Goal: Task Accomplishment & Management: Complete application form

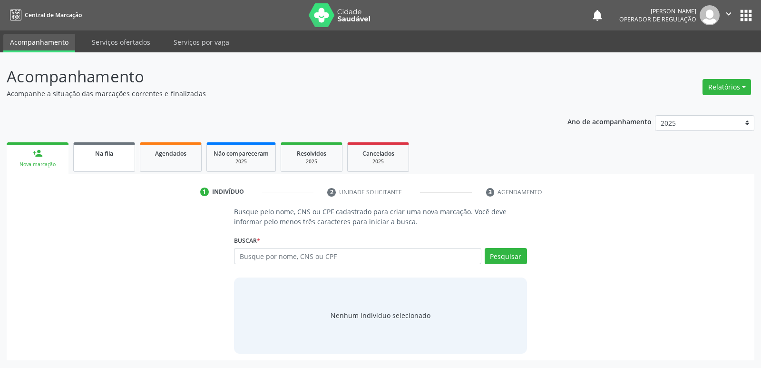
click at [104, 167] on link "Na fila" at bounding box center [104, 156] width 62 height 29
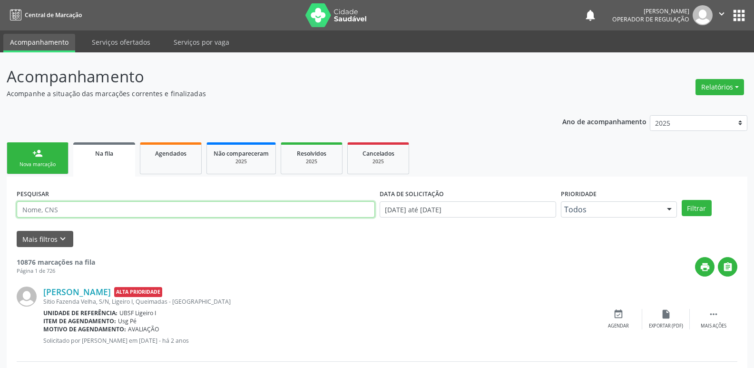
click at [61, 210] on input "text" at bounding box center [196, 209] width 358 height 16
paste input "160 4883 6482 0008"
type input "160 4883 6482 0008"
click at [682, 200] on button "Filtrar" at bounding box center [697, 208] width 30 height 16
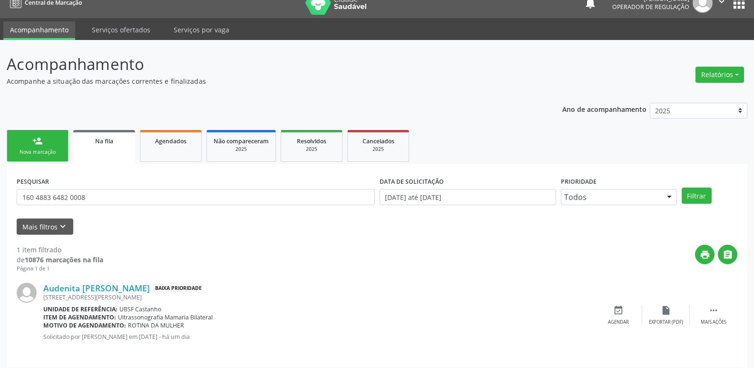
scroll to position [19, 0]
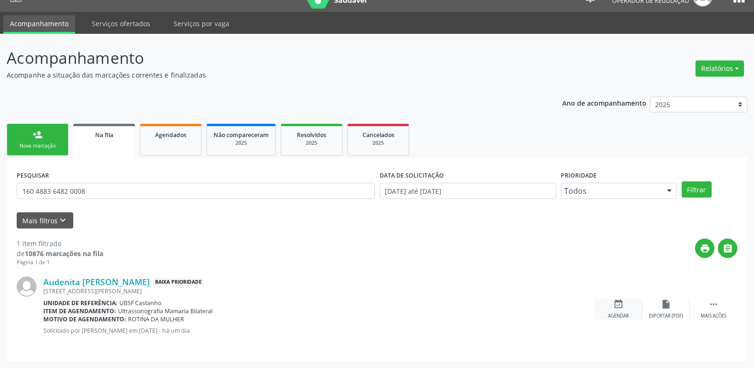
click at [618, 316] on div "Agendar" at bounding box center [618, 316] width 21 height 7
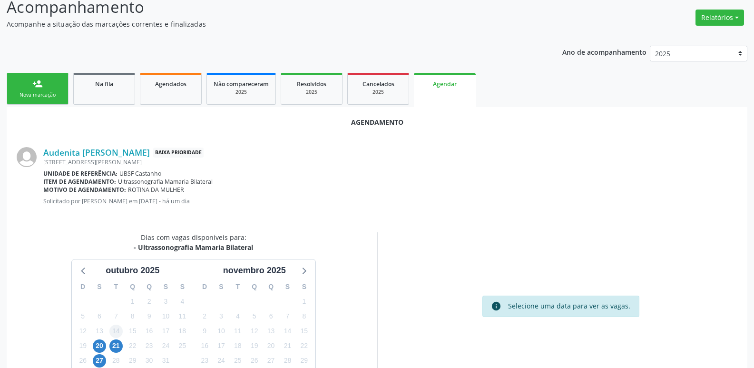
scroll to position [127, 0]
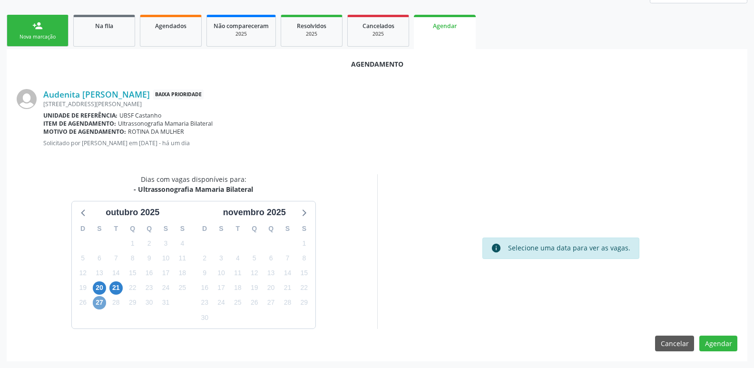
click at [98, 299] on span "27" at bounding box center [99, 302] width 13 height 13
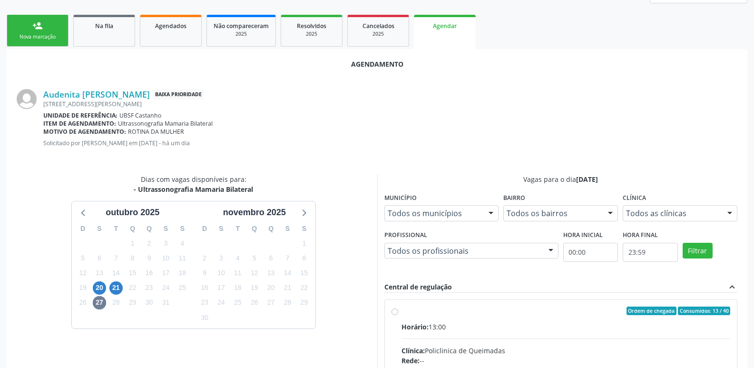
click at [398, 315] on input "Ordem de chegada Consumidos: 13 / 40 Horário: 13:00 Clínica: Policlinica de Que…" at bounding box center [395, 310] width 7 height 9
radio input "true"
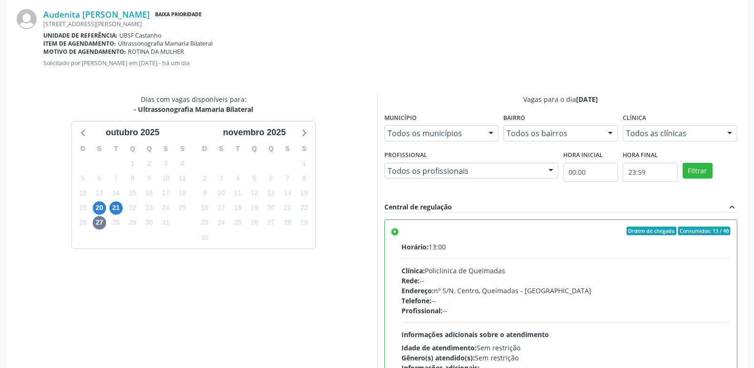
scroll to position [282, 0]
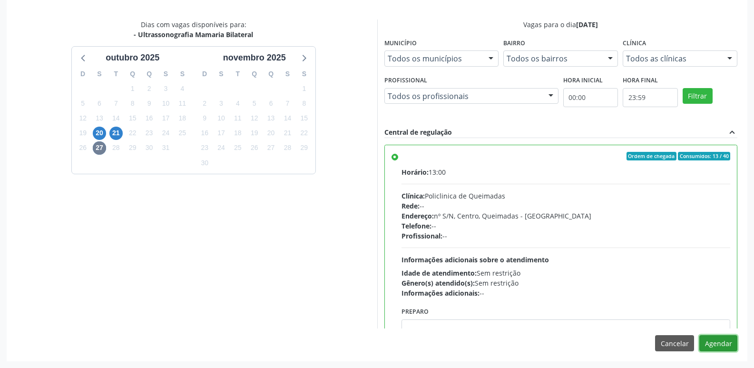
click at [718, 346] on button "Agendar" at bounding box center [718, 343] width 38 height 16
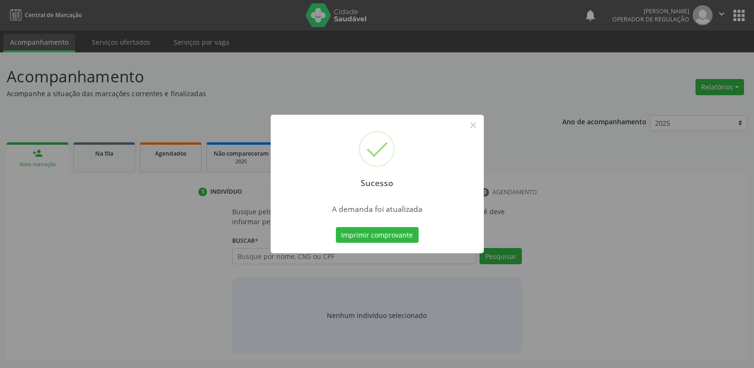
scroll to position [0, 0]
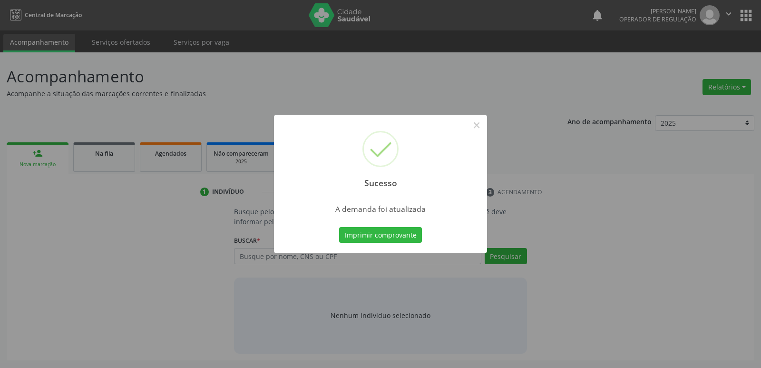
click at [339, 227] on button "Imprimir comprovante" at bounding box center [380, 235] width 83 height 16
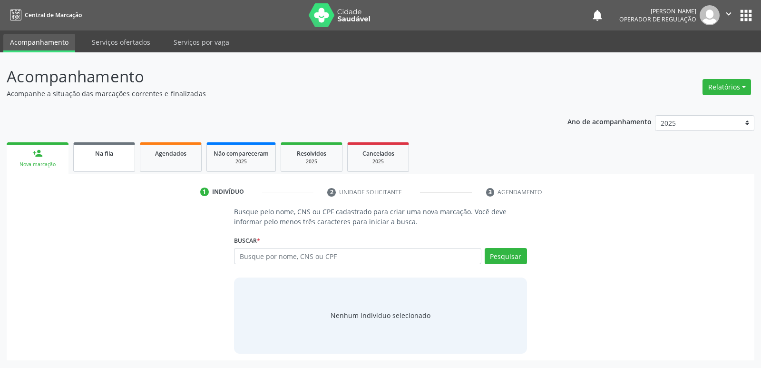
click at [113, 152] on span "Na fila" at bounding box center [104, 153] width 18 height 8
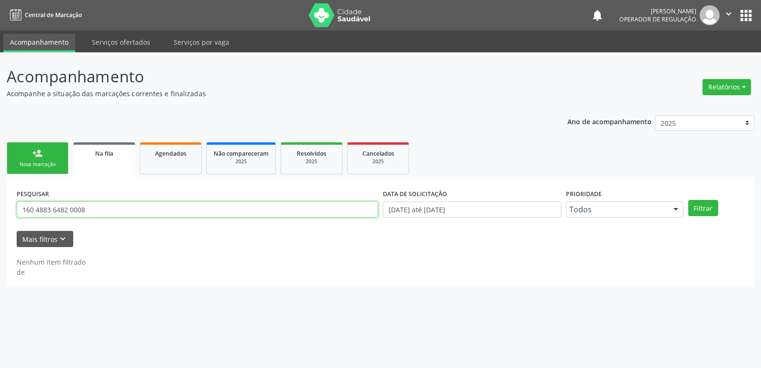
click at [146, 205] on input "160 4883 6482 0008" at bounding box center [198, 209] width 362 height 16
type input "703405562483500"
click at [688, 200] on button "Filtrar" at bounding box center [703, 208] width 30 height 16
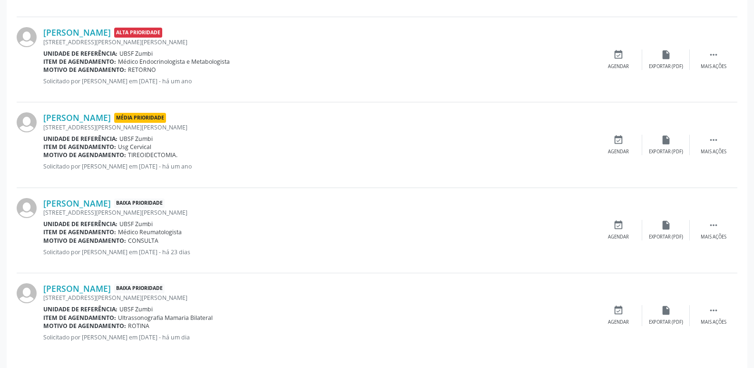
scroll to position [360, 0]
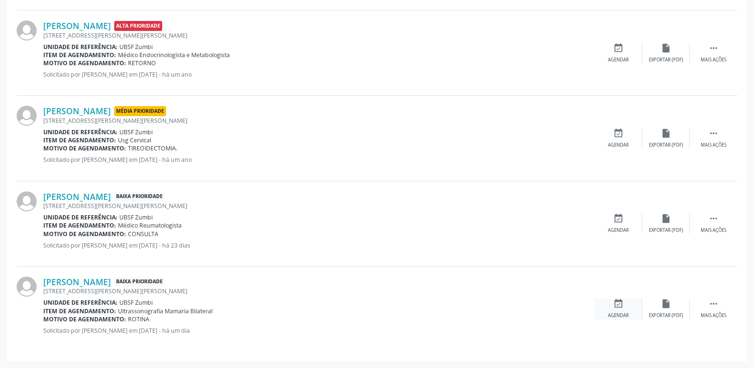
click at [605, 298] on div "event_available Agendar" at bounding box center [619, 308] width 48 height 20
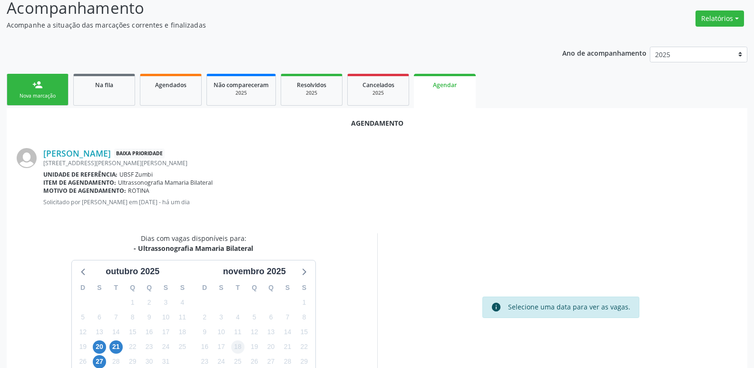
scroll to position [105, 0]
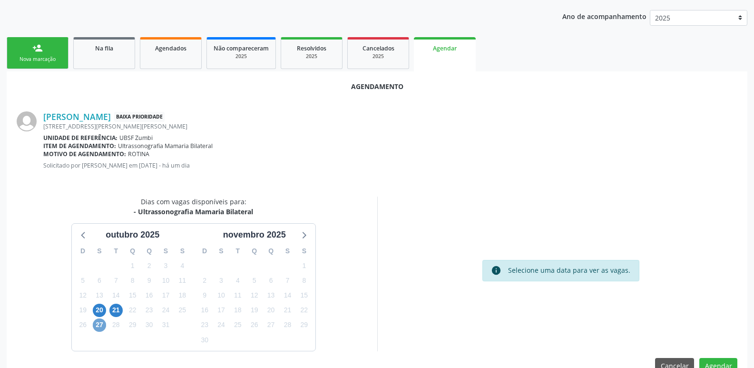
click at [98, 322] on span "27" at bounding box center [99, 324] width 13 height 13
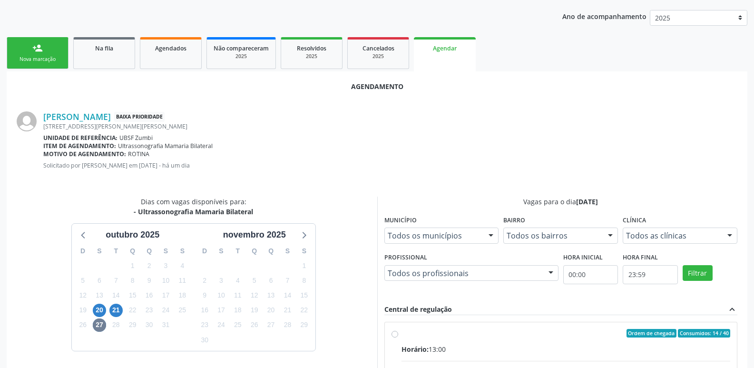
drag, startPoint x: 647, startPoint y: 339, endPoint x: 657, endPoint y: 299, distance: 40.6
click at [398, 337] on input "Ordem de chegada Consumidos: 14 / 40 Horário: 13:00 Clínica: Policlinica de Que…" at bounding box center [395, 333] width 7 height 9
radio input "true"
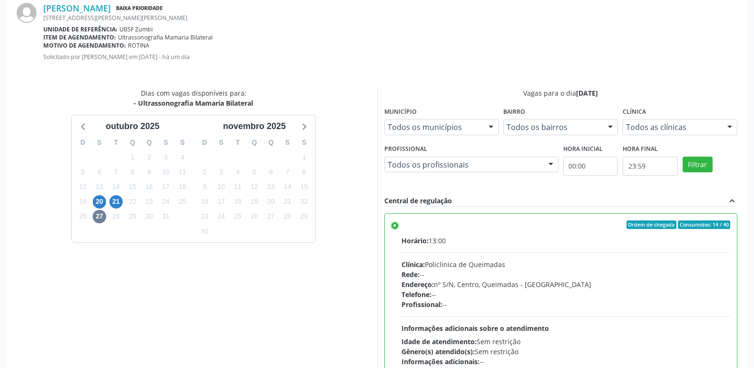
scroll to position [282, 0]
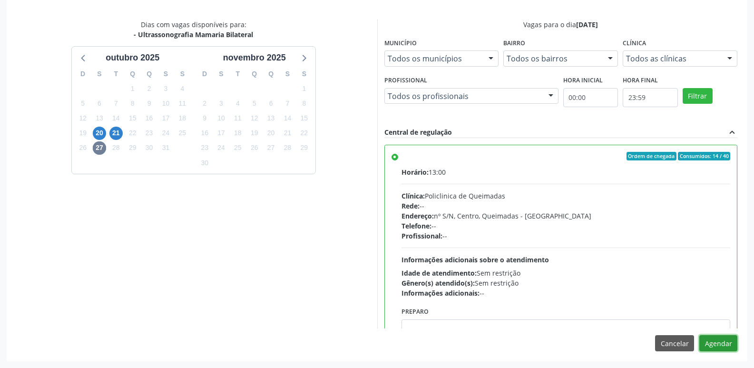
click at [707, 340] on button "Agendar" at bounding box center [718, 343] width 38 height 16
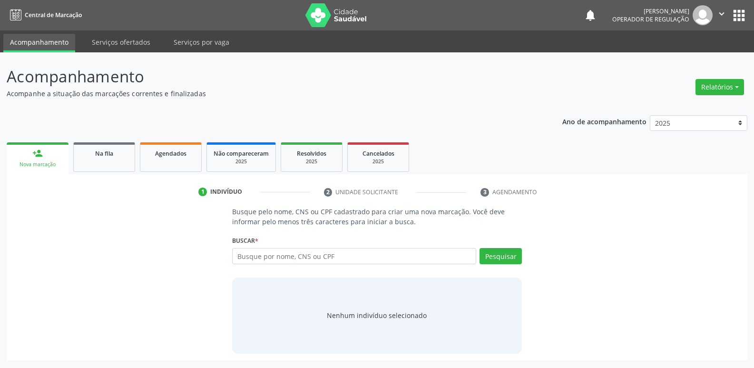
scroll to position [0, 0]
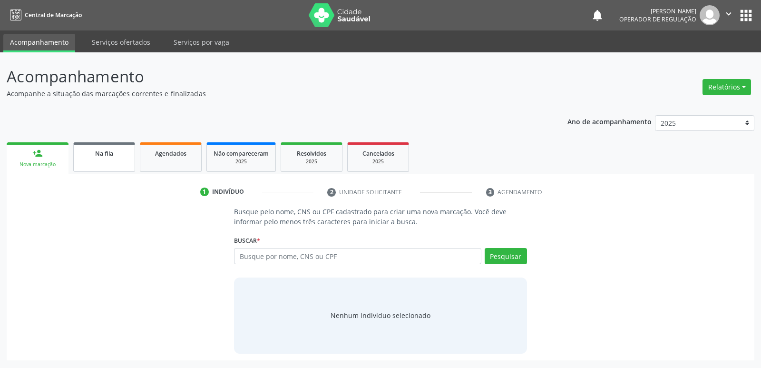
click at [116, 153] on div "Na fila" at bounding box center [104, 153] width 48 height 10
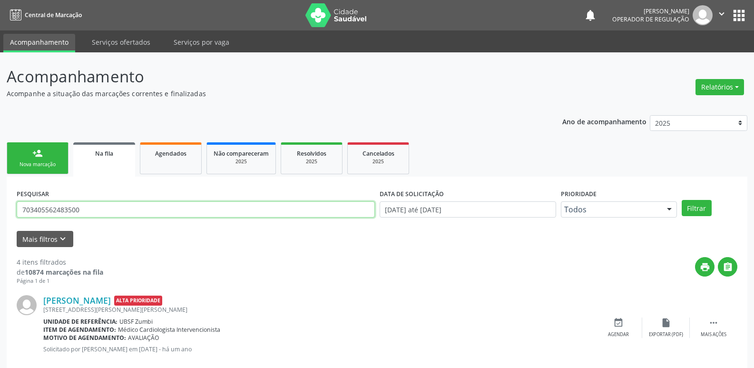
click at [107, 208] on input "703405562483500" at bounding box center [196, 209] width 358 height 16
click at [682, 200] on button "Filtrar" at bounding box center [697, 208] width 30 height 16
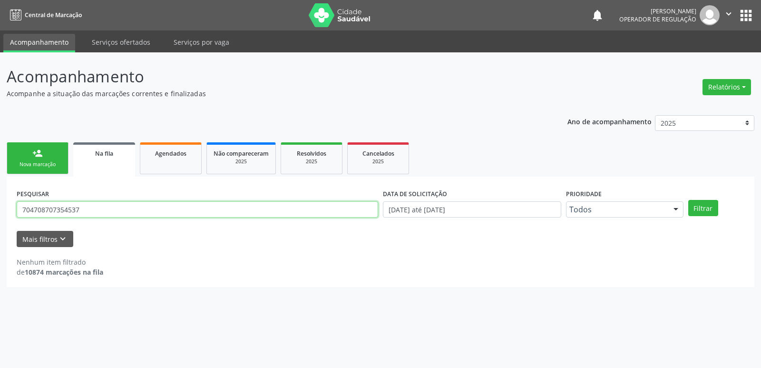
click at [45, 209] on input "704708707354537" at bounding box center [198, 209] width 362 height 16
click at [65, 212] on input "704708707354537" at bounding box center [198, 209] width 362 height 16
drag, startPoint x: 0, startPoint y: 206, endPoint x: 8, endPoint y: 195, distance: 14.0
click at [6, 200] on div "Acompanhamento Acompanhe a situação das marcações correntes e finalizadas Relat…" at bounding box center [380, 209] width 761 height 315
type input "704708707354534"
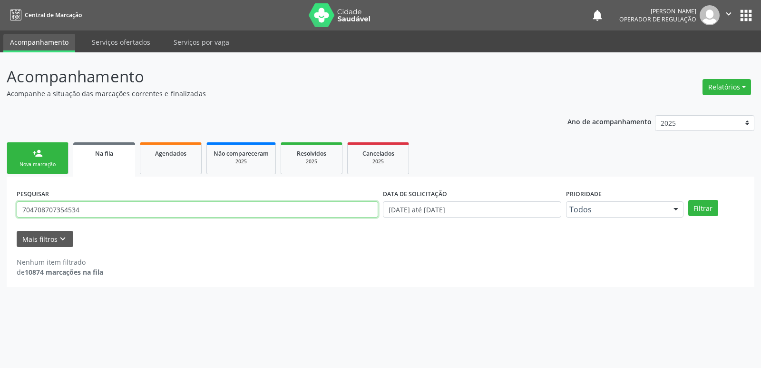
click at [688, 200] on button "Filtrar" at bounding box center [703, 208] width 30 height 16
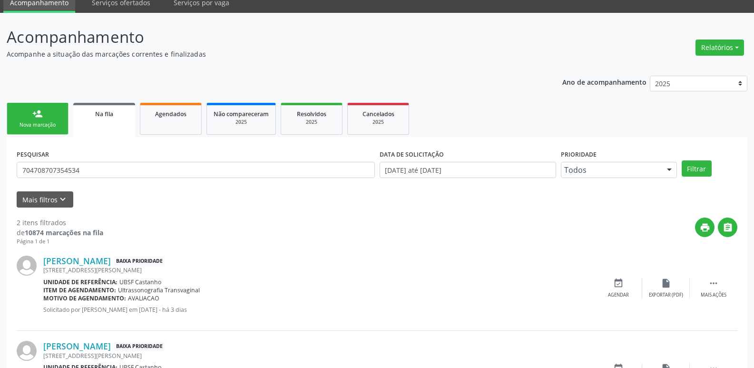
scroll to position [104, 0]
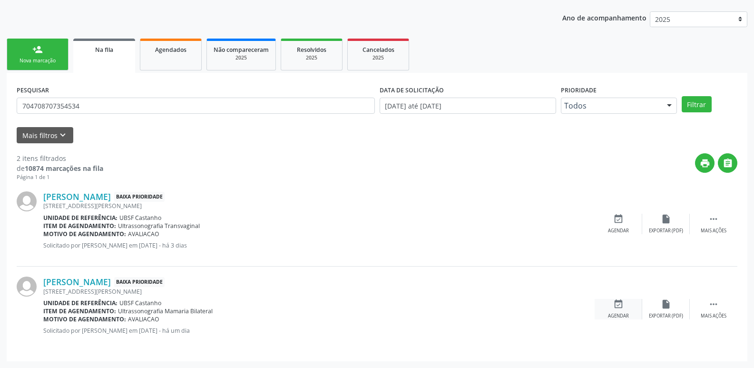
click at [614, 309] on icon "event_available" at bounding box center [618, 304] width 10 height 10
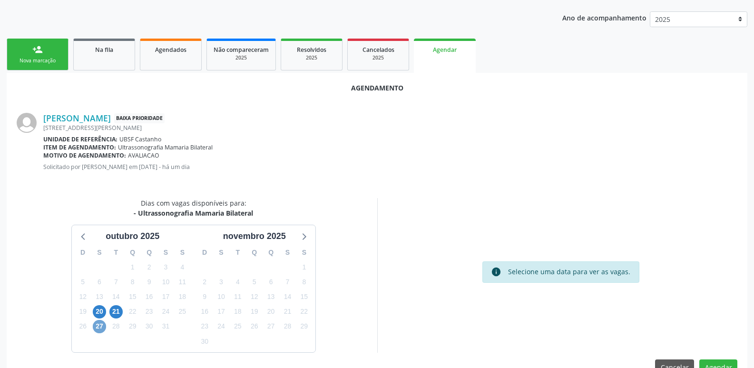
click at [98, 324] on span "27" at bounding box center [99, 326] width 13 height 13
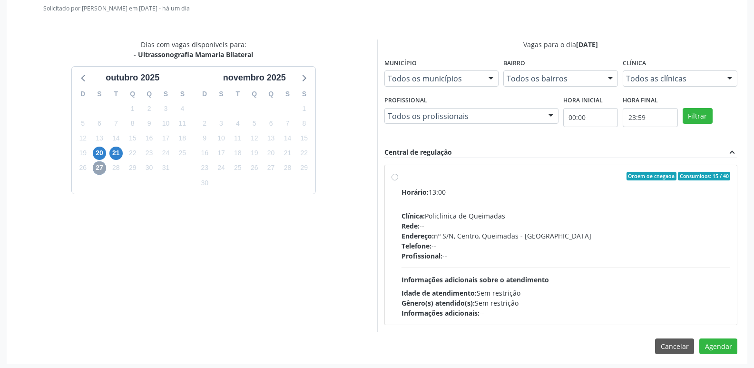
scroll to position [265, 0]
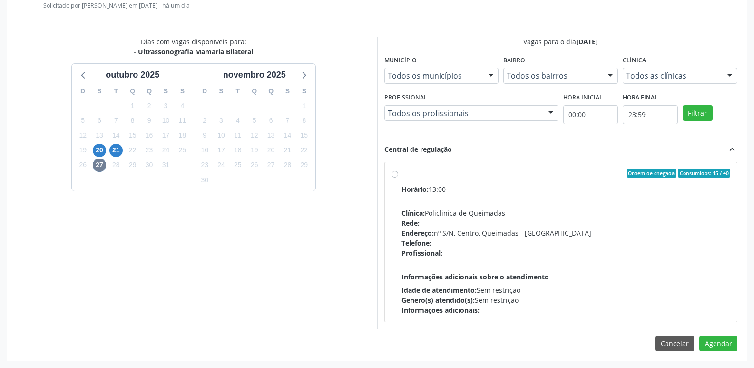
click at [651, 265] on div "Horário: 13:00 Clínica: Policlinica de Queimadas Rede: -- Endereço: nº S/N, Cen…" at bounding box center [566, 249] width 329 height 131
click at [398, 177] on input "Ordem de chegada Consumidos: 15 / 40 Horário: 13:00 Clínica: Policlinica de Que…" at bounding box center [395, 173] width 7 height 9
radio input "true"
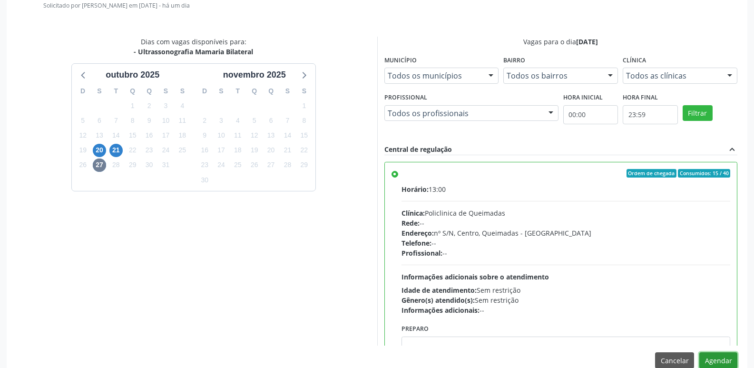
click at [712, 364] on button "Agendar" at bounding box center [718, 360] width 38 height 16
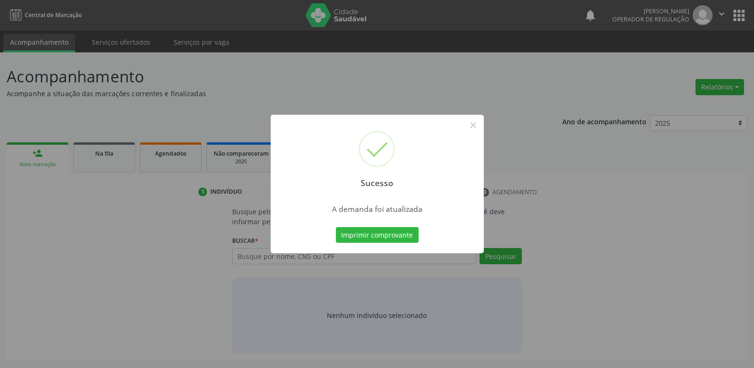
scroll to position [0, 0]
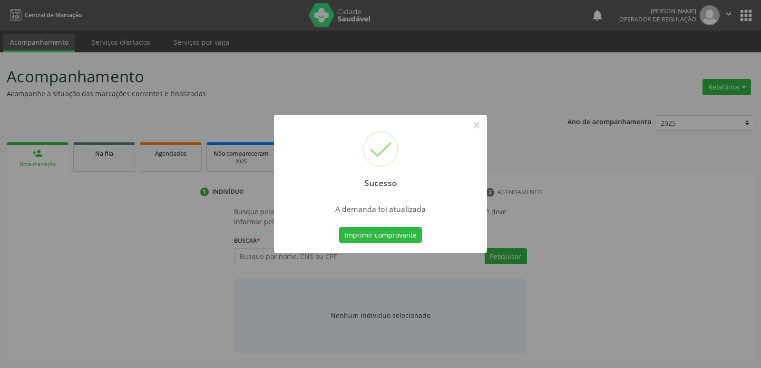
click at [339, 227] on button "Imprimir comprovante" at bounding box center [380, 235] width 83 height 16
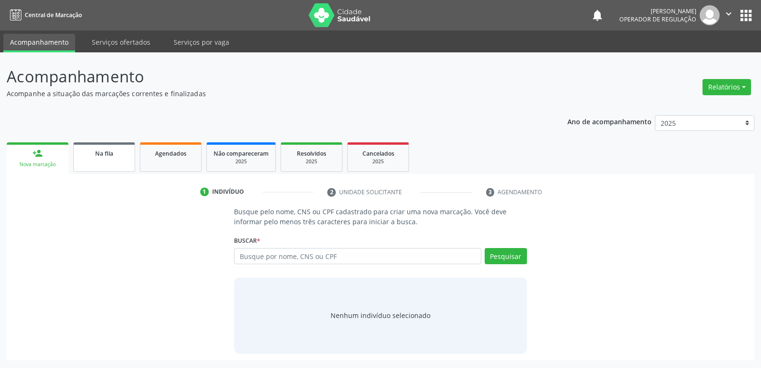
click at [106, 147] on link "Na fila" at bounding box center [104, 156] width 62 height 29
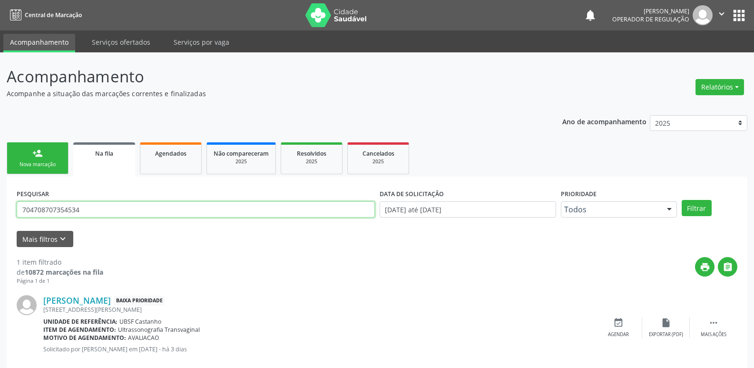
drag, startPoint x: 93, startPoint y: 206, endPoint x: 0, endPoint y: 170, distance: 99.7
click at [0, 178] on div "Acompanhamento Acompanhe a situação das marcações correntes e finalizadas Relat…" at bounding box center [377, 219] width 754 height 334
type input "jose nathan"
click at [682, 200] on button "Filtrar" at bounding box center [697, 208] width 30 height 16
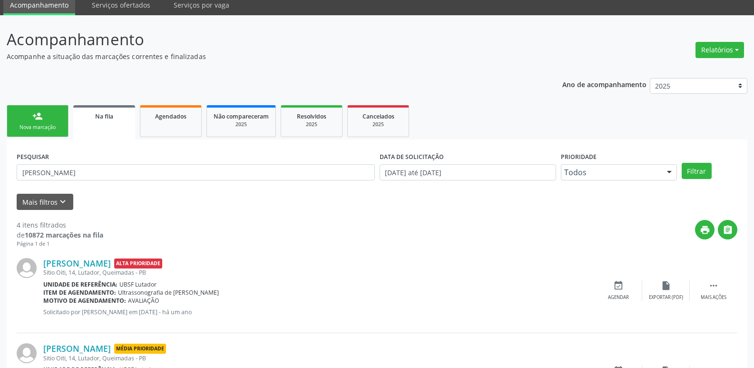
scroll to position [37, 0]
click at [44, 119] on link "person_add Nova marcação" at bounding box center [38, 122] width 62 height 32
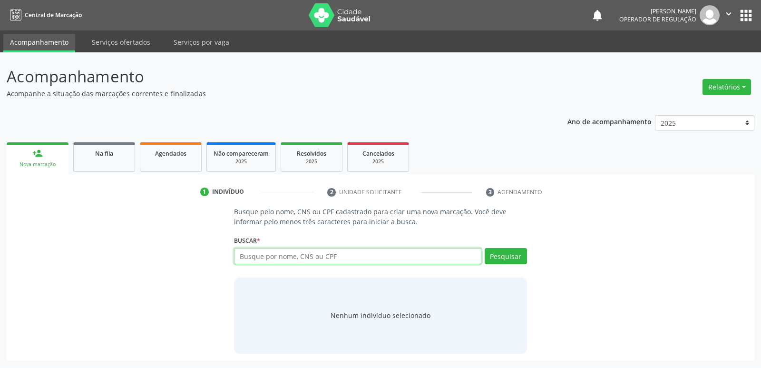
click at [314, 252] on input "text" at bounding box center [357, 256] width 247 height 16
type input "705800457088336"
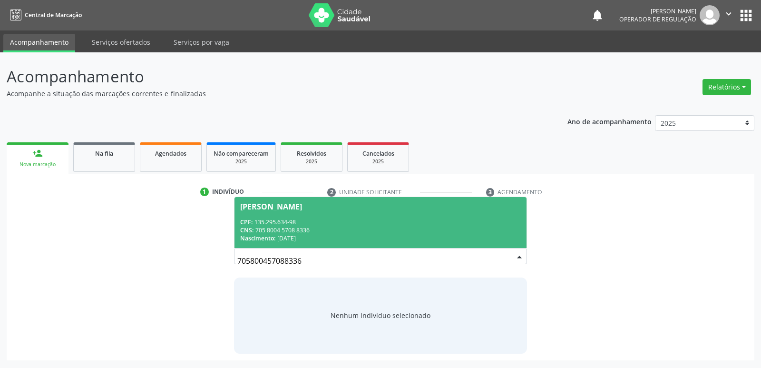
click at [271, 226] on div "CNS: 705 8004 5708 8336" at bounding box center [380, 230] width 280 height 8
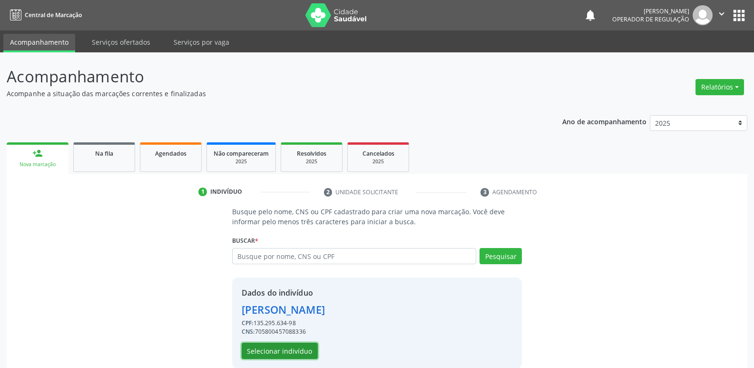
click at [293, 351] on button "Selecionar indivíduo" at bounding box center [280, 351] width 76 height 16
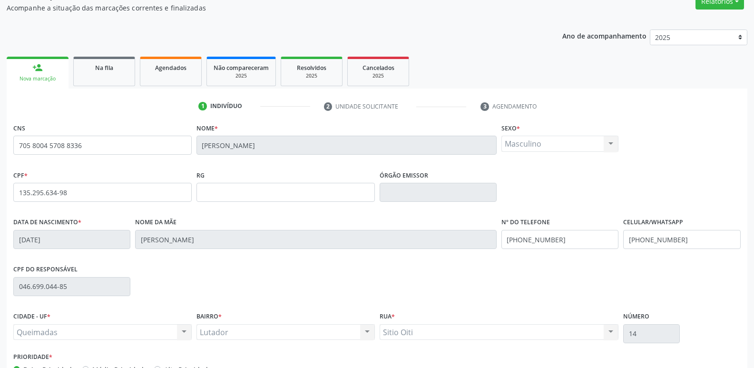
scroll to position [148, 0]
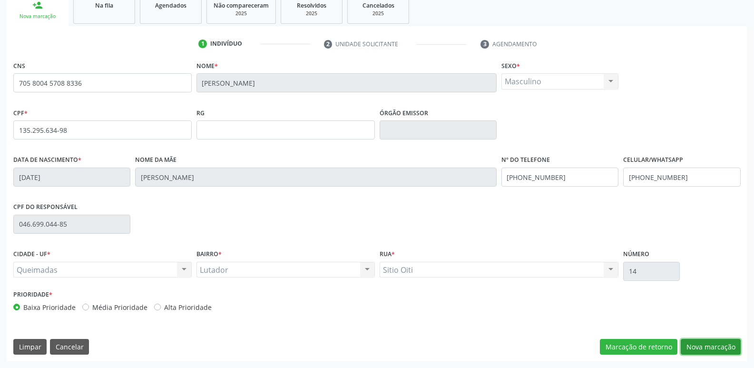
click at [706, 343] on button "Nova marcação" at bounding box center [711, 347] width 60 height 16
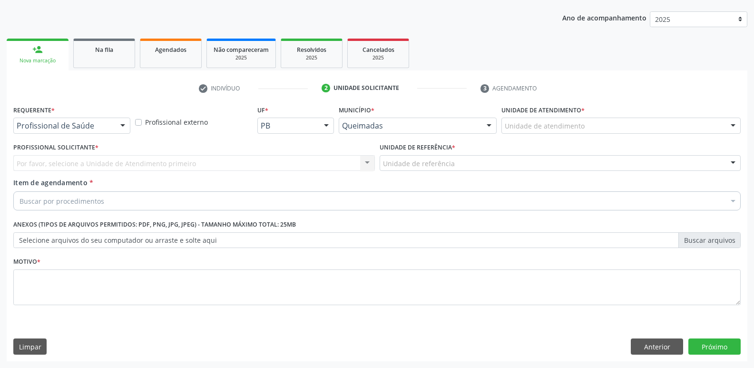
scroll to position [104, 0]
drag, startPoint x: 53, startPoint y: 122, endPoint x: 50, endPoint y: 160, distance: 38.2
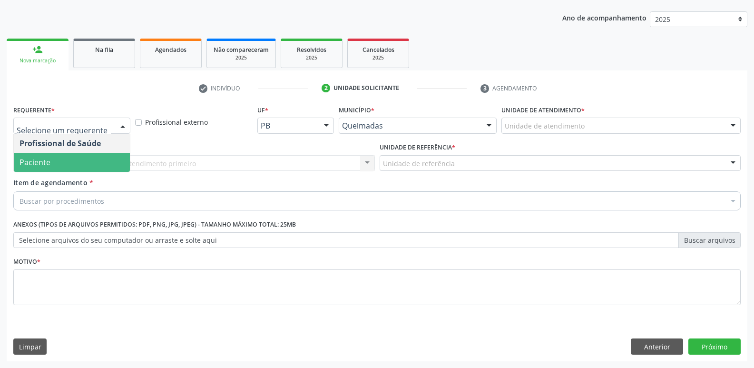
drag, startPoint x: 50, startPoint y: 166, endPoint x: 73, endPoint y: 158, distance: 23.5
click at [50, 165] on span "Paciente" at bounding box center [72, 162] width 116 height 19
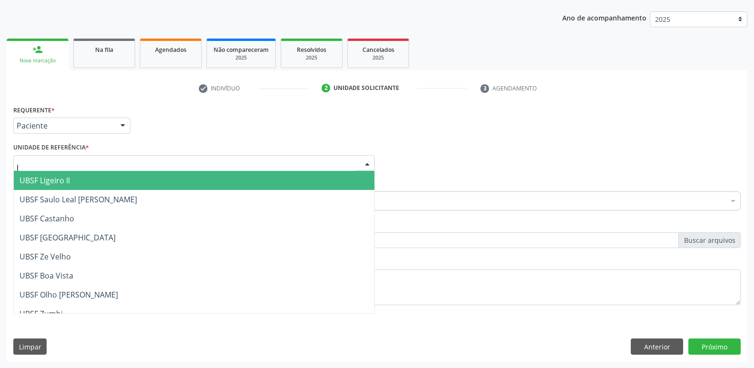
type input "lu"
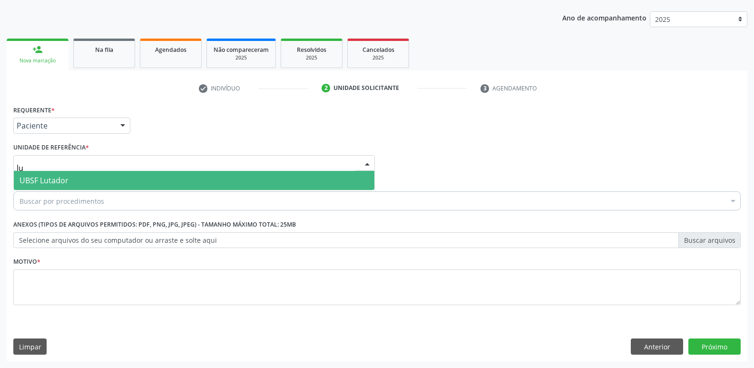
click at [69, 180] on span "UBSF Lutador" at bounding box center [194, 180] width 361 height 19
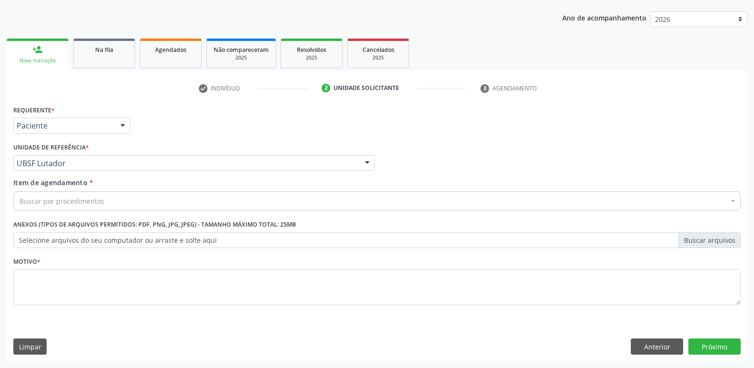
drag, startPoint x: 61, startPoint y: 198, endPoint x: 157, endPoint y: 107, distance: 132.6
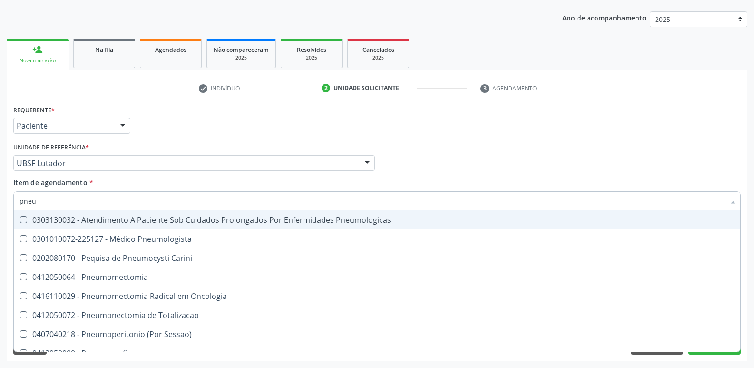
type input "pneum"
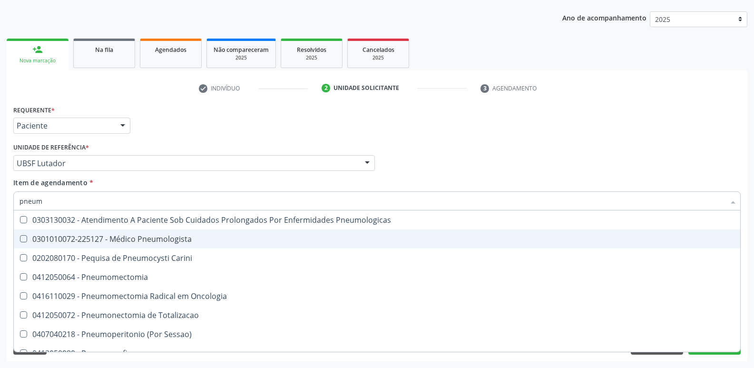
click at [146, 235] on div "0301010072-225127 - Médico Pneumologista" at bounding box center [377, 239] width 715 height 8
checkbox Pneumologista "true"
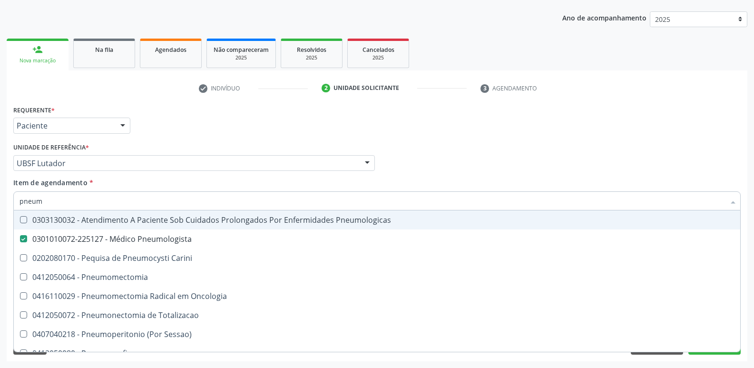
drag, startPoint x: 174, startPoint y: 136, endPoint x: 149, endPoint y: 216, distance: 84.1
click at [173, 136] on div "Requerente * Paciente Profissional de Saúde Paciente Nenhum resultado encontrad…" at bounding box center [377, 121] width 732 height 37
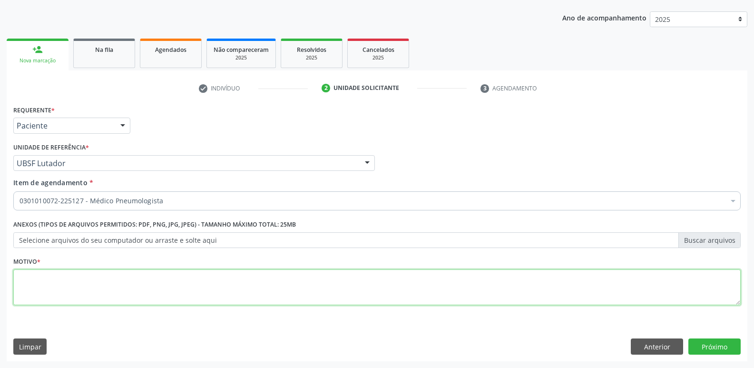
click at [113, 284] on textarea at bounding box center [376, 287] width 727 height 36
paste textarea "160 4883 6482 0008"
drag, startPoint x: 154, startPoint y: 292, endPoint x: 0, endPoint y: 280, distance: 154.1
click at [0, 280] on div "Acompanhamento Acompanhe a situação das marcações correntes e finalizadas Relat…" at bounding box center [377, 158] width 754 height 419
drag, startPoint x: 73, startPoint y: 291, endPoint x: 0, endPoint y: 216, distance: 104.6
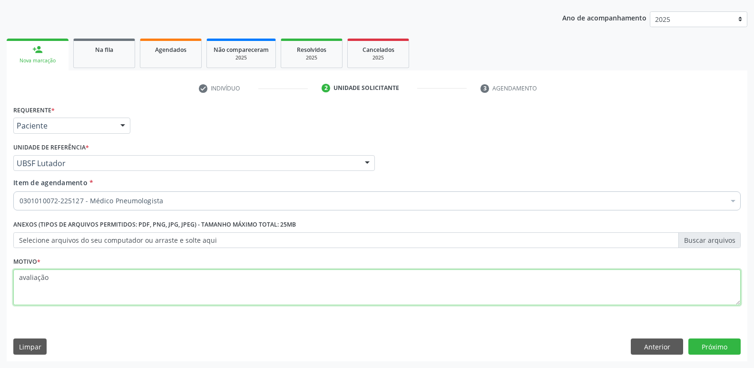
click at [0, 216] on div "Acompanhamento Acompanhe a situação das marcações correntes e finalizadas Relat…" at bounding box center [377, 158] width 754 height 419
type textarea "avaliação"
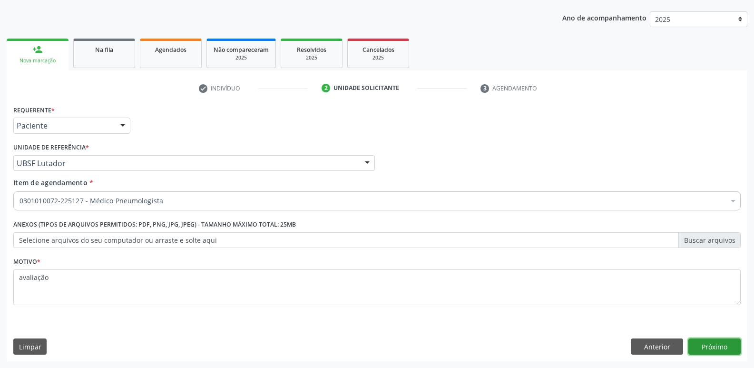
click at [719, 340] on button "Próximo" at bounding box center [714, 346] width 52 height 16
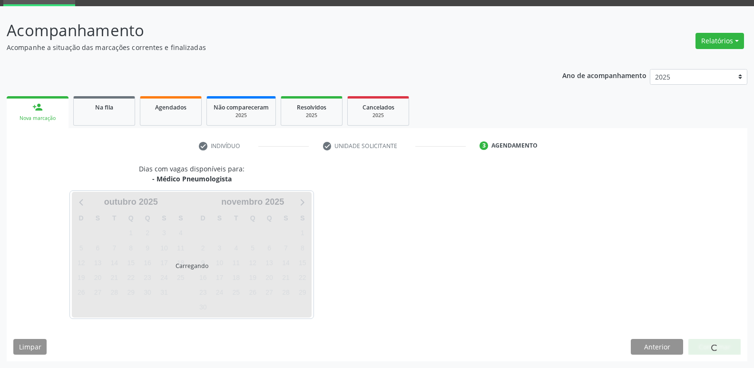
scroll to position [46, 0]
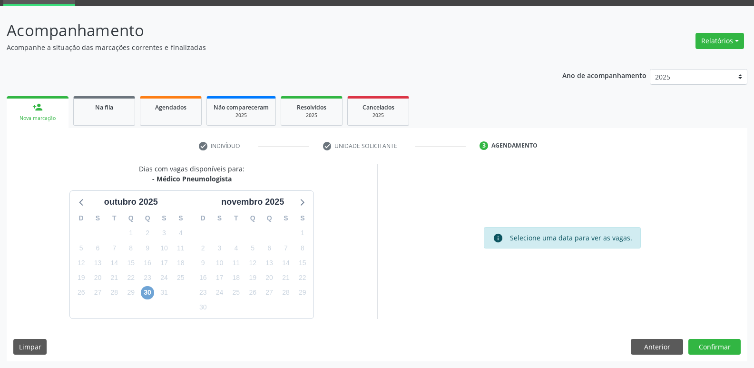
drag, startPoint x: 149, startPoint y: 290, endPoint x: 157, endPoint y: 291, distance: 7.7
click at [148, 290] on span "30" at bounding box center [147, 292] width 13 height 13
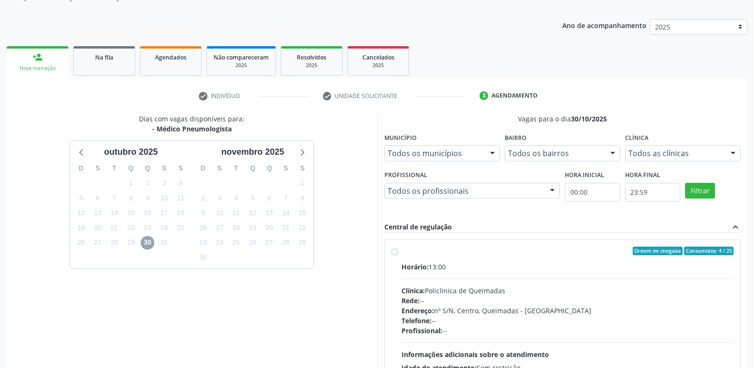
scroll to position [184, 0]
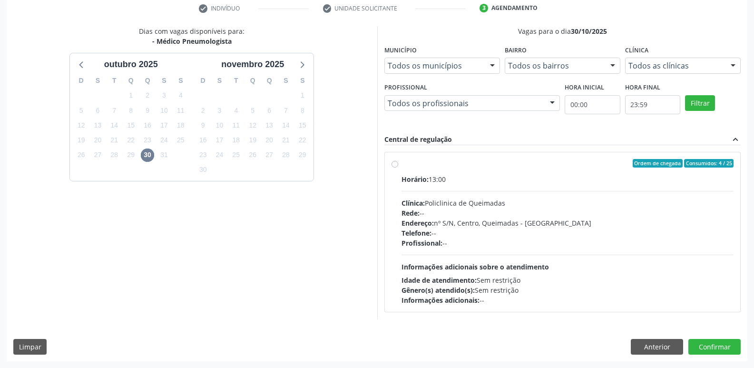
click at [698, 256] on div "Horário: 13:00 Clínica: Policlinica de Queimadas Rede: -- Endereço: nº S/N, Cen…" at bounding box center [568, 239] width 333 height 131
click at [398, 167] on input "Ordem de chegada Consumidos: 4 / 25 Horário: 13:00 Clínica: Policlinica de Quei…" at bounding box center [395, 163] width 7 height 9
radio input "true"
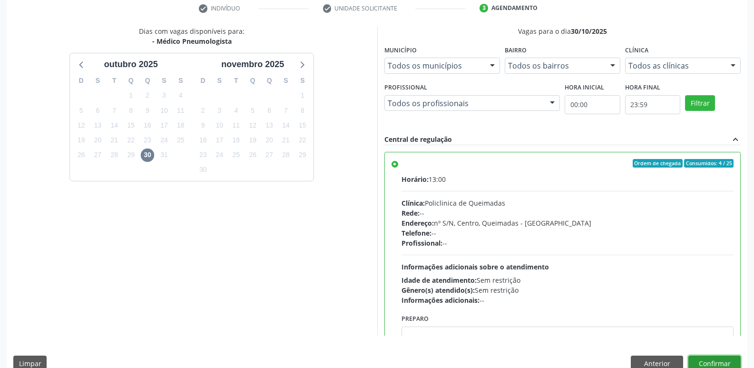
click at [722, 359] on button "Confirmar" at bounding box center [714, 363] width 52 height 16
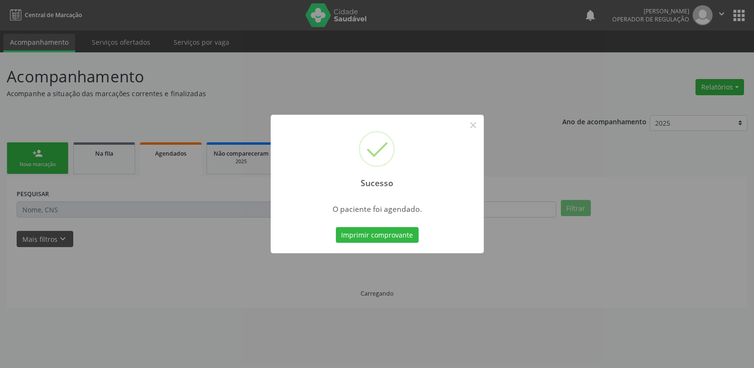
scroll to position [0, 0]
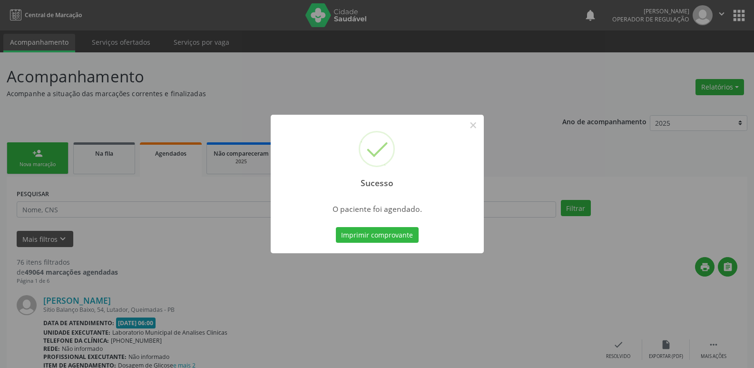
click at [336, 227] on button "Imprimir comprovante" at bounding box center [377, 235] width 83 height 16
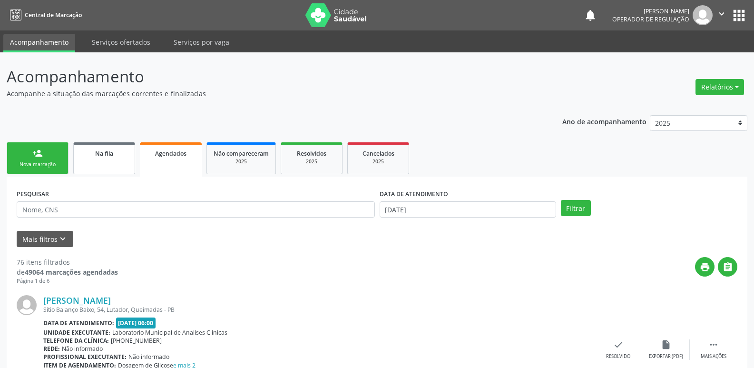
click at [97, 148] on div "Na fila" at bounding box center [104, 153] width 48 height 10
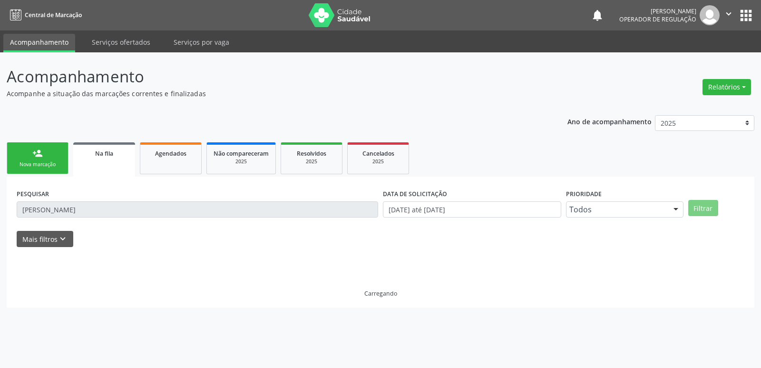
click at [40, 156] on div "person_add" at bounding box center [37, 153] width 10 height 10
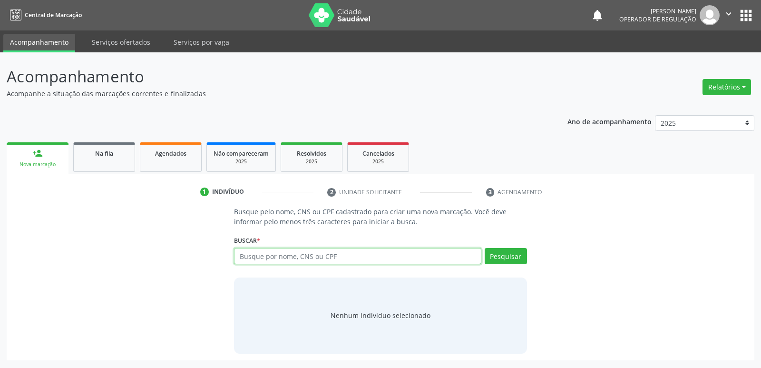
click at [249, 259] on input "text" at bounding box center [357, 256] width 247 height 16
type input "700307435395740"
click at [492, 261] on button "Pesquisar" at bounding box center [506, 256] width 42 height 16
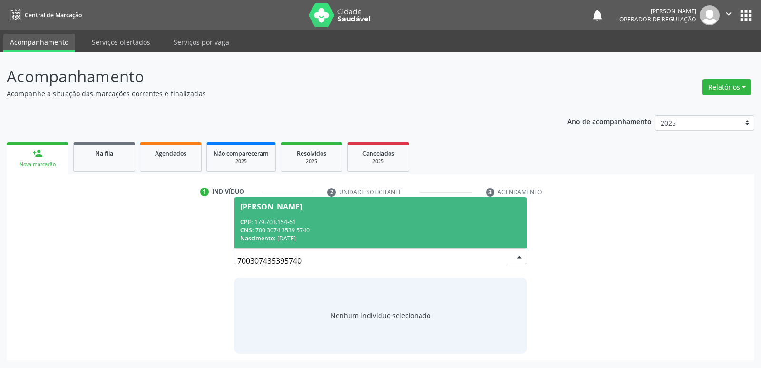
click at [301, 218] on div "CPF: 179.703.154-61" at bounding box center [380, 222] width 280 height 8
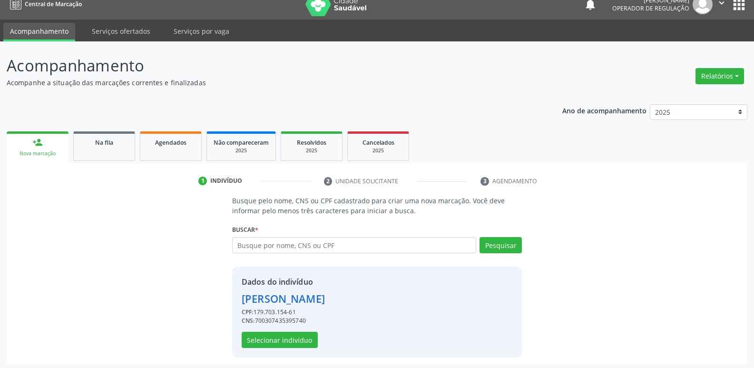
scroll to position [14, 0]
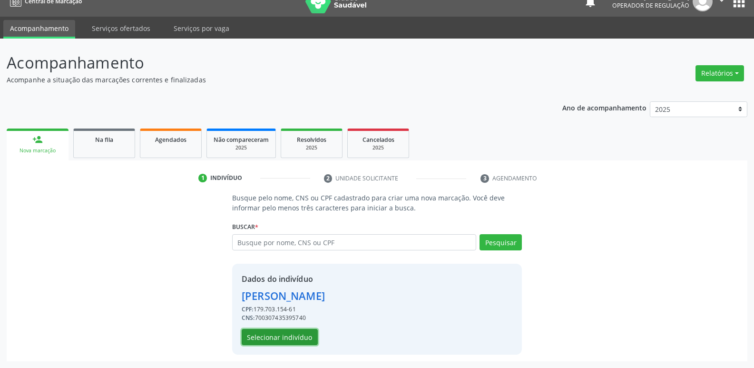
click at [277, 337] on button "Selecionar indivíduo" at bounding box center [280, 337] width 76 height 16
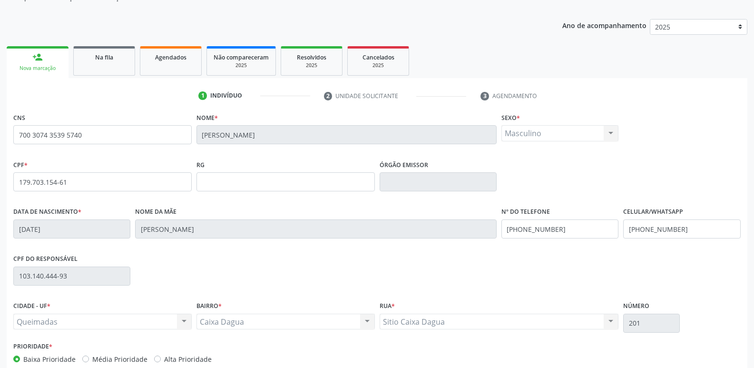
scroll to position [148, 0]
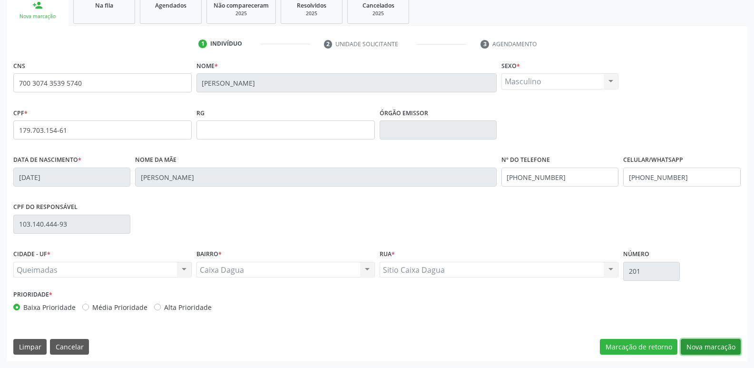
click at [723, 341] on button "Nova marcação" at bounding box center [711, 347] width 60 height 16
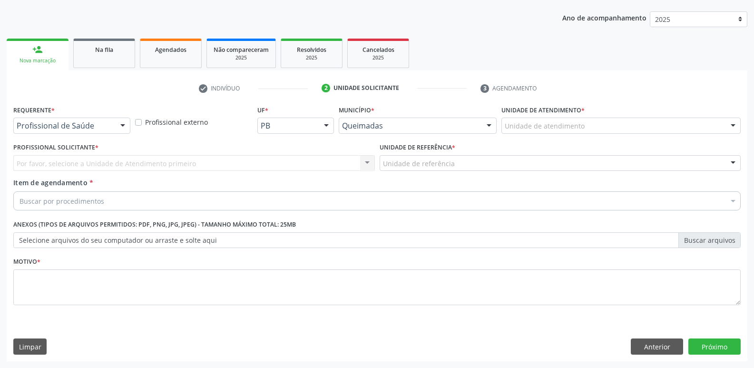
scroll to position [104, 0]
drag, startPoint x: 113, startPoint y: 124, endPoint x: 95, endPoint y: 140, distance: 23.9
click at [110, 125] on div "Profissional de Saúde" at bounding box center [71, 126] width 117 height 16
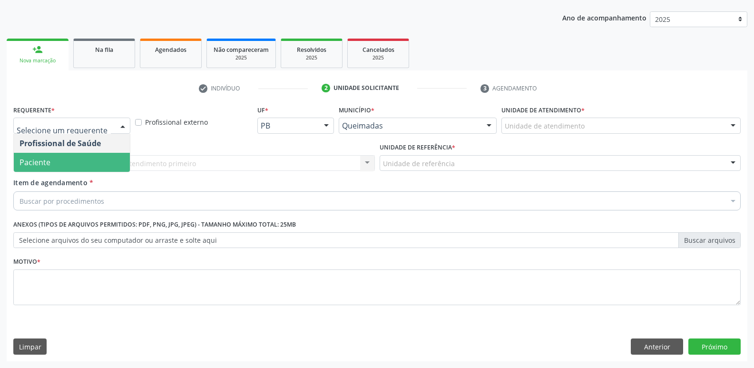
click at [71, 157] on span "Paciente" at bounding box center [72, 162] width 116 height 19
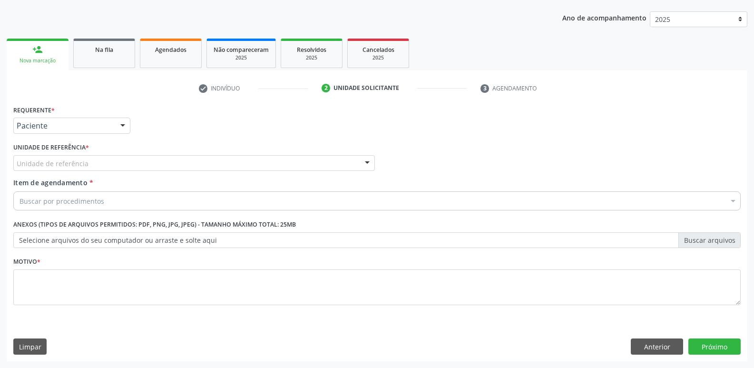
click at [103, 163] on div "Unidade de referência" at bounding box center [194, 163] width 362 height 16
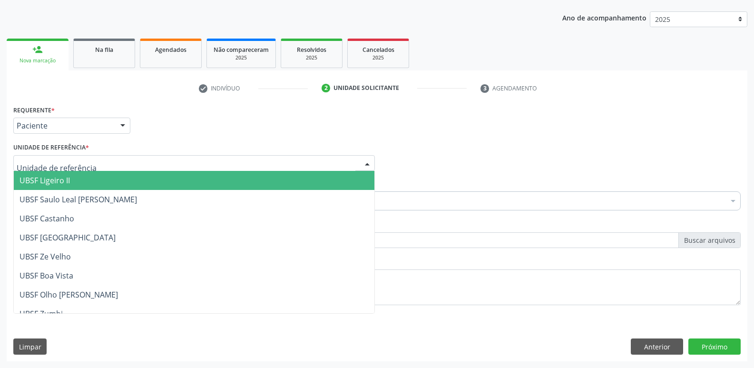
type input "v"
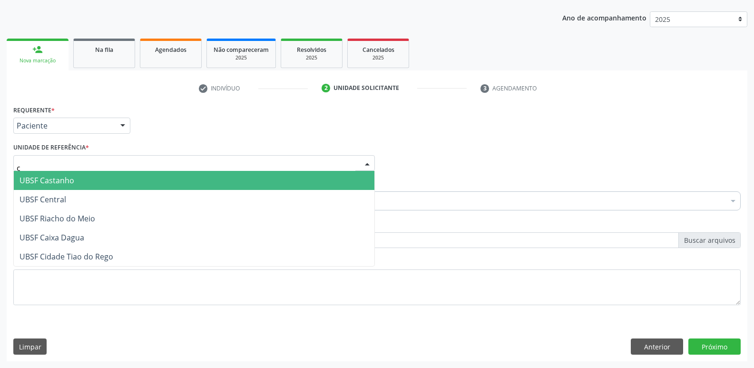
type input "ca"
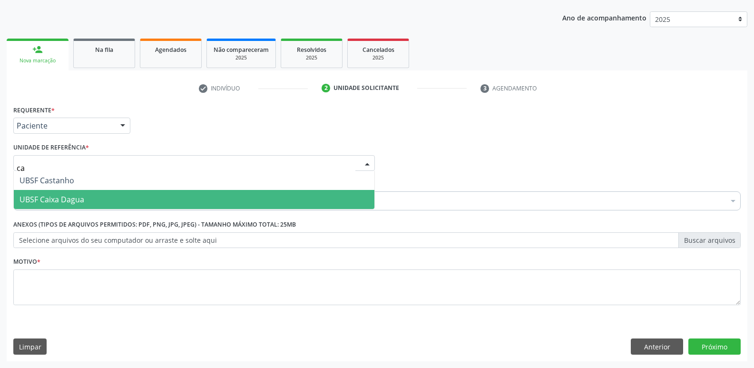
click at [62, 195] on span "UBSF Caixa Dagua" at bounding box center [52, 199] width 65 height 10
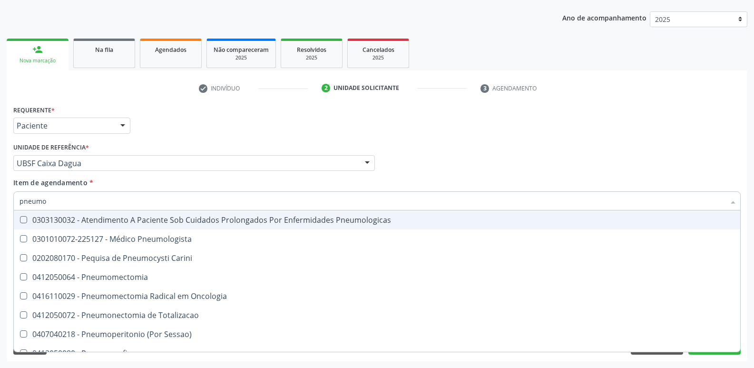
type input "pneumol"
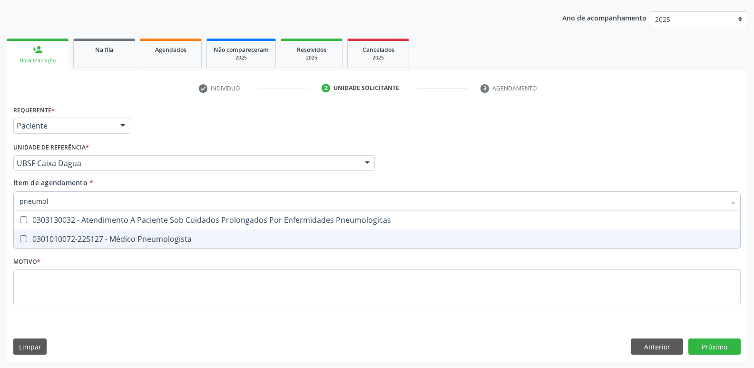
click at [75, 236] on div "0301010072-225127 - Médico Pneumologista" at bounding box center [377, 239] width 715 height 8
checkbox Pneumologista "true"
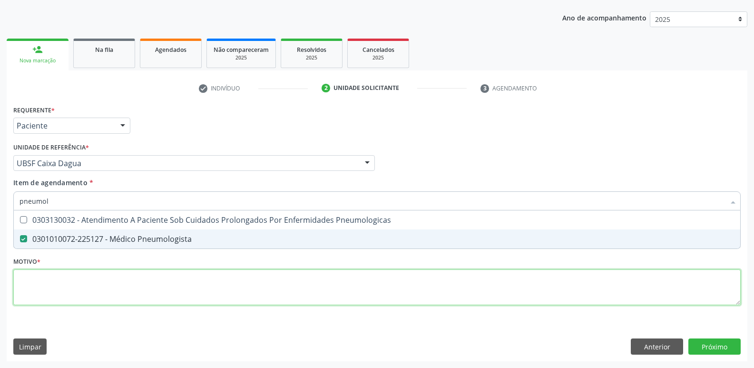
click at [61, 285] on div "Requerente * Paciente Profissional de Saúde Paciente Nenhum resultado encontrad…" at bounding box center [376, 211] width 727 height 216
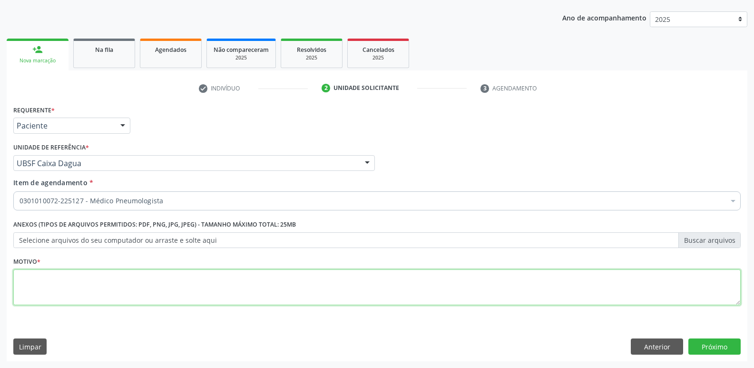
paste textarea "avaliação"
type textarea "avaliação"
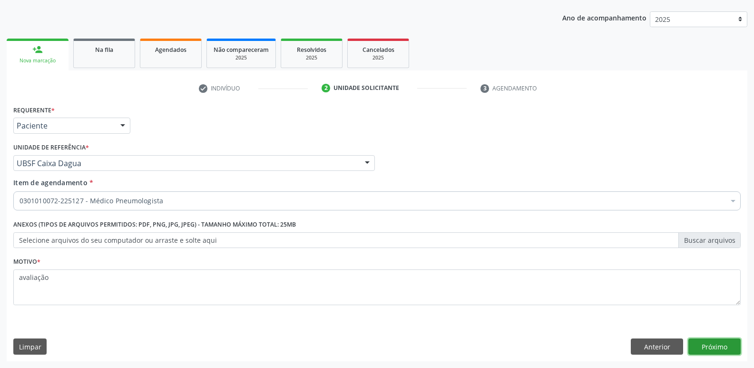
click at [695, 342] on button "Próximo" at bounding box center [714, 346] width 52 height 16
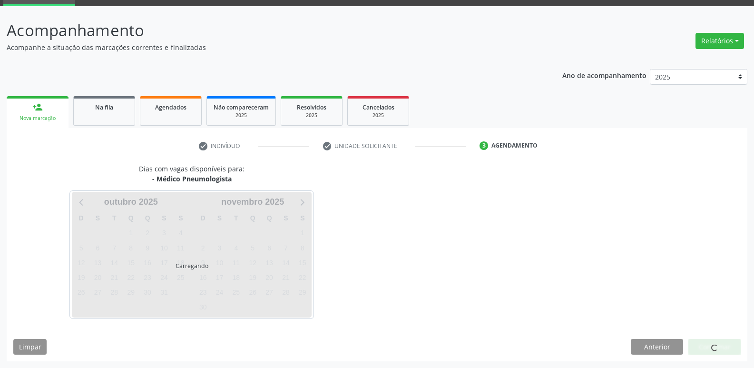
scroll to position [46, 0]
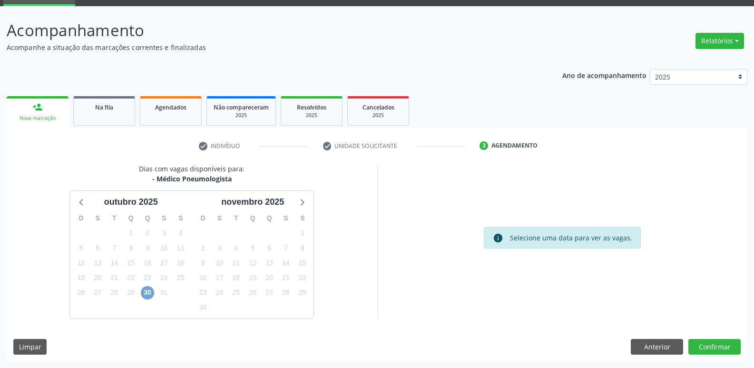
click at [146, 297] on span "30" at bounding box center [147, 292] width 13 height 13
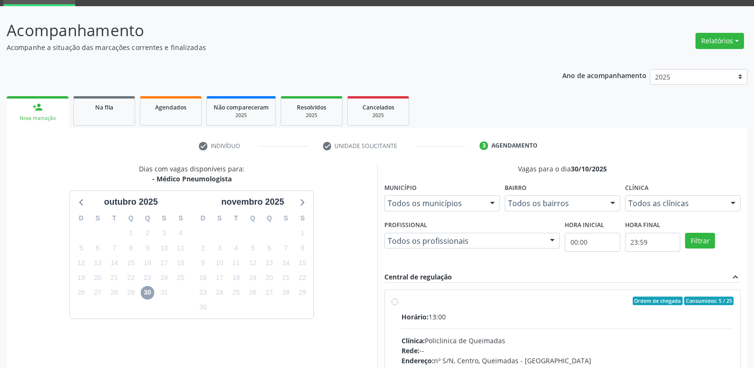
scroll to position [184, 0]
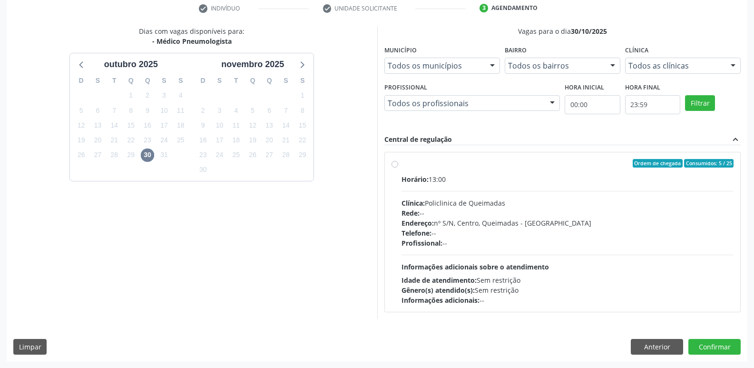
drag, startPoint x: 677, startPoint y: 257, endPoint x: 724, endPoint y: 347, distance: 100.9
click at [677, 259] on div "Horário: 13:00 Clínica: Policlinica de Queimadas Rede: -- Endereço: nº S/N, Cen…" at bounding box center [568, 239] width 333 height 131
click at [398, 167] on input "Ordem de chegada Consumidos: 5 / 25 Horário: 13:00 Clínica: Policlinica de Quei…" at bounding box center [395, 163] width 7 height 9
radio input "true"
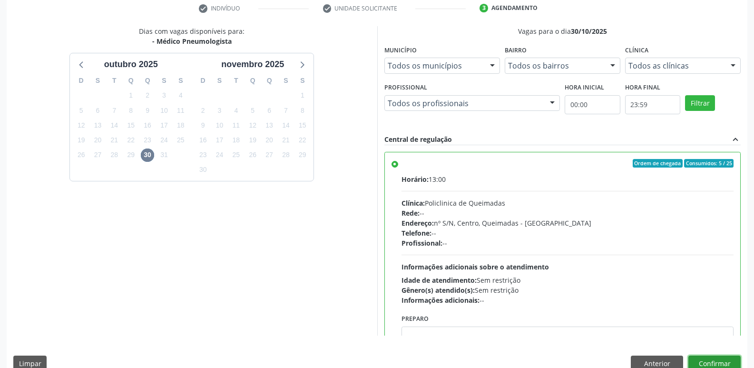
click at [721, 358] on button "Confirmar" at bounding box center [714, 363] width 52 height 16
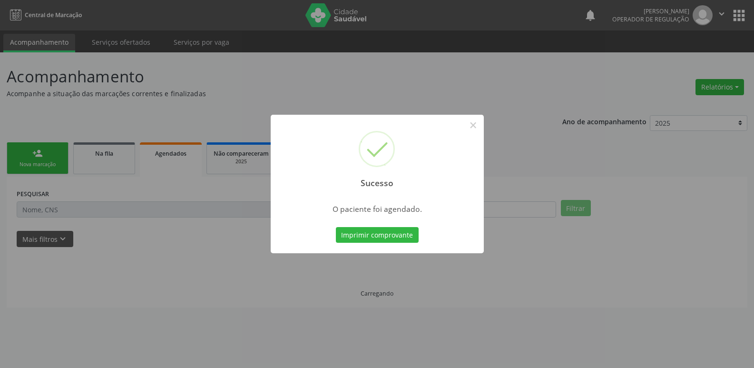
scroll to position [0, 0]
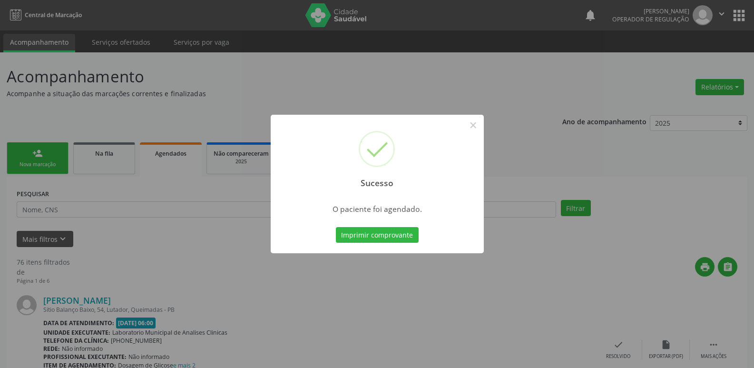
click at [336, 227] on button "Imprimir comprovante" at bounding box center [377, 235] width 83 height 16
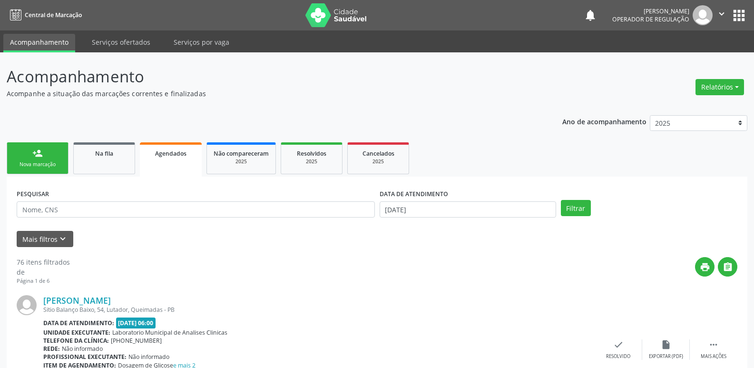
click at [49, 154] on link "person_add Nova marcação" at bounding box center [38, 158] width 62 height 32
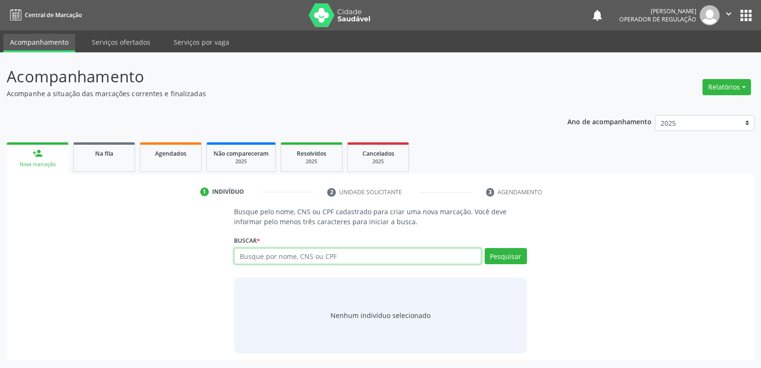
click at [284, 252] on input "text" at bounding box center [357, 256] width 247 height 16
type input "700003830319503"
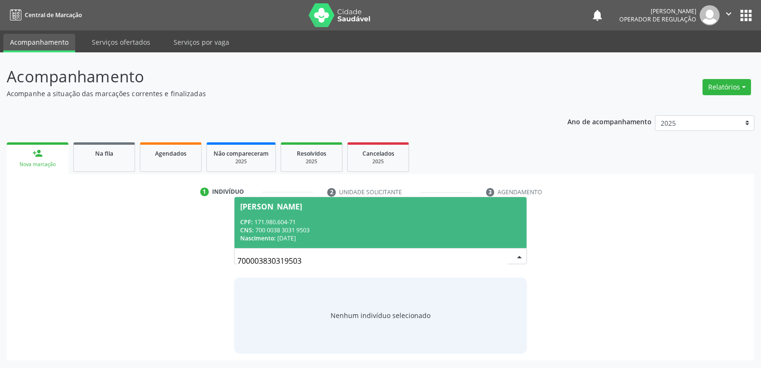
click at [307, 218] on div "CPF: 171.980.604-71" at bounding box center [380, 222] width 280 height 8
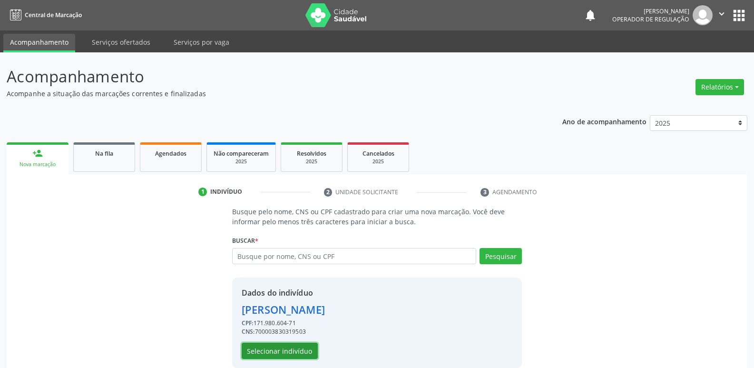
click at [286, 347] on button "Selecionar indivíduo" at bounding box center [280, 351] width 76 height 16
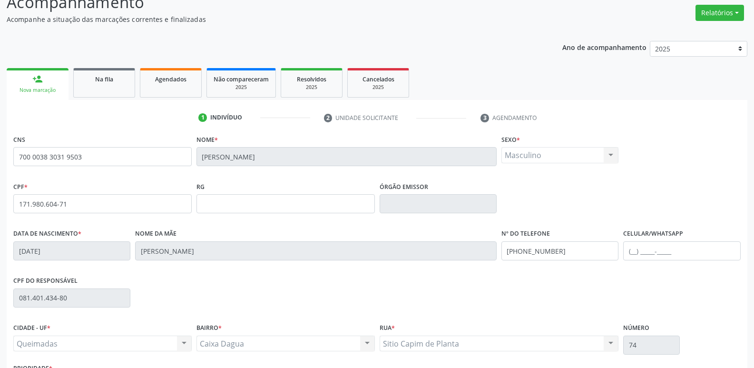
scroll to position [148, 0]
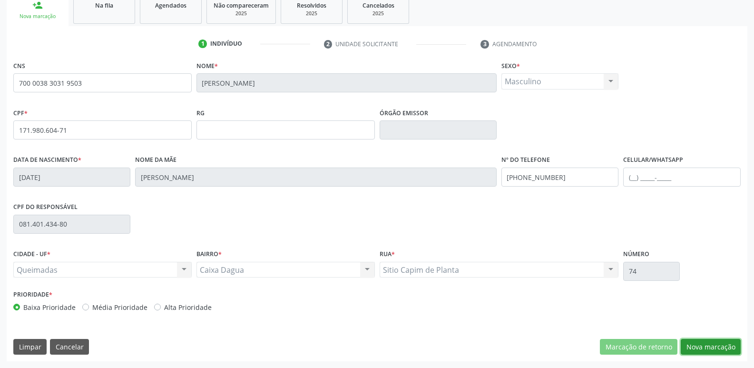
click at [702, 339] on button "Nova marcação" at bounding box center [711, 347] width 60 height 16
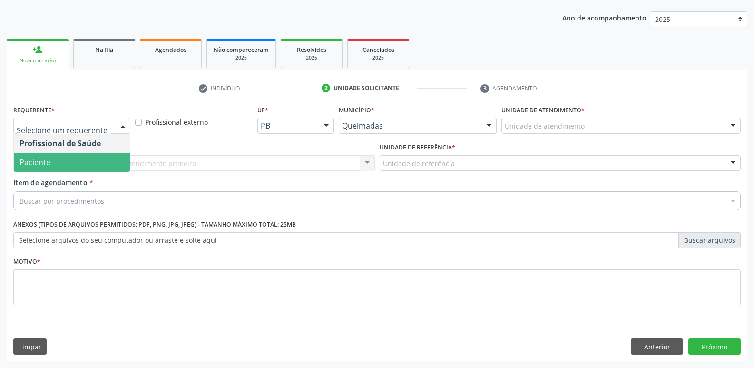
click at [63, 166] on span "Paciente" at bounding box center [72, 162] width 116 height 19
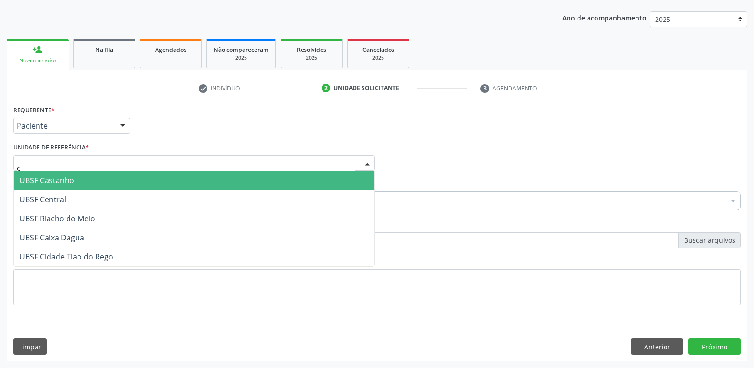
type input "ca"
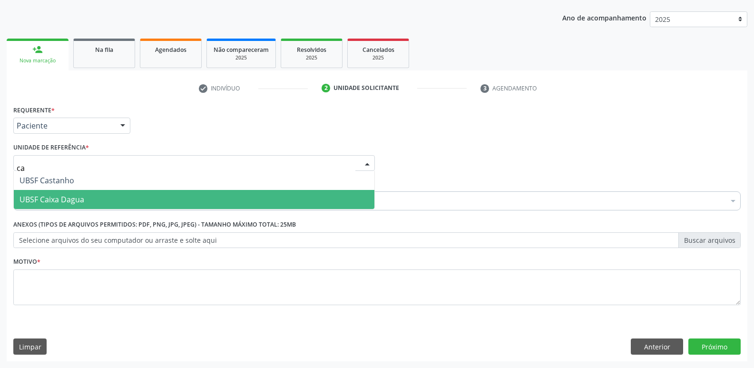
click at [53, 193] on span "UBSF Caixa Dagua" at bounding box center [194, 199] width 361 height 19
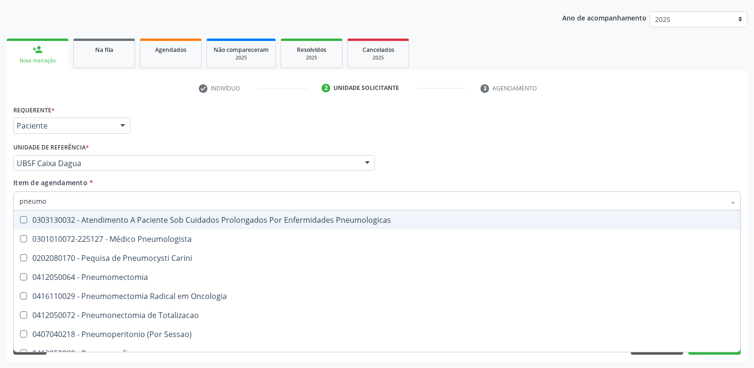
type input "pneumol"
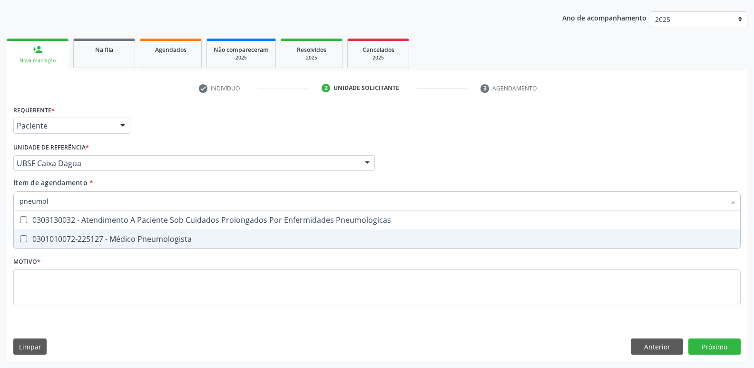
click at [75, 238] on div "0301010072-225127 - Médico Pneumologista" at bounding box center [377, 239] width 715 height 8
checkbox Pneumologista "true"
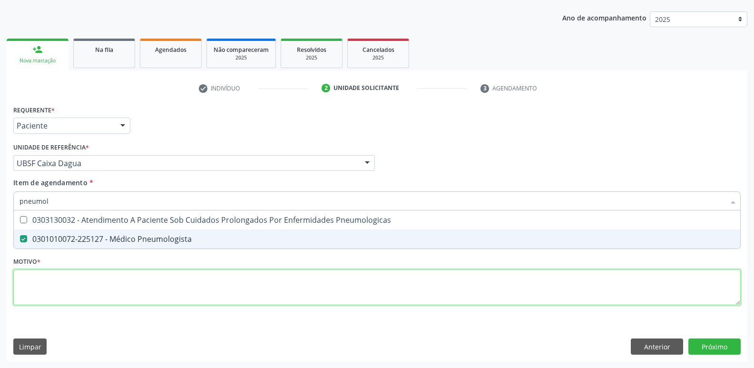
click at [57, 281] on div "Requerente * Paciente Profissional de Saúde Paciente Nenhum resultado encontrad…" at bounding box center [376, 211] width 727 height 216
paste textarea "avaliação"
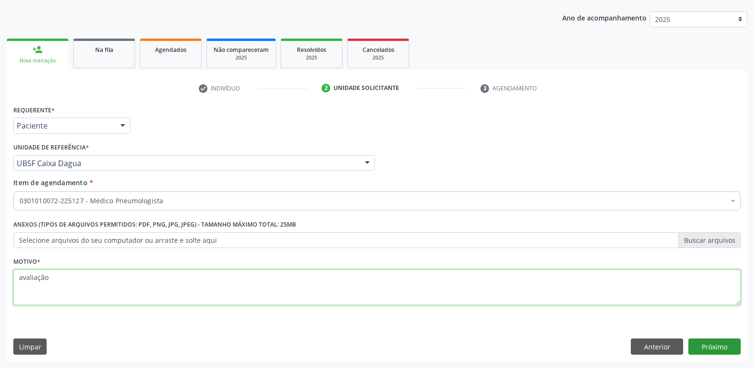
type textarea "avaliação"
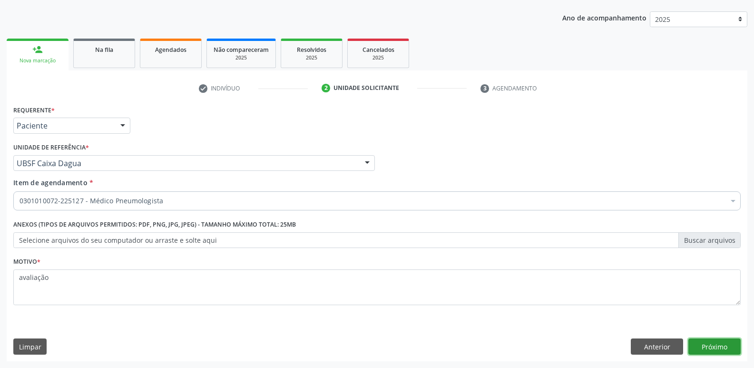
click at [719, 342] on button "Próximo" at bounding box center [714, 346] width 52 height 16
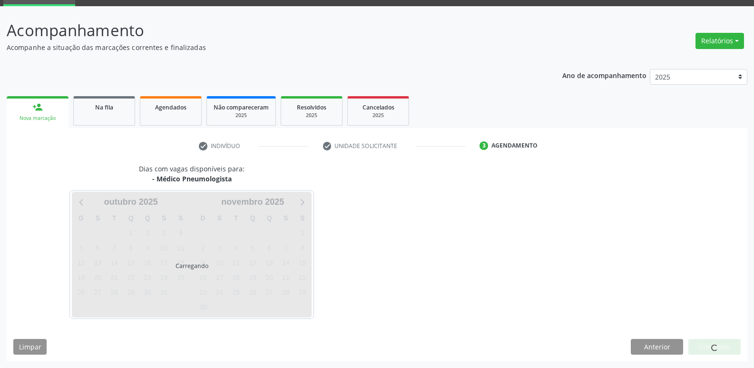
scroll to position [46, 0]
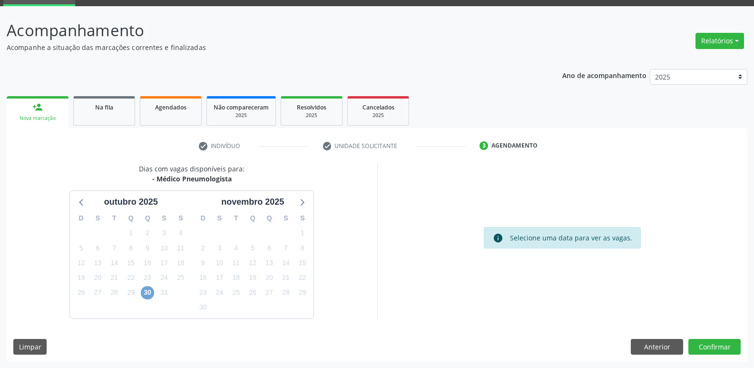
click at [144, 291] on span "30" at bounding box center [147, 292] width 13 height 13
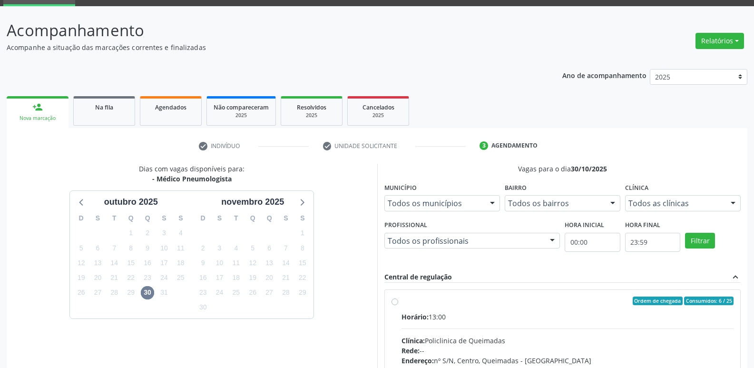
drag, startPoint x: 598, startPoint y: 336, endPoint x: 636, endPoint y: 126, distance: 213.1
click at [611, 302] on label "Ordem de chegada Consumidos: 6 / 25 Horário: 13:00 Clínica: Policlinica de Quei…" at bounding box center [568, 369] width 333 height 146
radio input "true"
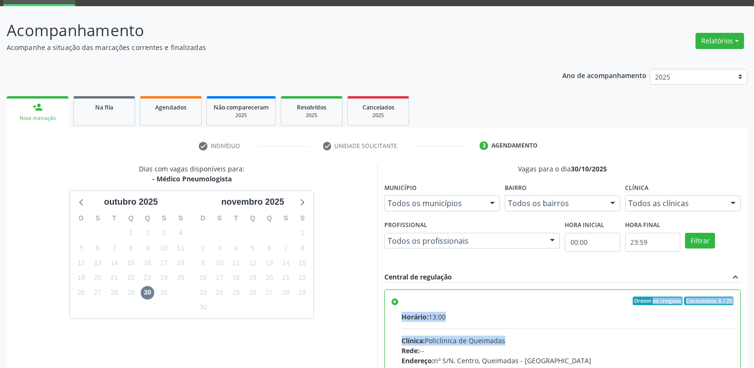
scroll to position [201, 0]
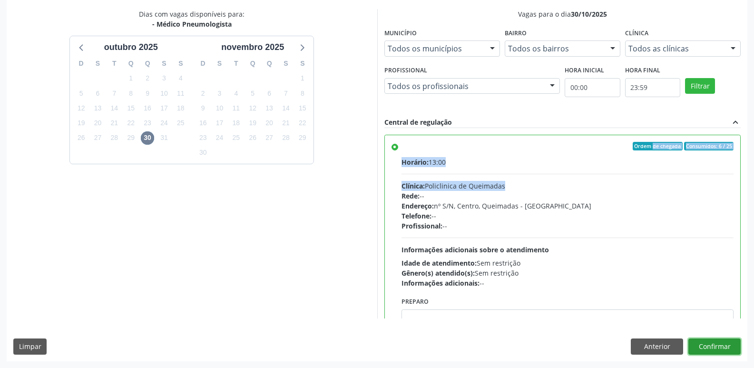
click at [696, 347] on button "Confirmar" at bounding box center [714, 346] width 52 height 16
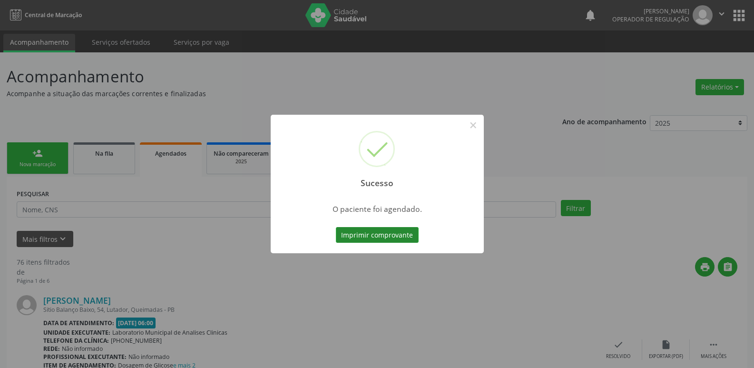
click at [373, 236] on button "Imprimir comprovante" at bounding box center [377, 235] width 83 height 16
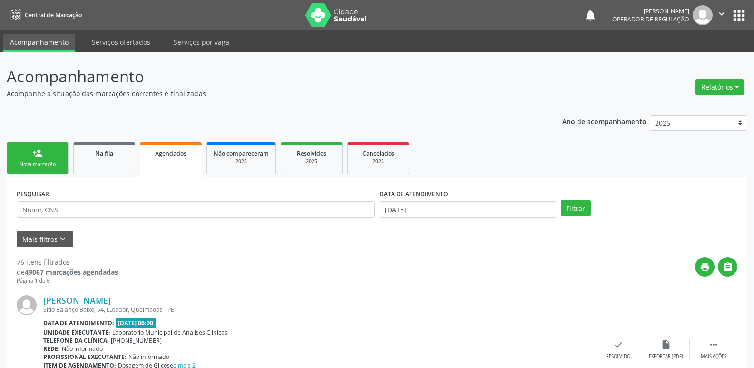
drag, startPoint x: 31, startPoint y: 187, endPoint x: 54, endPoint y: 148, distance: 45.9
click at [61, 143] on link "person_add Nova marcação" at bounding box center [38, 158] width 62 height 32
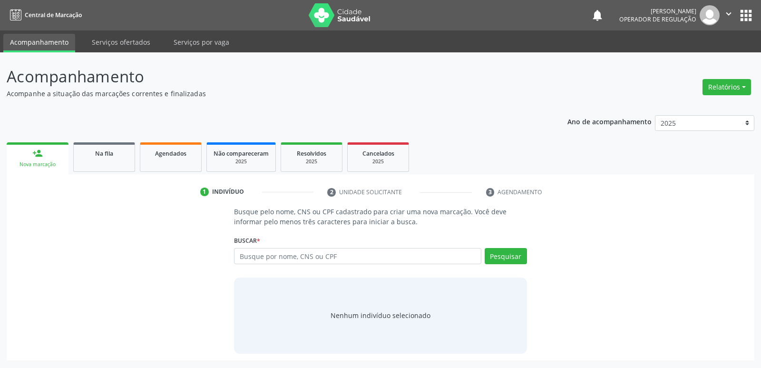
click at [219, 240] on div "Busque pelo nome, CNS ou CPF cadastrado para criar uma nova marcação. Você deve…" at bounding box center [380, 279] width 735 height 147
click at [245, 257] on input "text" at bounding box center [357, 256] width 247 height 16
type input "708605064342882"
click at [522, 245] on div "Buscar * 708605064342882 Busque por nome, CNS ou CPF Nenhum resultado encontrad…" at bounding box center [380, 251] width 293 height 37
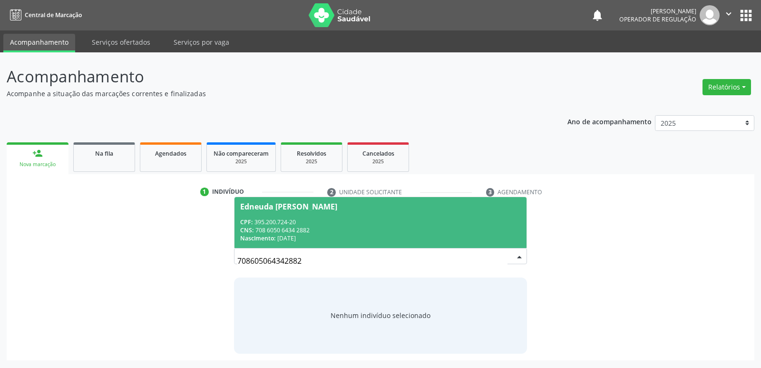
click at [273, 225] on div "CPF: 395.200.724-20" at bounding box center [380, 222] width 280 height 8
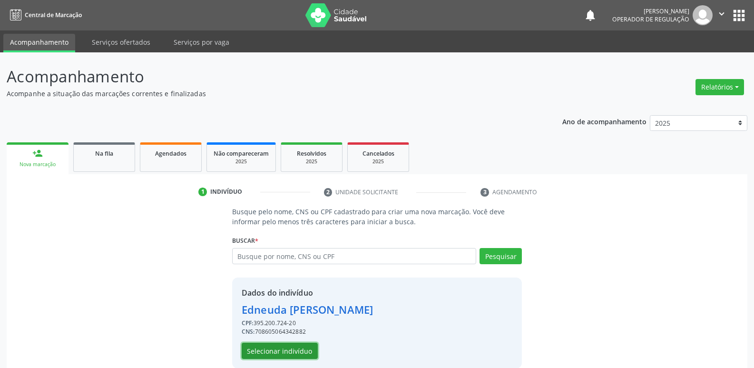
click at [307, 355] on button "Selecionar indivíduo" at bounding box center [280, 351] width 76 height 16
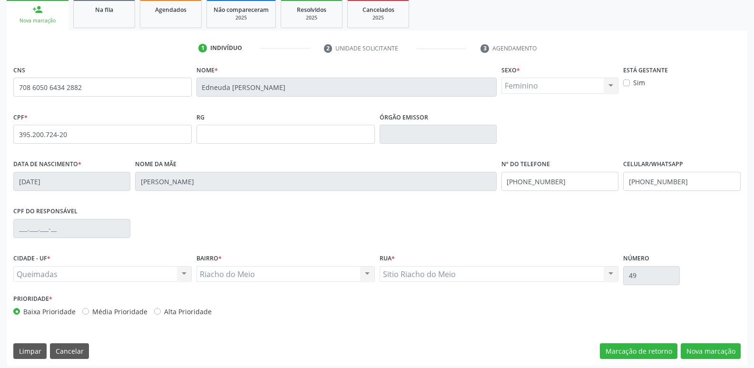
scroll to position [148, 0]
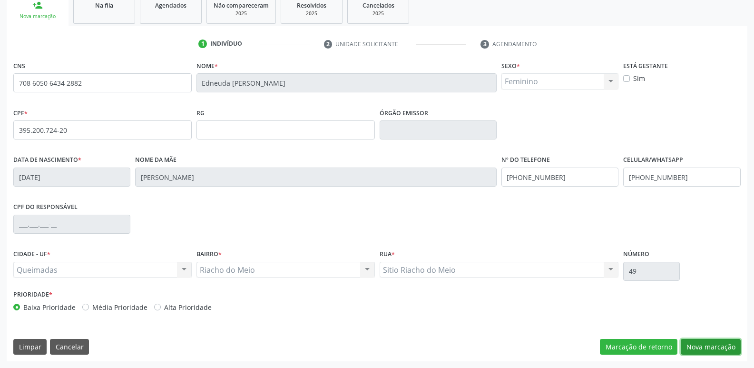
click at [711, 343] on button "Nova marcação" at bounding box center [711, 347] width 60 height 16
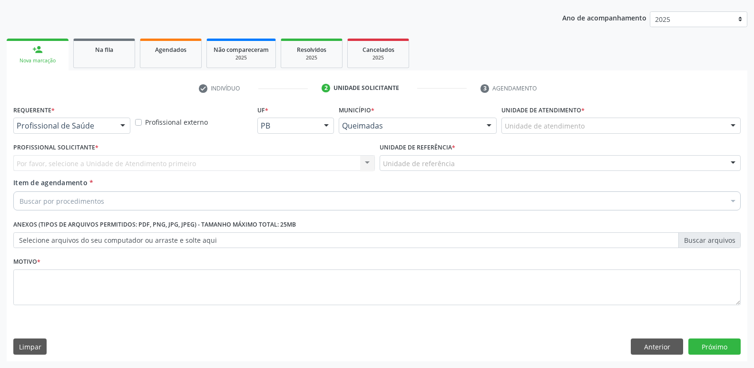
scroll to position [104, 0]
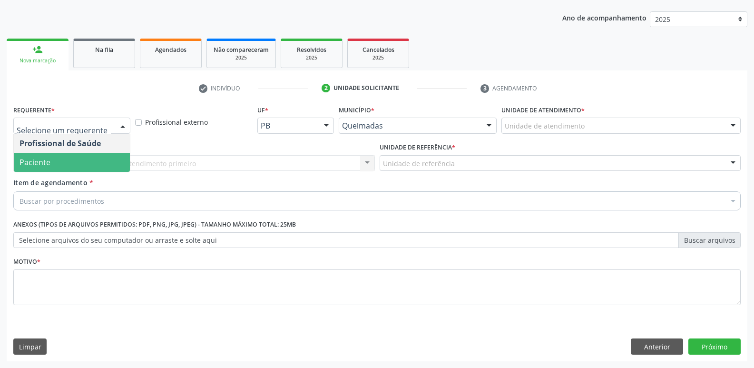
click at [51, 167] on span "Paciente" at bounding box center [72, 162] width 116 height 19
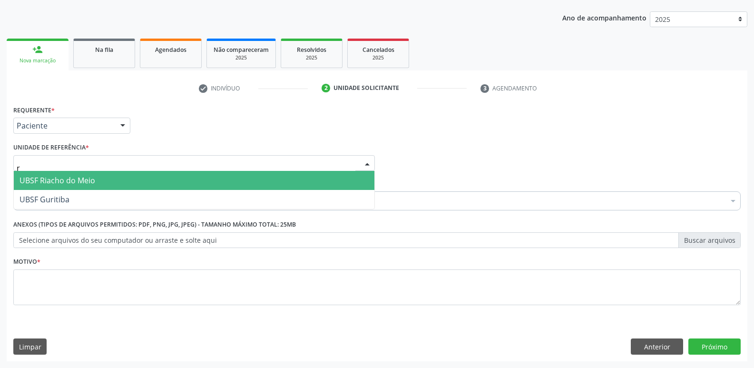
type input "ri"
click at [57, 186] on span "UBSF Riacho do Meio" at bounding box center [58, 180] width 76 height 10
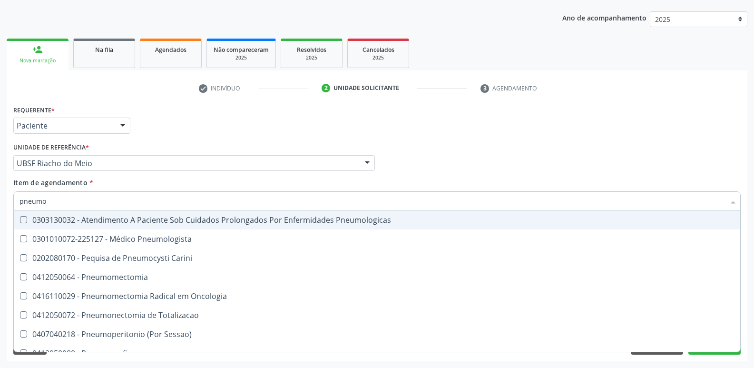
type input "pneumol"
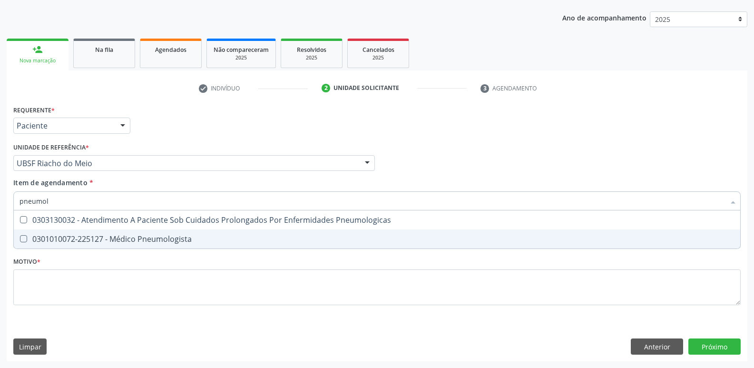
click at [177, 239] on div "0301010072-225127 - Médico Pneumologista" at bounding box center [377, 239] width 715 height 8
checkbox Pneumologista "true"
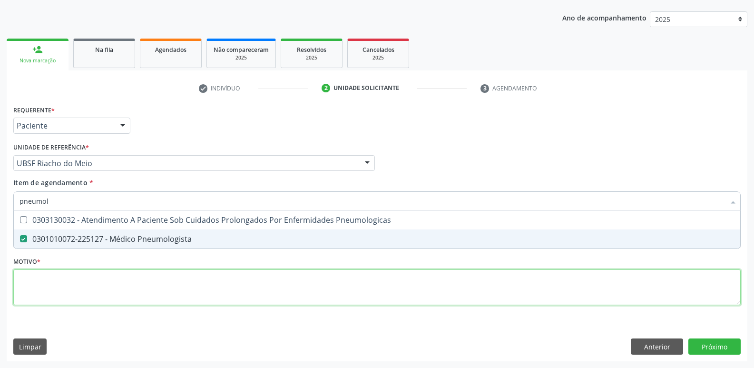
click at [100, 283] on div "Requerente * Paciente Profissional de Saúde Paciente Nenhum resultado encontrad…" at bounding box center [376, 211] width 727 height 216
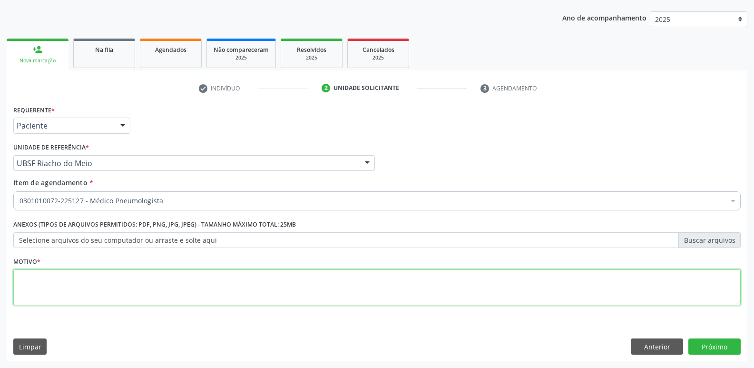
paste textarea "avaliação"
type textarea "avaliação"
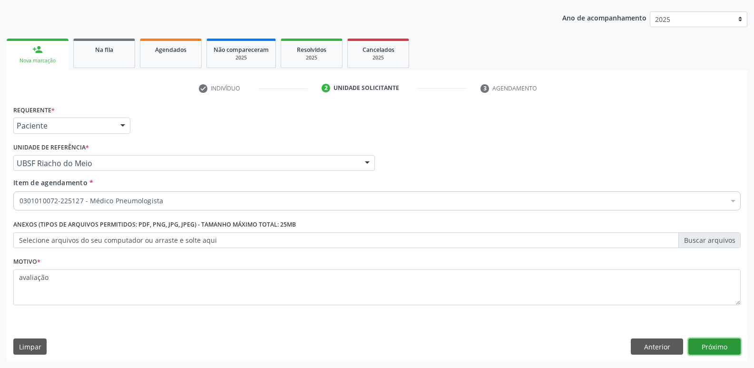
click at [720, 346] on button "Próximo" at bounding box center [714, 346] width 52 height 16
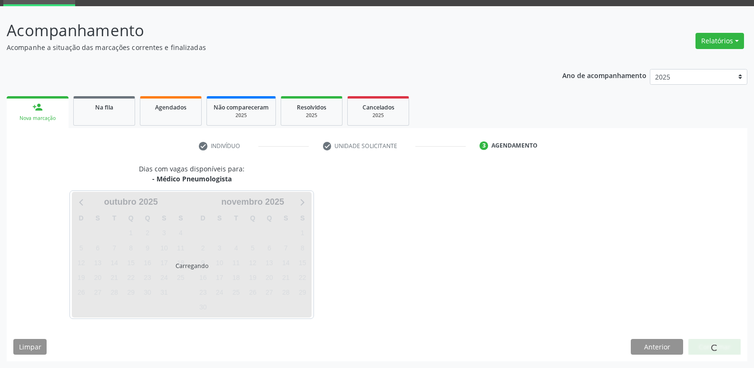
scroll to position [46, 0]
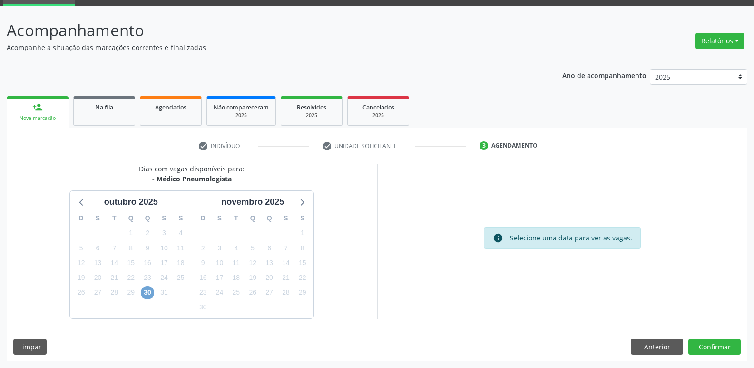
click at [147, 291] on span "30" at bounding box center [147, 292] width 13 height 13
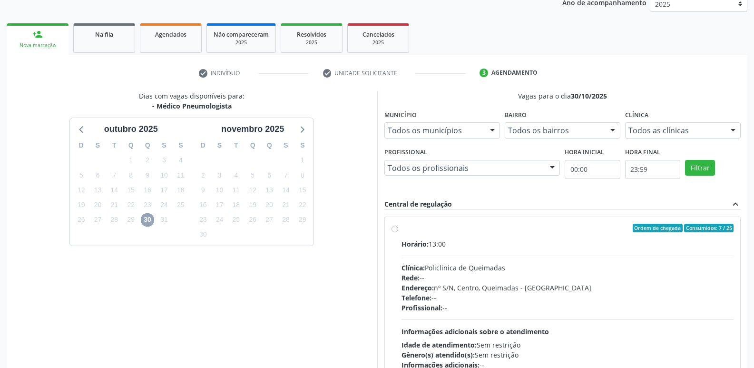
scroll to position [184, 0]
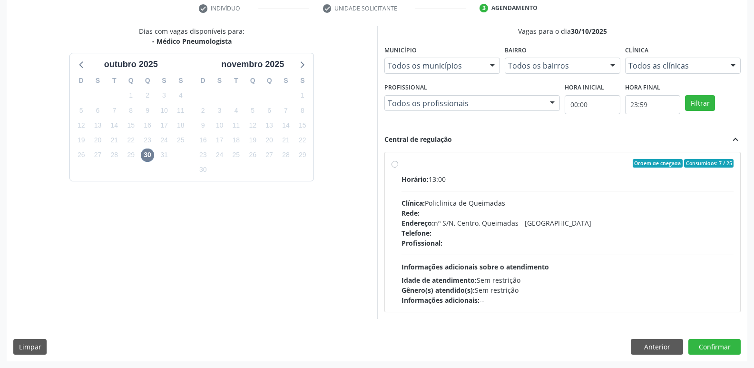
click at [644, 241] on div "Profissional: --" at bounding box center [568, 243] width 333 height 10
click at [398, 167] on input "Ordem de chegada Consumidos: 7 / 25 Horário: 13:00 Clínica: Policlinica de Quei…" at bounding box center [395, 163] width 7 height 9
radio input "true"
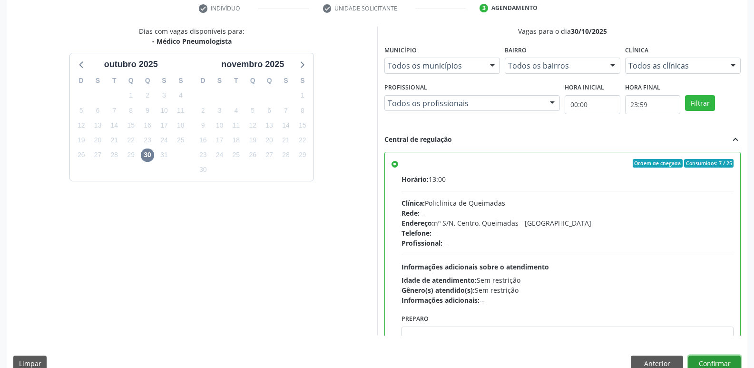
click at [705, 363] on button "Confirmar" at bounding box center [714, 363] width 52 height 16
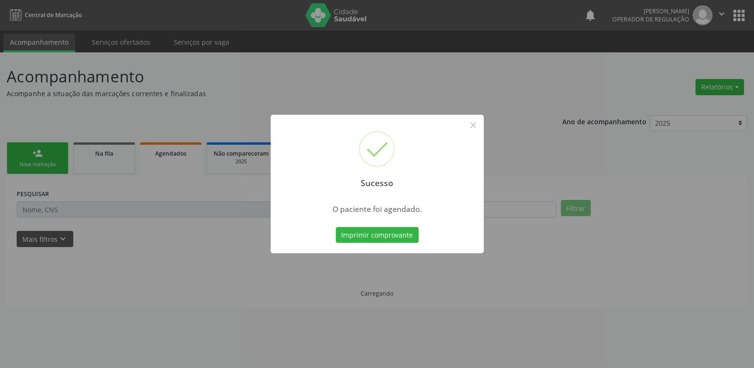
scroll to position [0, 0]
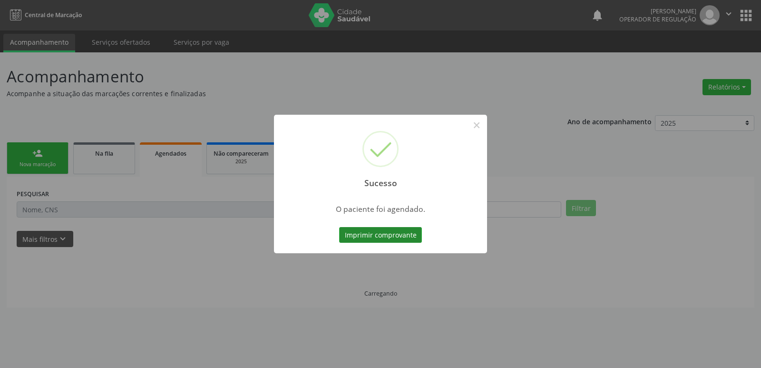
click at [388, 237] on button "Imprimir comprovante" at bounding box center [380, 235] width 83 height 16
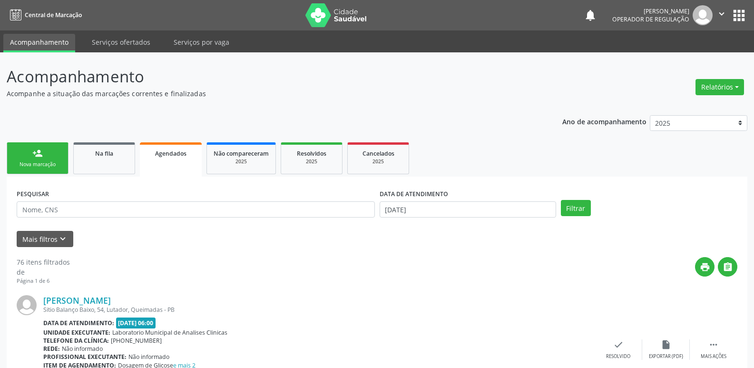
click at [48, 156] on link "person_add Nova marcação" at bounding box center [38, 158] width 62 height 32
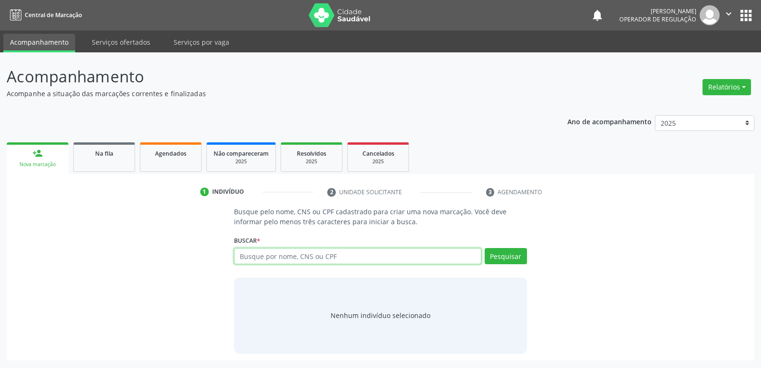
click at [273, 255] on input "text" at bounding box center [357, 256] width 247 height 16
type input "700002997824901"
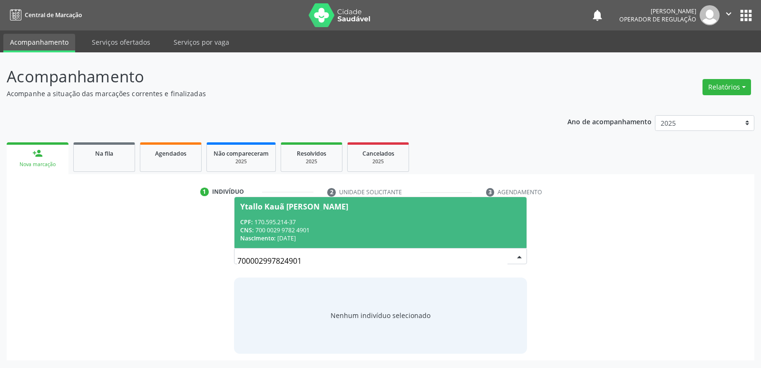
click at [274, 212] on span "Ytallo Kauã Pereira Belo CPF: 170.595.214-37 CNS: 700 0029 9782 4901 Nascimento…" at bounding box center [381, 222] width 292 height 51
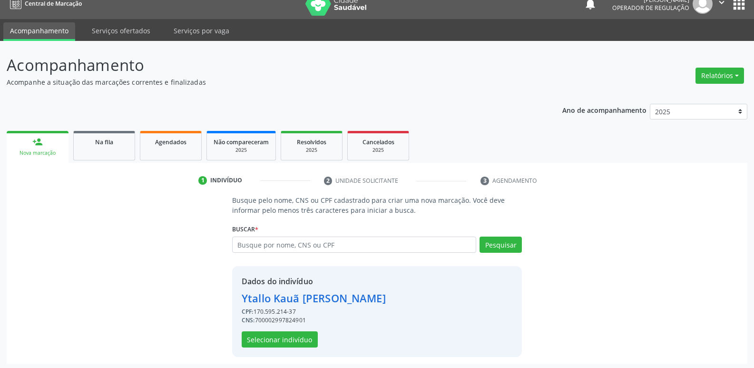
scroll to position [14, 0]
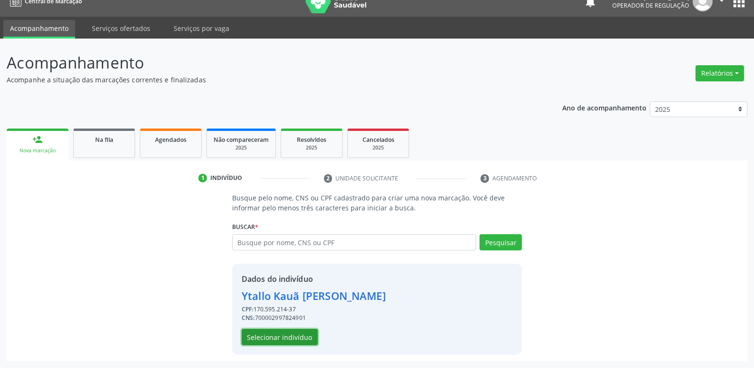
click at [291, 335] on button "Selecionar indivíduo" at bounding box center [280, 337] width 76 height 16
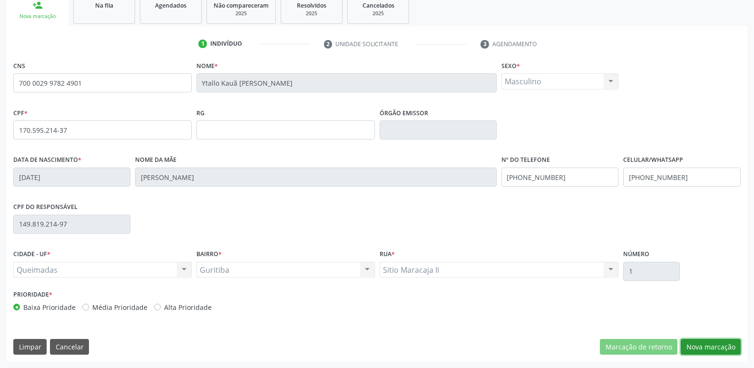
click at [709, 344] on button "Nova marcação" at bounding box center [711, 347] width 60 height 16
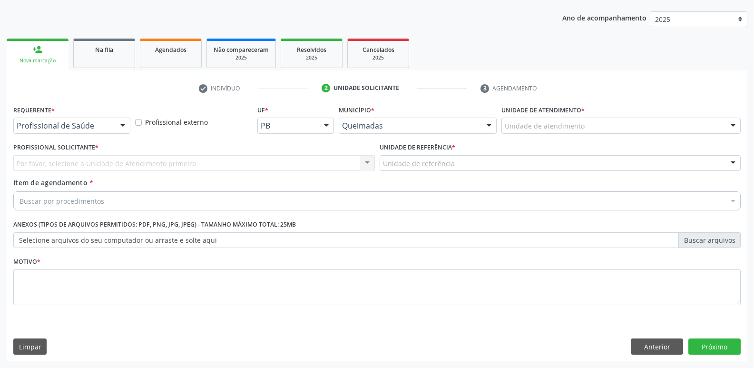
scroll to position [104, 0]
drag, startPoint x: 94, startPoint y: 126, endPoint x: 80, endPoint y: 164, distance: 40.9
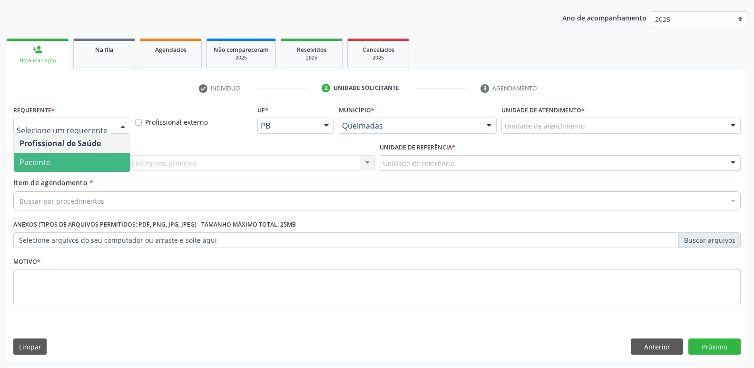
click at [79, 164] on span "Paciente" at bounding box center [72, 162] width 116 height 19
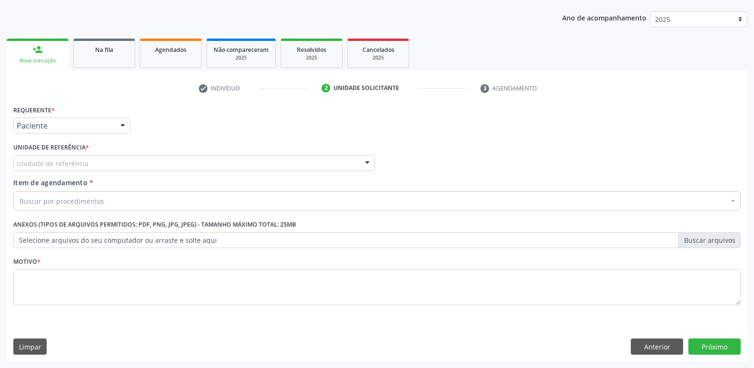
click at [97, 154] on div "Unidade de referência * Unidade de referência UBSF Ligeiro II UBSF Saulo Leal E…" at bounding box center [194, 155] width 362 height 30
drag, startPoint x: 94, startPoint y: 157, endPoint x: 88, endPoint y: 170, distance: 14.7
click at [90, 167] on div "Unidade de referência" at bounding box center [194, 163] width 362 height 16
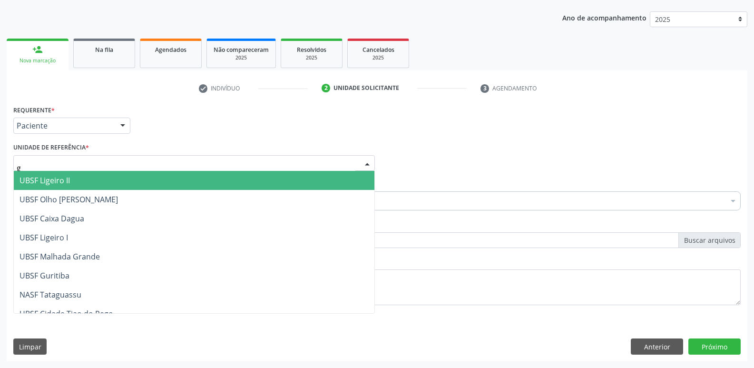
type input "gu"
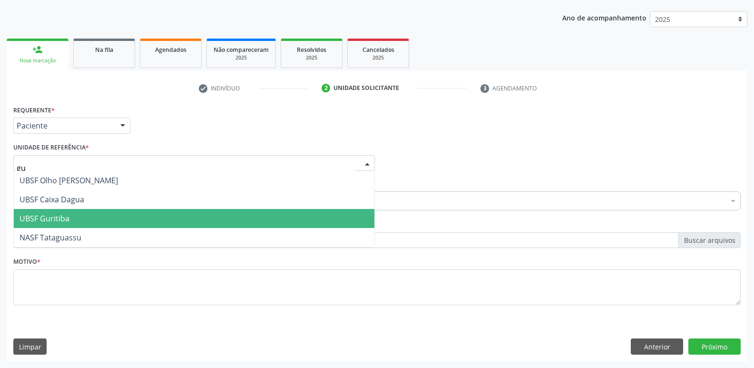
click at [85, 216] on span "UBSF Guritiba" at bounding box center [194, 218] width 361 height 19
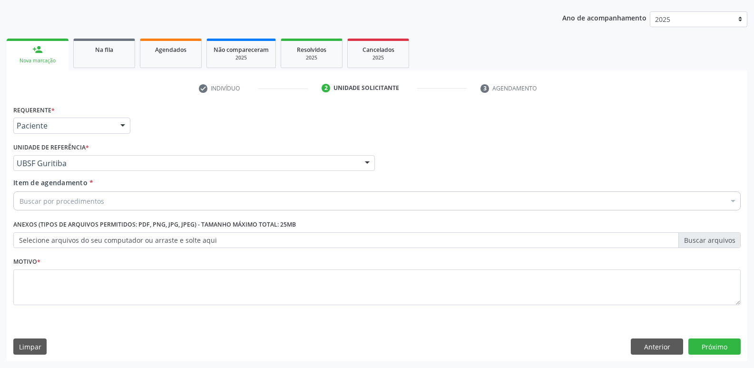
click at [84, 215] on div "Requerente * Paciente Profissional de Saúde Paciente Nenhum resultado encontrad…" at bounding box center [376, 211] width 727 height 216
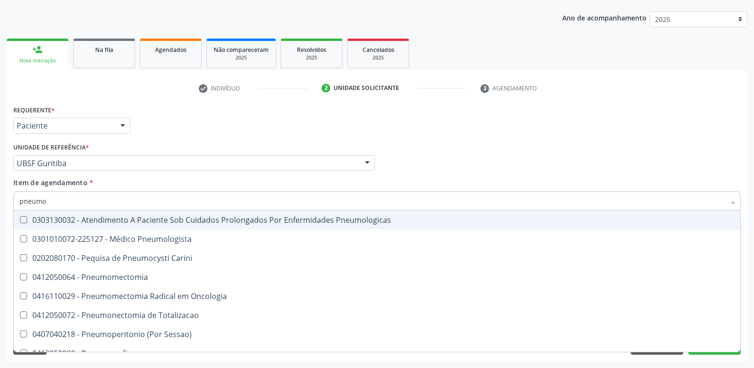
type input "pneumol"
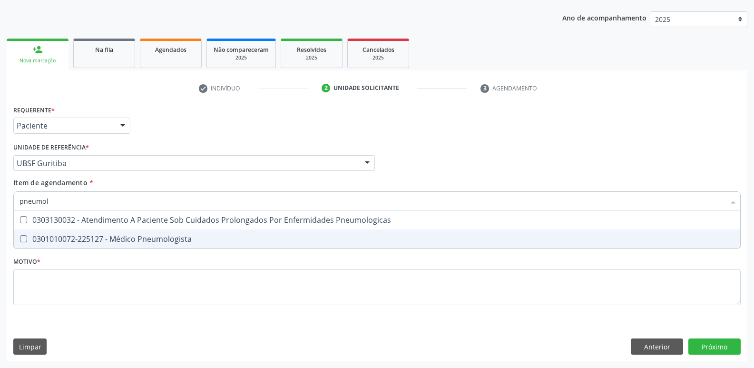
click at [77, 237] on div "0301010072-225127 - Médico Pneumologista" at bounding box center [377, 239] width 715 height 8
checkbox Pneumologista "true"
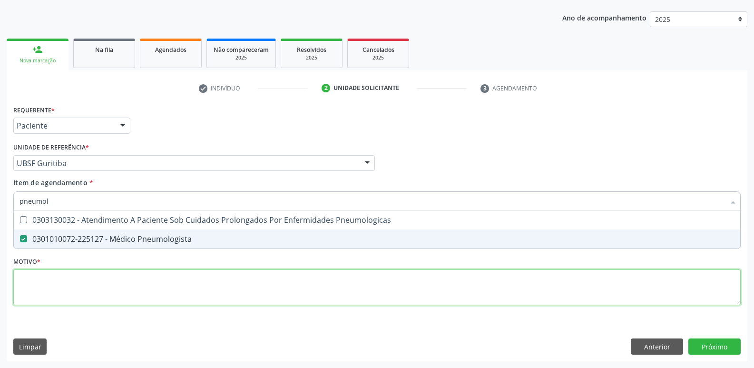
click at [57, 292] on div "Requerente * Paciente Profissional de Saúde Paciente Nenhum resultado encontrad…" at bounding box center [376, 211] width 727 height 216
paste textarea "avaliação"
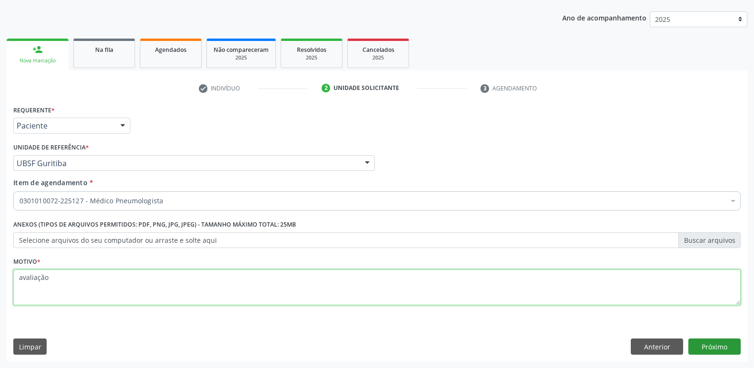
type textarea "avaliação"
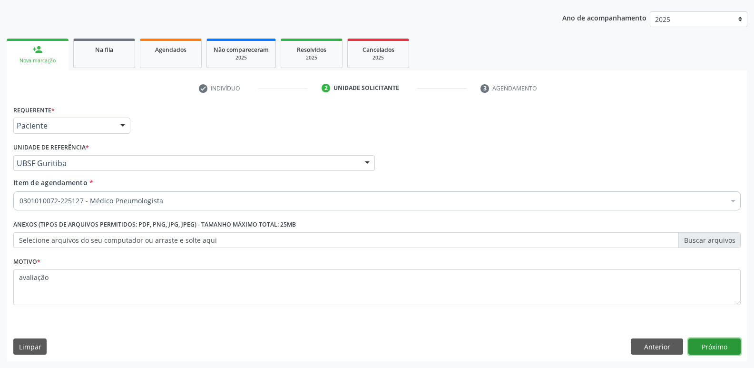
click at [718, 349] on button "Próximo" at bounding box center [714, 346] width 52 height 16
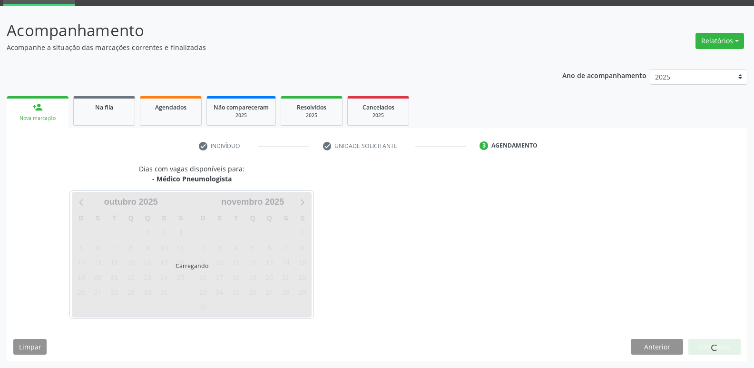
scroll to position [46, 0]
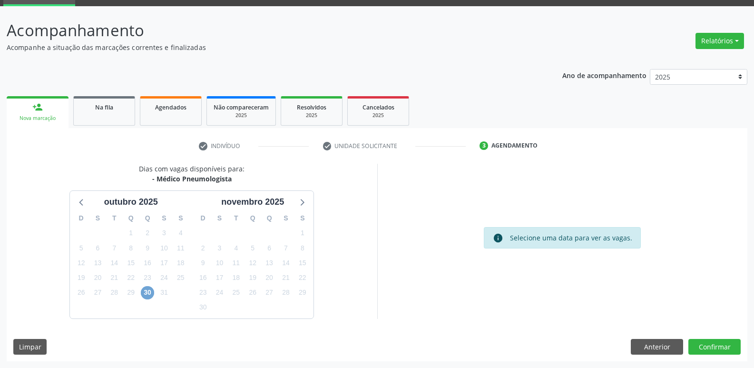
click at [151, 291] on span "30" at bounding box center [147, 292] width 13 height 13
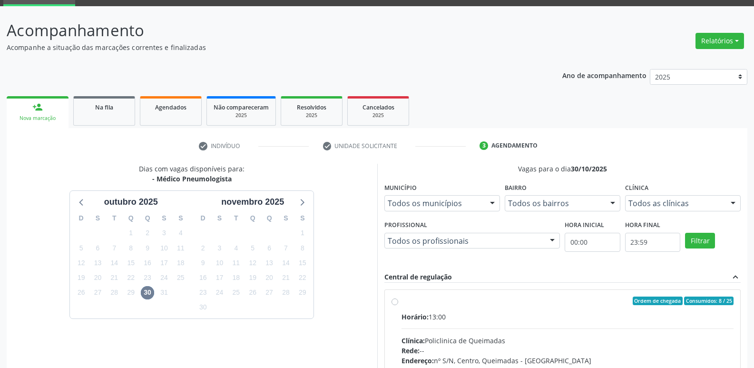
drag, startPoint x: 657, startPoint y: 312, endPoint x: 695, endPoint y: 196, distance: 122.3
click at [659, 301] on label "Ordem de chegada Consumidos: 8 / 25 Horário: 13:00 Clínica: Policlinica de Quei…" at bounding box center [568, 369] width 333 height 146
radio input "true"
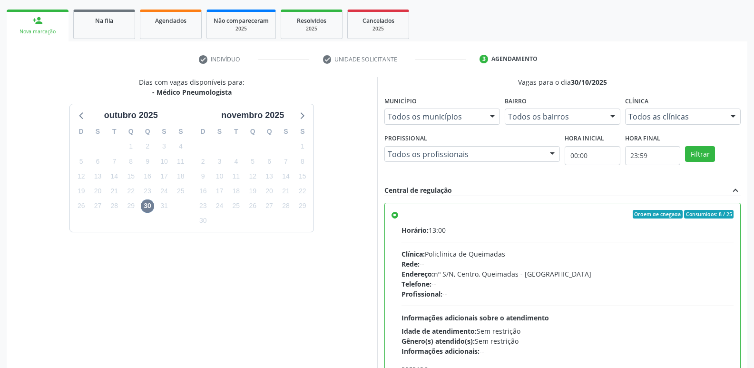
scroll to position [201, 0]
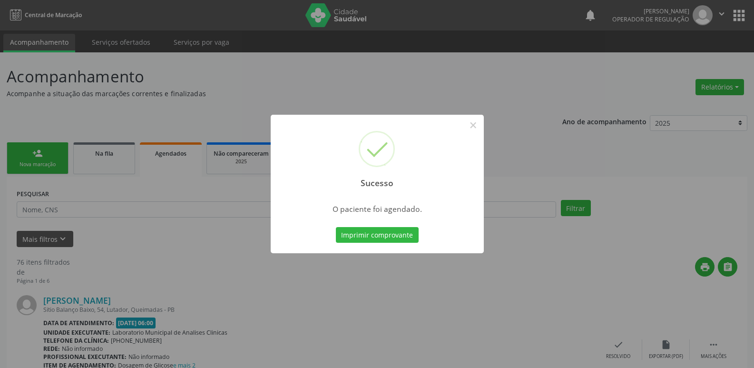
click at [336, 227] on button "Imprimir comprovante" at bounding box center [377, 235] width 83 height 16
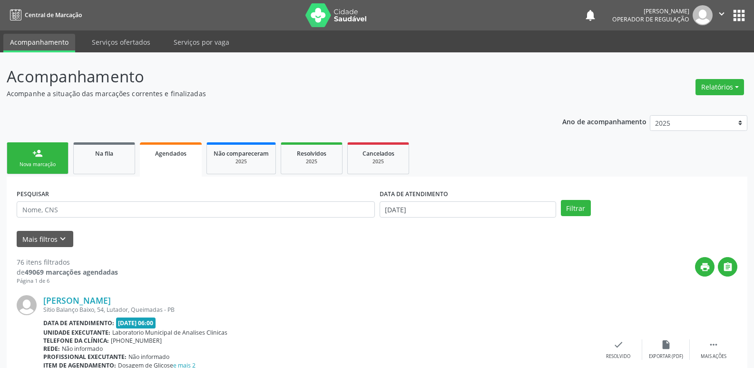
click at [43, 157] on link "person_add Nova marcação" at bounding box center [38, 158] width 62 height 32
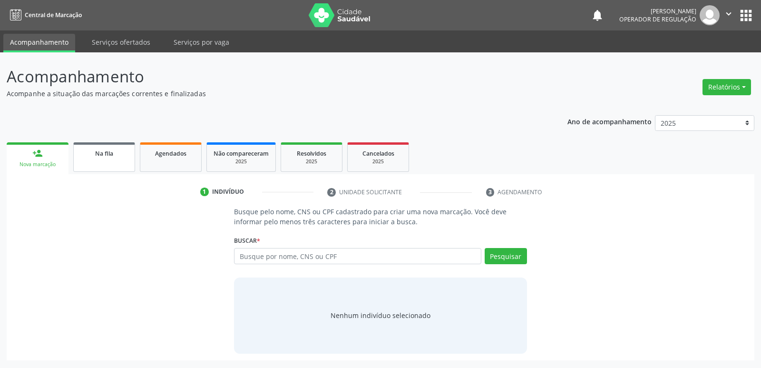
click at [94, 166] on link "Na fila" at bounding box center [104, 156] width 62 height 29
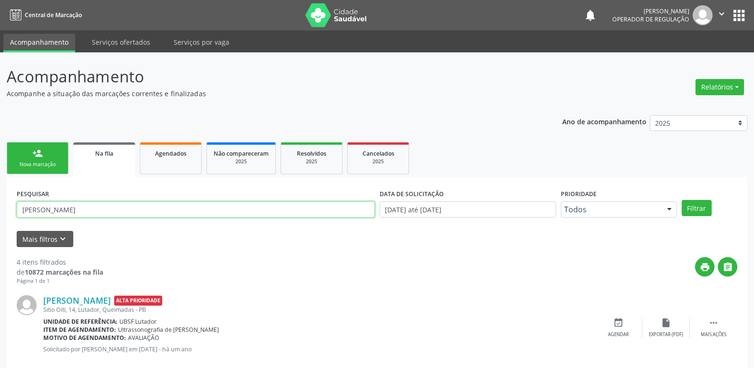
drag, startPoint x: 68, startPoint y: 209, endPoint x: 63, endPoint y: 210, distance: 4.8
click at [65, 209] on input "jose nathan" at bounding box center [196, 209] width 358 height 16
click at [63, 210] on input "jose nathan" at bounding box center [196, 209] width 358 height 16
click at [60, 210] on input "jose nathan" at bounding box center [196, 209] width 358 height 16
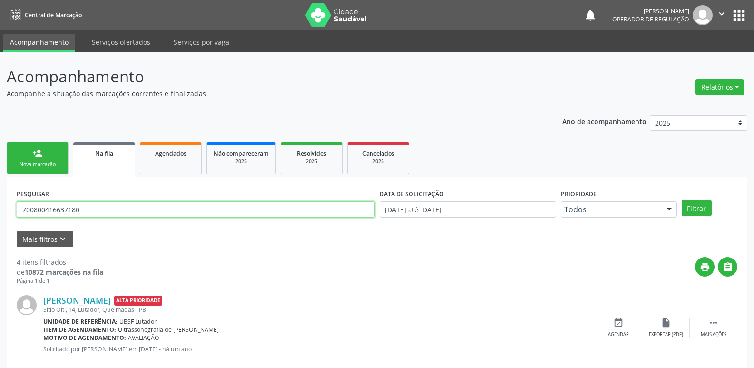
type input "700800416637180"
click at [682, 200] on button "Filtrar" at bounding box center [697, 208] width 30 height 16
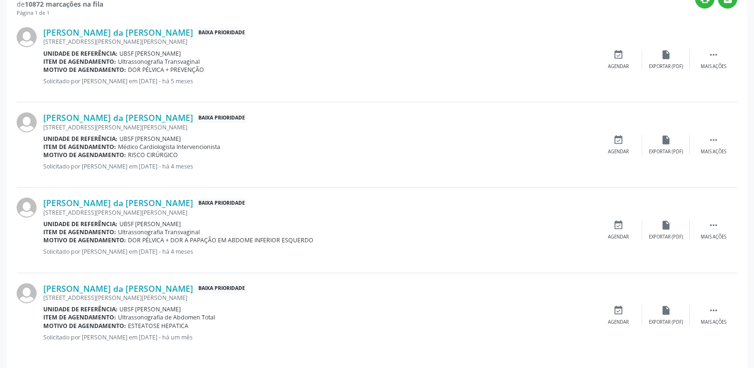
scroll to position [274, 0]
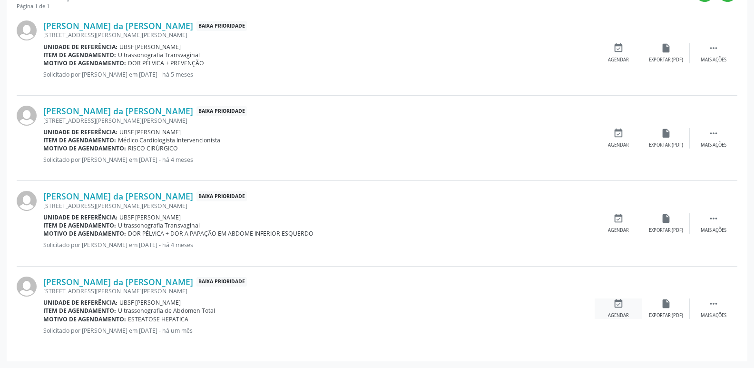
click at [615, 306] on icon "event_available" at bounding box center [618, 303] width 10 height 10
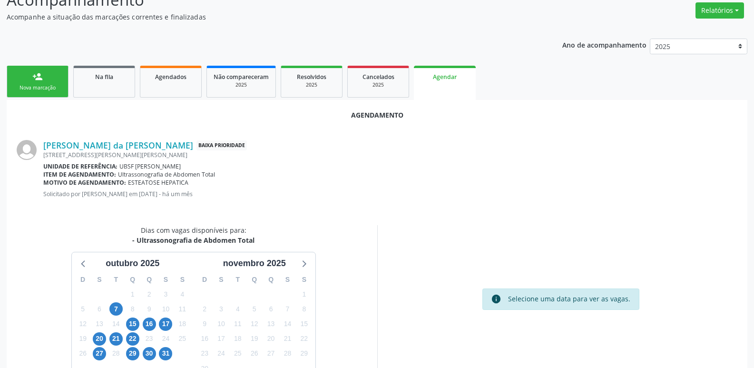
scroll to position [127, 0]
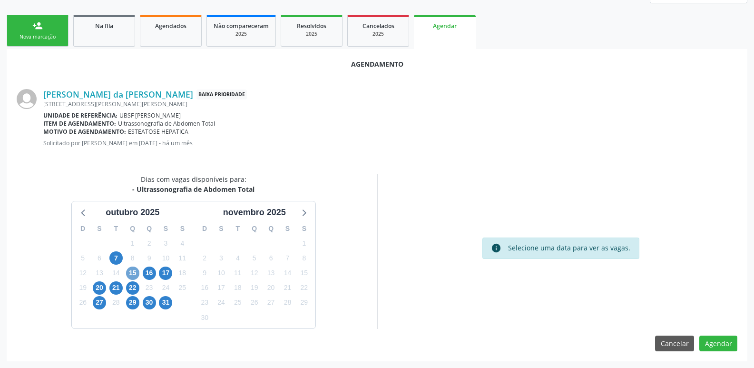
click at [132, 275] on span "15" at bounding box center [132, 272] width 13 height 13
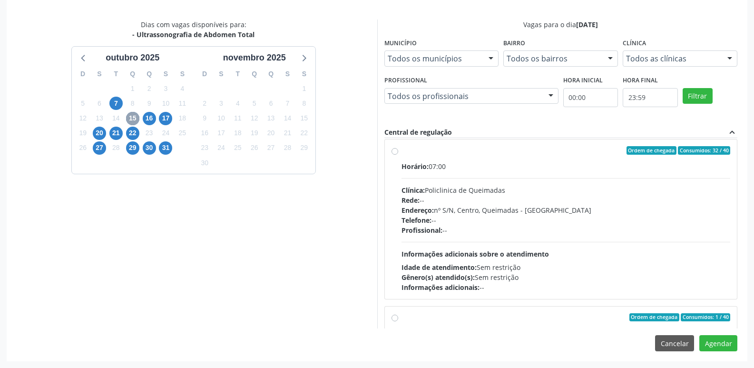
scroll to position [0, 0]
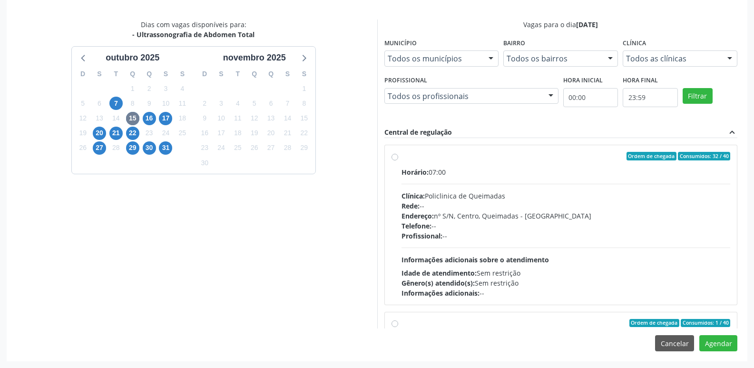
click at [562, 222] on div "Telefone: --" at bounding box center [566, 226] width 329 height 10
click at [398, 160] on input "Ordem de chegada Consumidos: 32 / 40 Horário: 07:00 Clínica: Policlinica de Que…" at bounding box center [395, 156] width 7 height 9
radio input "true"
click at [731, 339] on button "Agendar" at bounding box center [718, 343] width 38 height 16
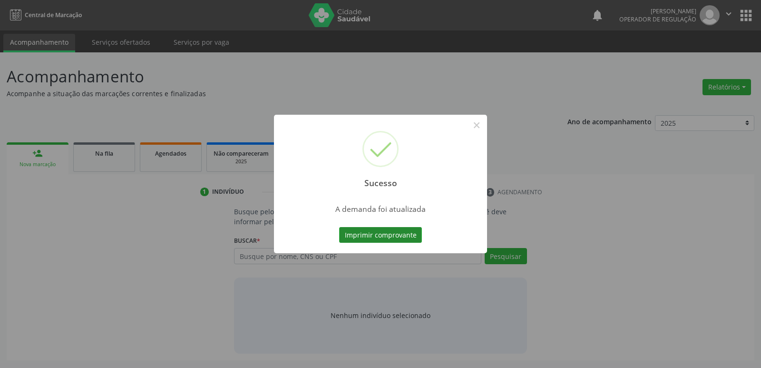
click at [398, 234] on button "Imprimir comprovante" at bounding box center [380, 235] width 83 height 16
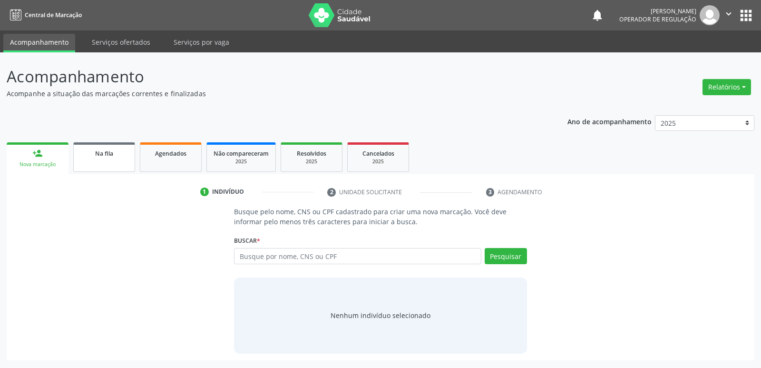
click at [113, 167] on link "Na fila" at bounding box center [104, 156] width 62 height 29
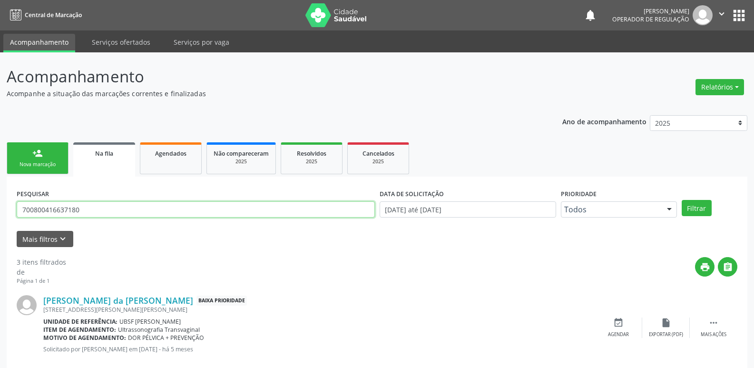
click at [155, 211] on input "700800416637180" at bounding box center [196, 209] width 358 height 16
type input "709802005869296"
click at [682, 200] on button "Filtrar" at bounding box center [697, 208] width 30 height 16
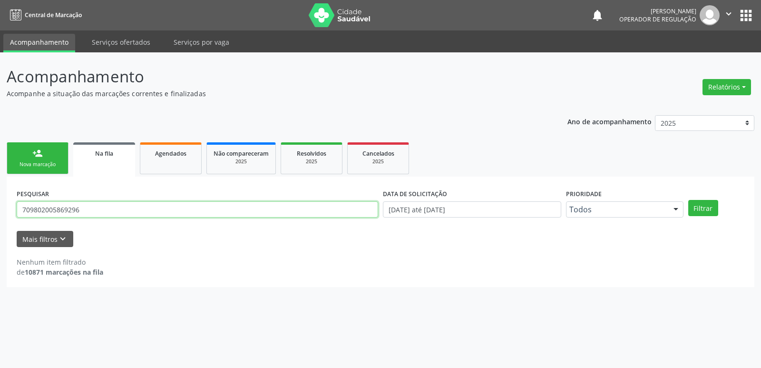
click at [49, 208] on input "709802005869296" at bounding box center [198, 209] width 362 height 16
click at [62, 212] on input "709802005869296" at bounding box center [198, 209] width 362 height 16
click at [47, 167] on div "Nova marcação" at bounding box center [38, 164] width 48 height 7
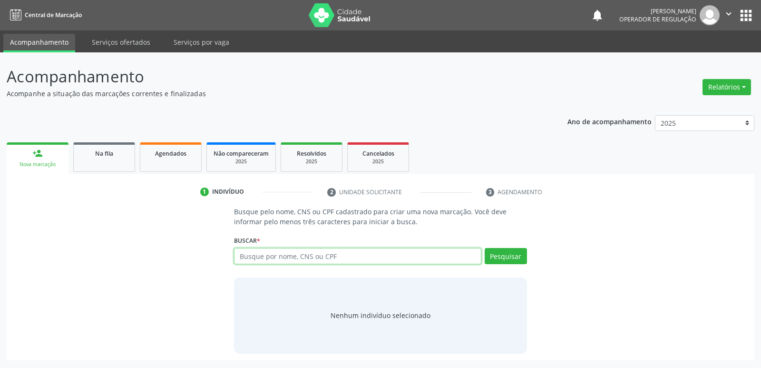
drag, startPoint x: 280, startPoint y: 257, endPoint x: 282, endPoint y: 225, distance: 32.4
click at [280, 256] on input "text" at bounding box center [357, 256] width 247 height 16
type input "709802005869296"
click at [507, 254] on div "Buscar * 709802005869296 Busque por nome, CNS ou CPF Nenhum resultado encontrad…" at bounding box center [380, 251] width 293 height 37
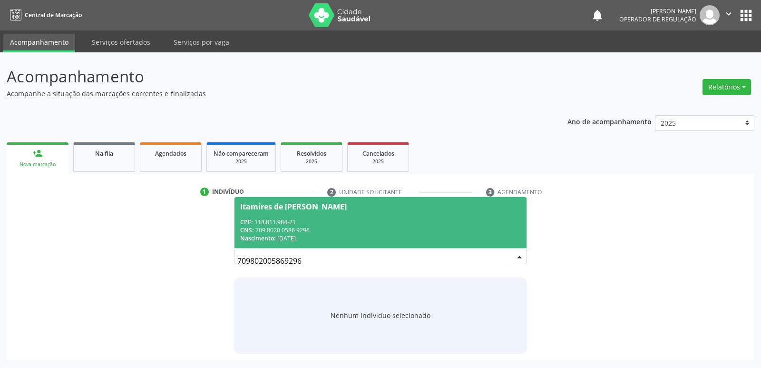
click at [272, 223] on div "CPF: 118.811.984-21" at bounding box center [380, 222] width 280 height 8
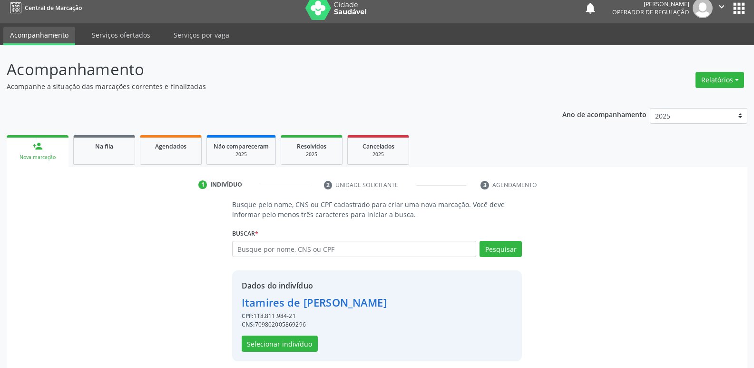
scroll to position [14, 0]
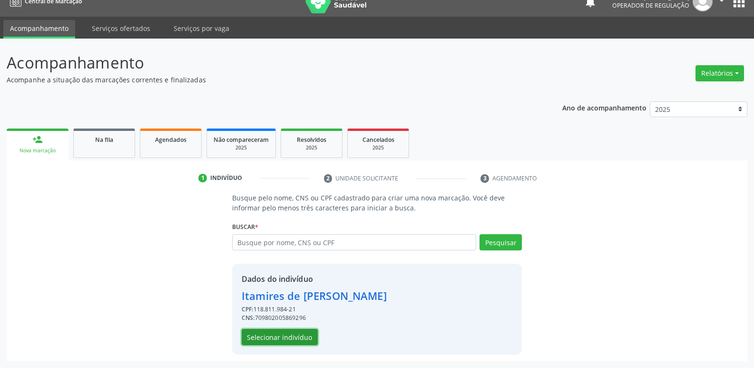
click at [302, 337] on button "Selecionar indivíduo" at bounding box center [280, 337] width 76 height 16
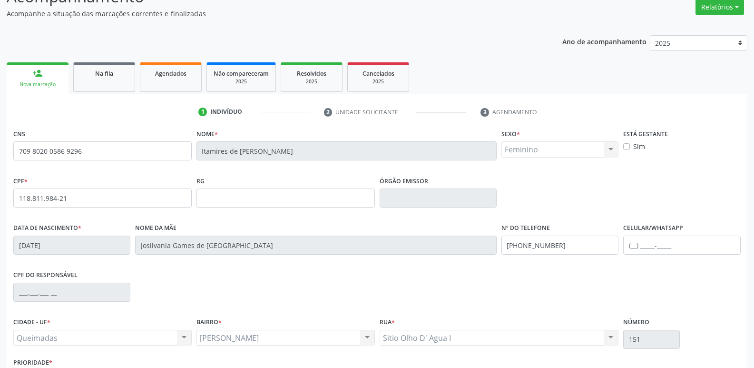
scroll to position [148, 0]
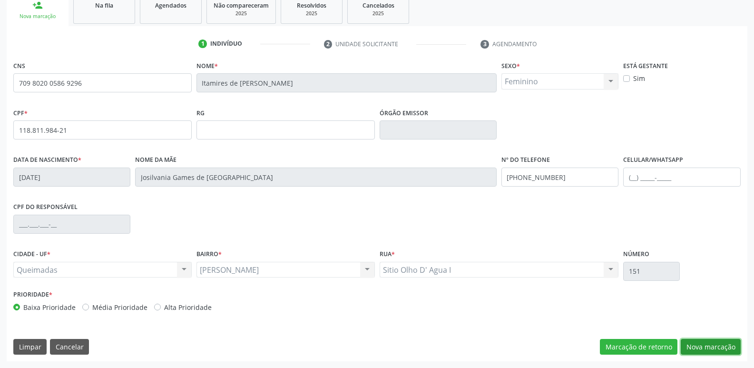
click at [701, 344] on button "Nova marcação" at bounding box center [711, 347] width 60 height 16
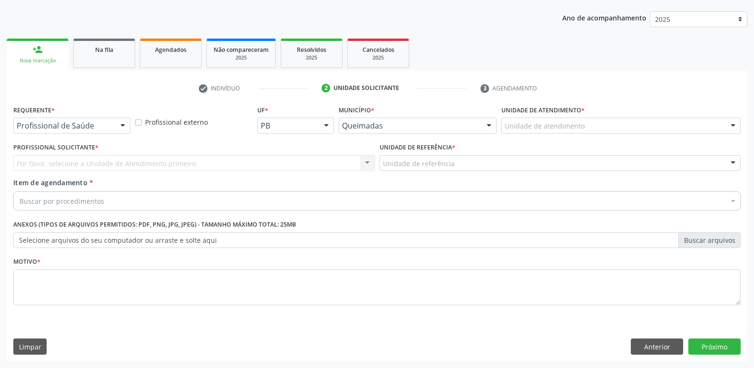
scroll to position [104, 0]
drag, startPoint x: 99, startPoint y: 120, endPoint x: 102, endPoint y: 139, distance: 19.8
click at [99, 123] on div "Profissional de Saúde" at bounding box center [71, 126] width 117 height 16
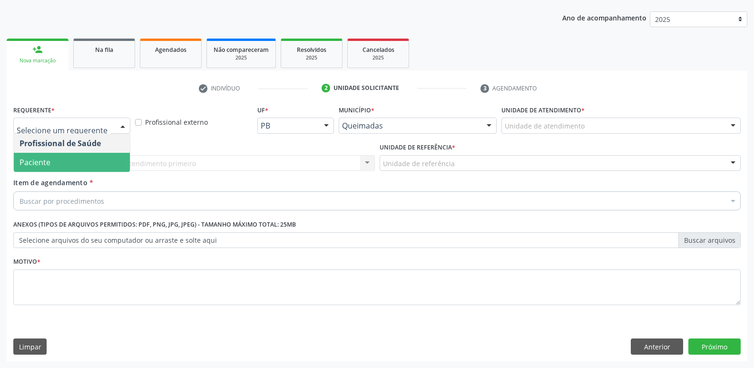
click at [94, 161] on span "Paciente" at bounding box center [72, 162] width 116 height 19
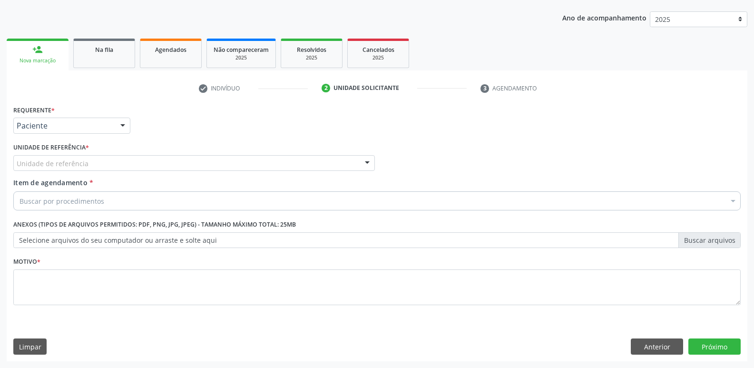
click at [110, 161] on div "Unidade de referência" at bounding box center [194, 163] width 362 height 16
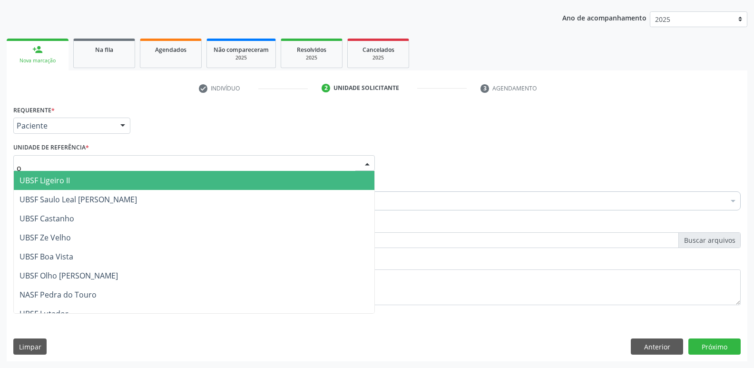
type input "ol"
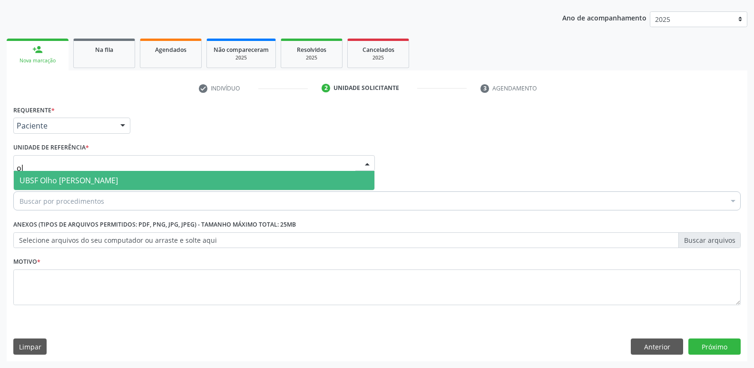
click at [104, 176] on span "UBSF Olho [PERSON_NAME]" at bounding box center [69, 180] width 98 height 10
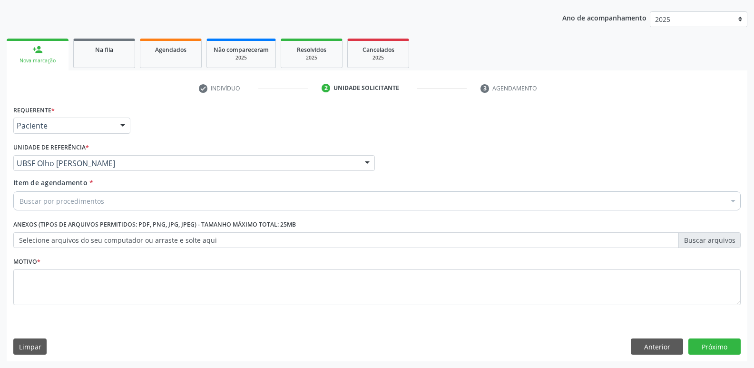
click at [114, 198] on div "Buscar por procedimentos" at bounding box center [376, 200] width 727 height 19
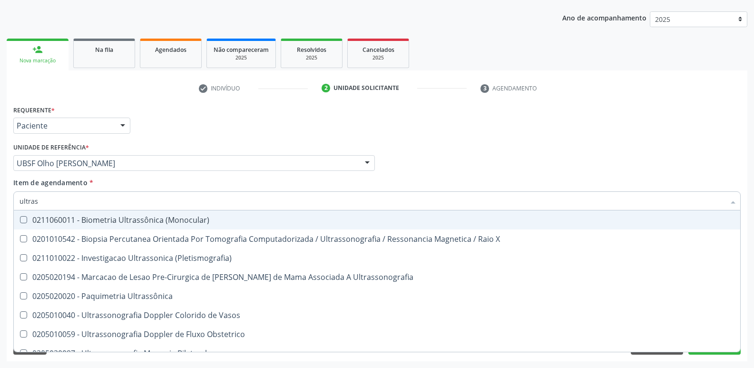
type input "ultrass"
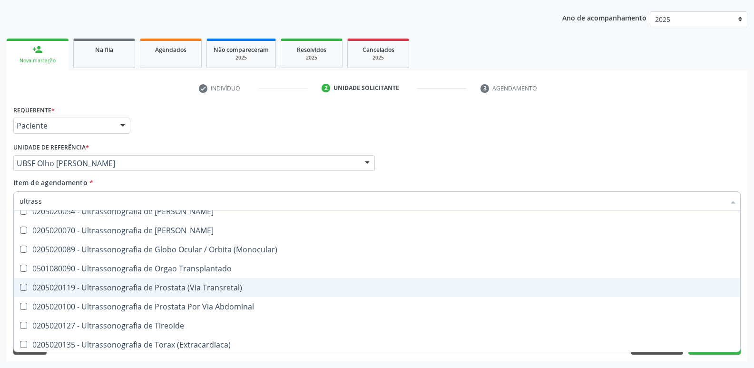
scroll to position [296, 0]
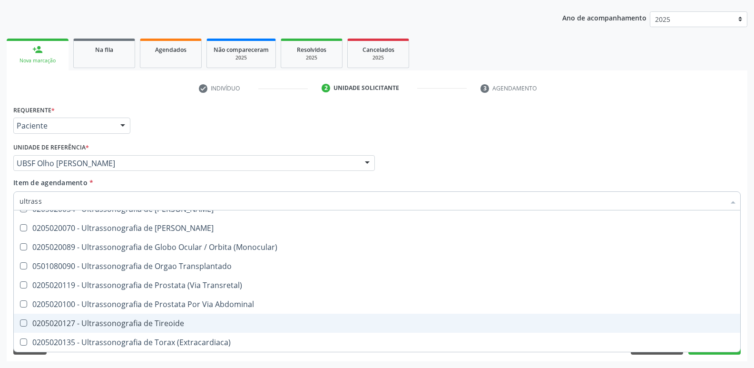
click at [196, 314] on span "0205020127 - Ultrassonografia de Tireoide" at bounding box center [377, 323] width 726 height 19
checkbox Tireoide "true"
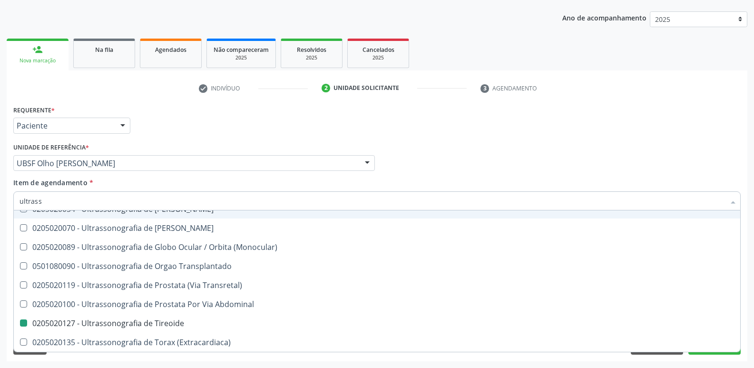
click at [253, 134] on div "Requerente * Paciente Profissional de Saúde Paciente Nenhum resultado encontrad…" at bounding box center [377, 121] width 732 height 37
checkbox X "true"
checkbox Tireoide "false"
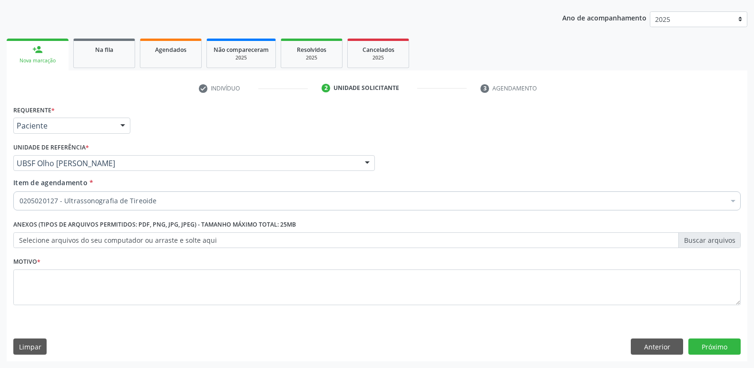
scroll to position [0, 0]
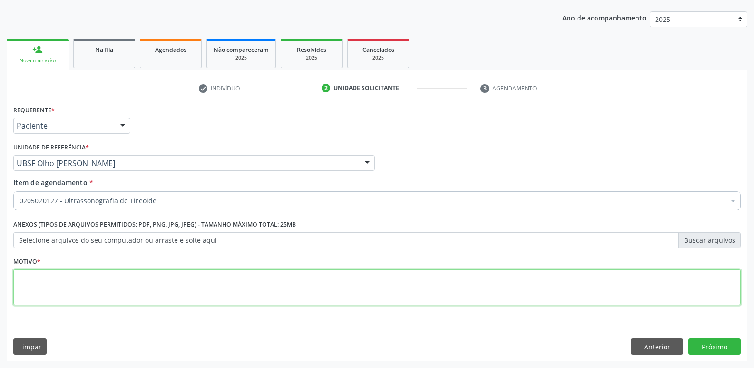
click at [135, 273] on textarea at bounding box center [376, 287] width 727 height 36
paste textarea "avaliação"
type textarea "avaliação"
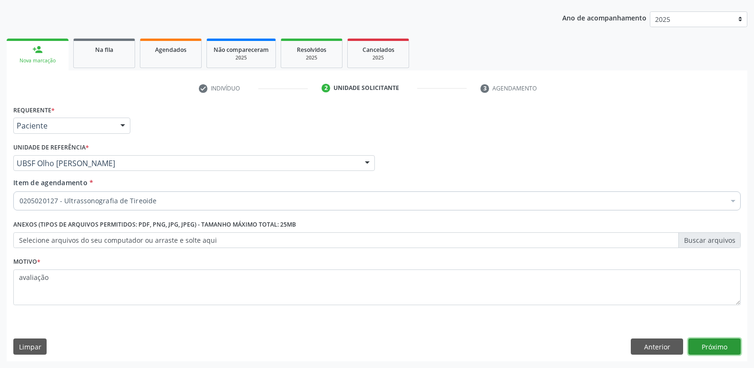
click at [735, 348] on button "Próximo" at bounding box center [714, 346] width 52 height 16
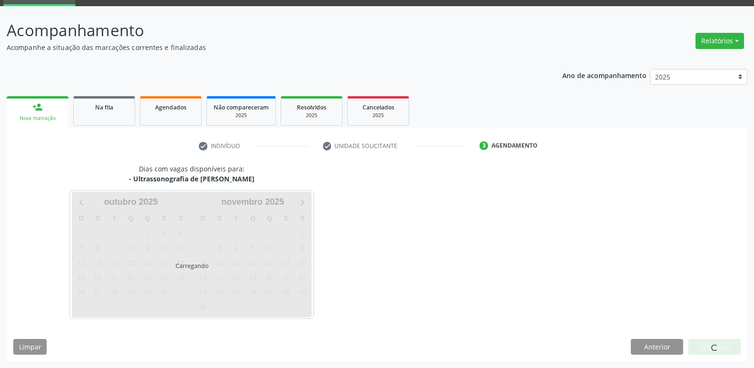
scroll to position [46, 0]
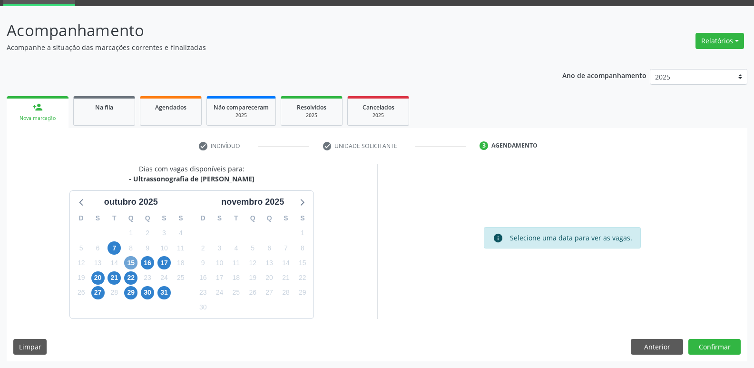
drag, startPoint x: 132, startPoint y: 263, endPoint x: 154, endPoint y: 263, distance: 21.9
click at [132, 263] on span "15" at bounding box center [130, 262] width 13 height 13
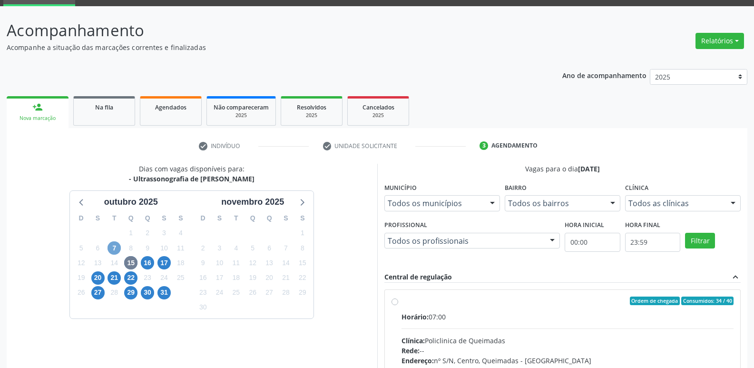
click at [114, 248] on span "7" at bounding box center [114, 247] width 13 height 13
click at [130, 265] on span "15" at bounding box center [130, 262] width 13 height 13
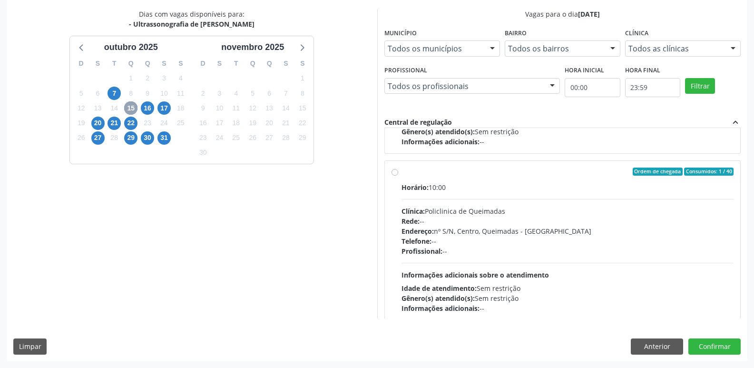
scroll to position [150, 0]
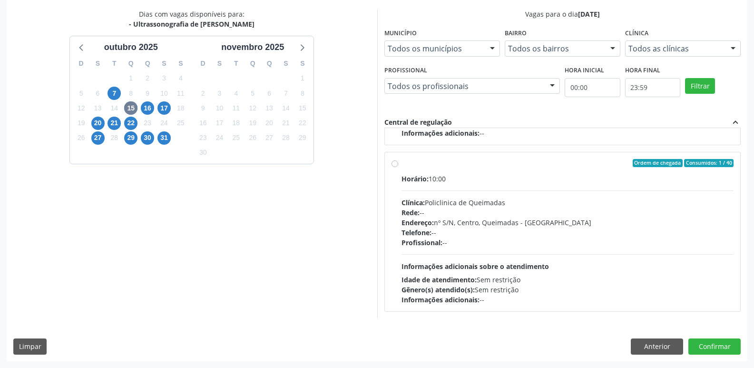
click at [566, 237] on div "Profissional: --" at bounding box center [568, 242] width 333 height 10
click at [398, 167] on input "Ordem de chegada Consumidos: 1 / 40 Horário: 10:00 Clínica: Policlinica de Quei…" at bounding box center [395, 163] width 7 height 9
radio input "true"
click at [719, 343] on button "Confirmar" at bounding box center [714, 346] width 52 height 16
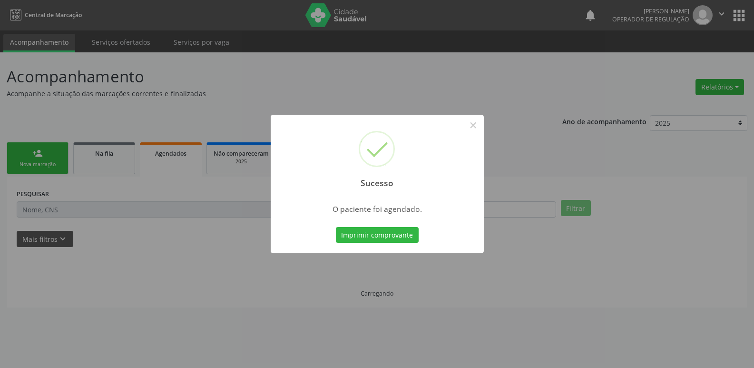
scroll to position [0, 0]
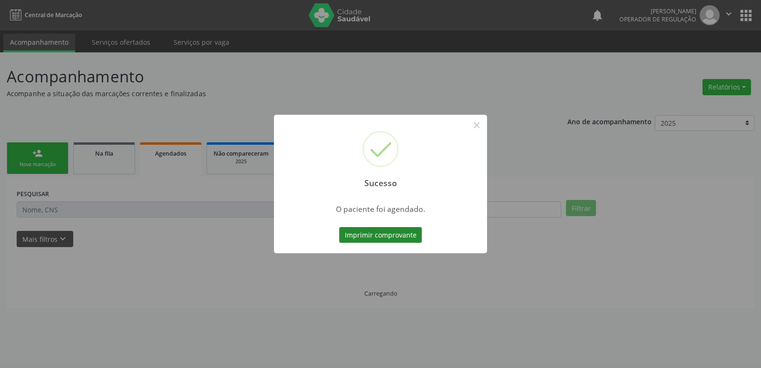
click at [390, 237] on button "Imprimir comprovante" at bounding box center [380, 235] width 83 height 16
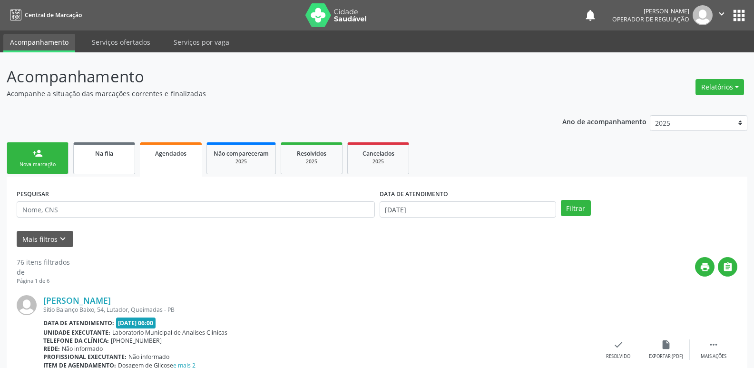
click at [104, 157] on span "Na fila" at bounding box center [104, 153] width 18 height 8
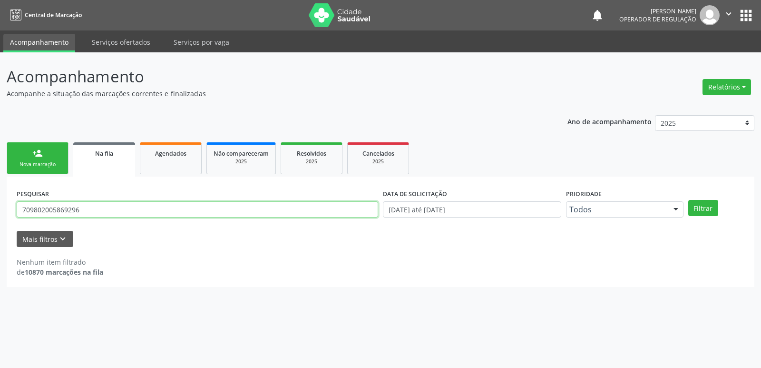
click at [137, 205] on input "709802005869296" at bounding box center [198, 209] width 362 height 16
type input "707000806422736"
click at [688, 200] on button "Filtrar" at bounding box center [703, 208] width 30 height 16
click at [30, 155] on link "person_add Nova marcação" at bounding box center [38, 158] width 62 height 32
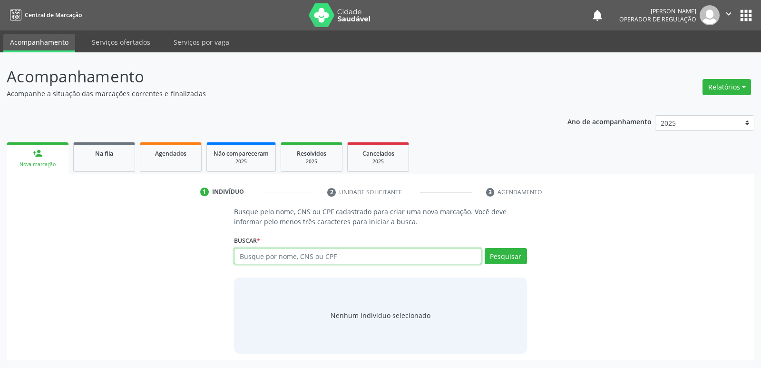
click at [287, 255] on input "text" at bounding box center [357, 256] width 247 height 16
type input "707000806422736"
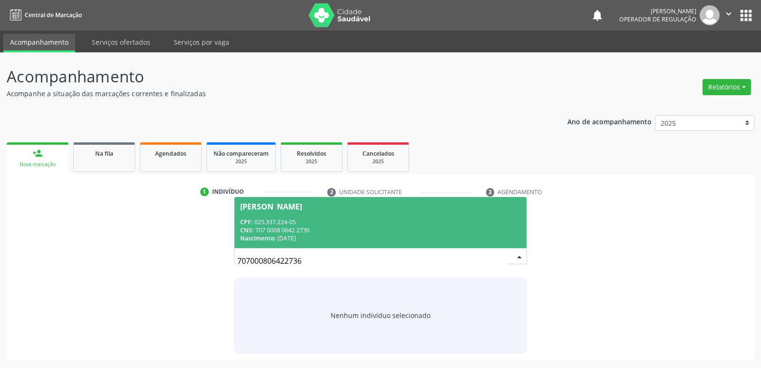
click at [363, 214] on span "Djalma Sabino da Cruz CPF: 025.337.224-05 CNS: 707 0008 0642 2736 Nascimento: 1…" at bounding box center [381, 222] width 292 height 51
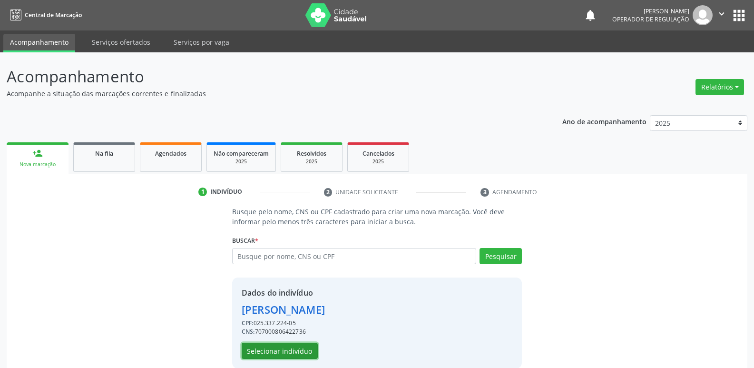
click at [307, 353] on button "Selecionar indivíduo" at bounding box center [280, 351] width 76 height 16
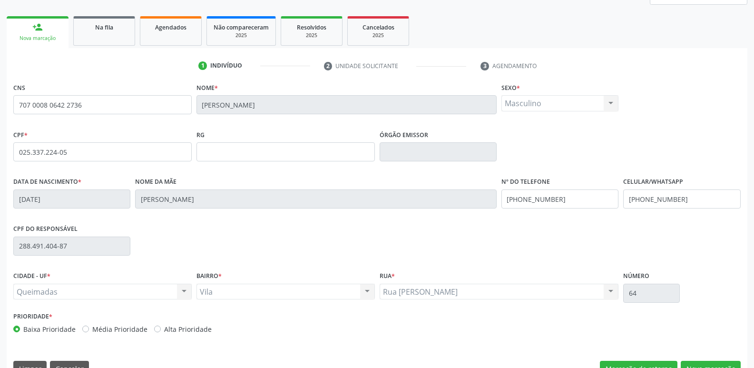
scroll to position [148, 0]
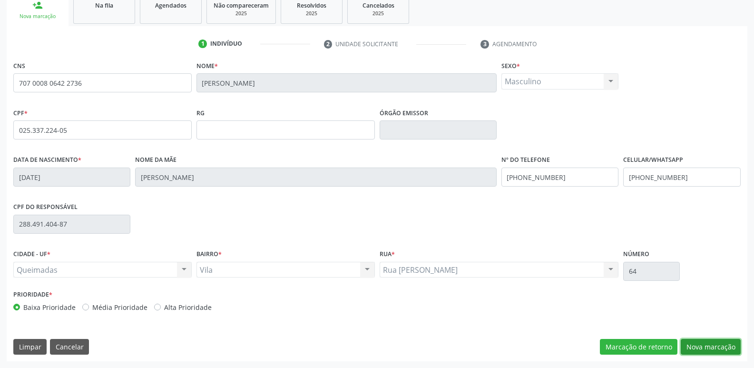
click at [706, 350] on button "Nova marcação" at bounding box center [711, 347] width 60 height 16
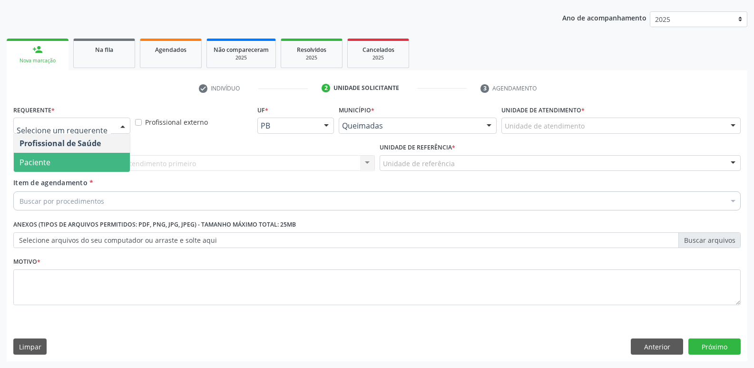
drag, startPoint x: 68, startPoint y: 165, endPoint x: 77, endPoint y: 159, distance: 10.4
click at [68, 165] on span "Paciente" at bounding box center [72, 162] width 116 height 19
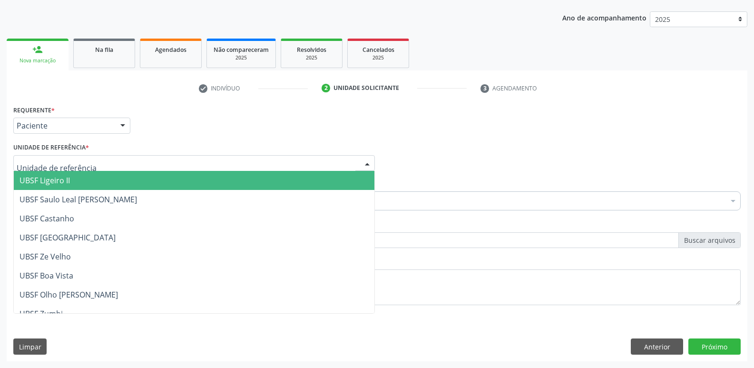
type input "v"
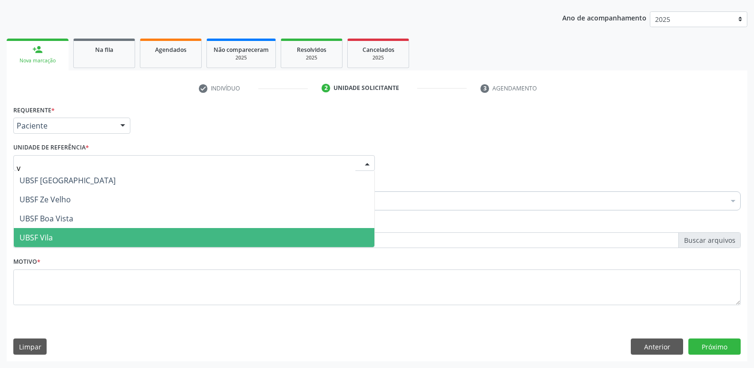
click at [27, 235] on span "UBSF Vila" at bounding box center [36, 237] width 33 height 10
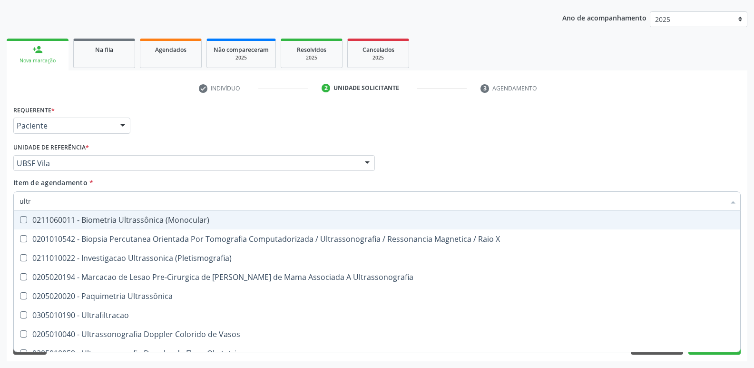
type input "ultra"
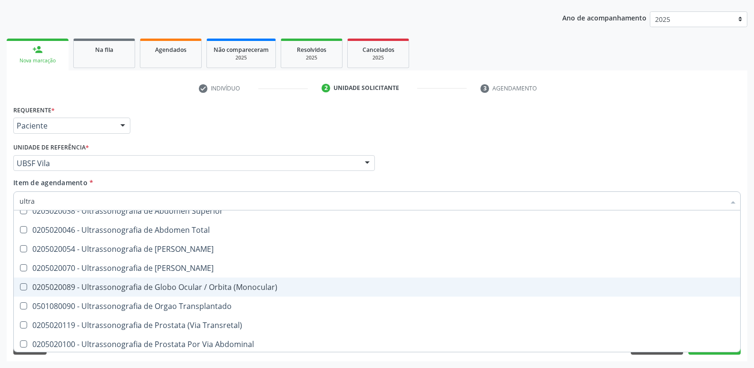
scroll to position [285, 0]
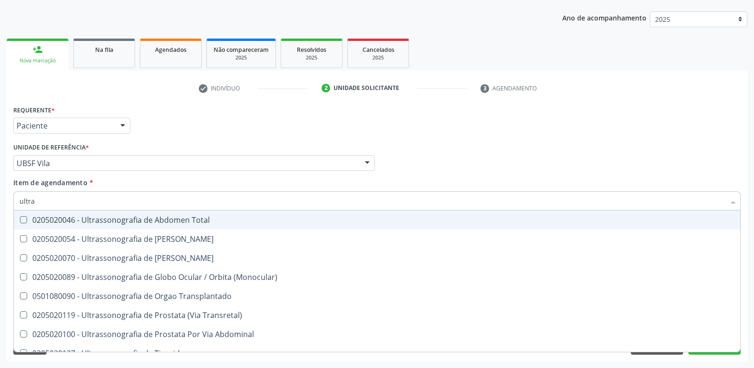
drag, startPoint x: 214, startPoint y: 222, endPoint x: 224, endPoint y: 203, distance: 21.3
click at [214, 221] on div "0205020046 - Ultrassonografia de Abdomen Total" at bounding box center [377, 220] width 715 height 8
checkbox Total "true"
click at [247, 137] on div "Requerente * Paciente Profissional de Saúde Paciente Nenhum resultado encontrad…" at bounding box center [377, 121] width 732 height 37
checkbox X "true"
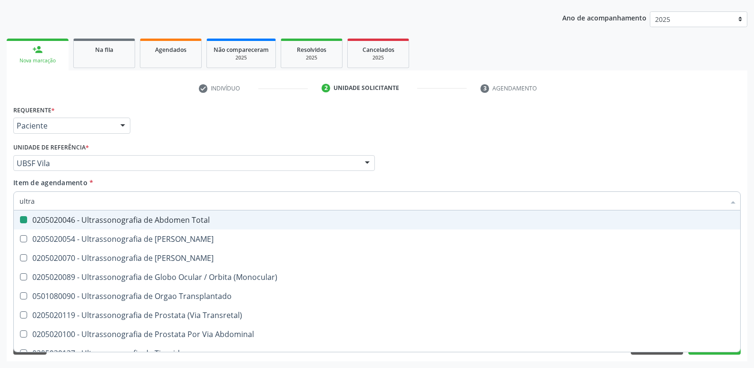
checkbox Total "false"
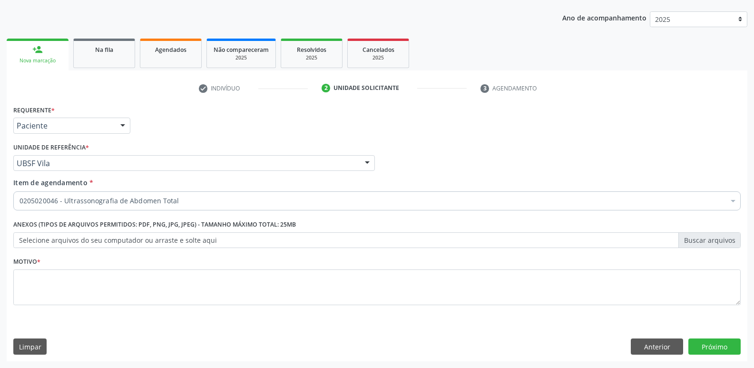
scroll to position [0, 0]
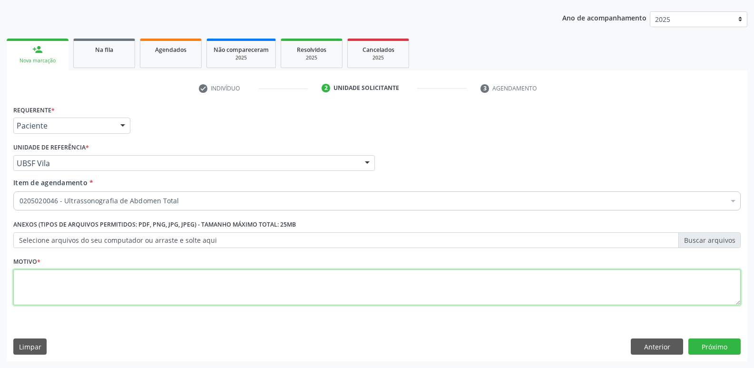
click at [161, 287] on textarea at bounding box center [376, 287] width 727 height 36
paste textarea "avaliação"
type textarea "avaliação"
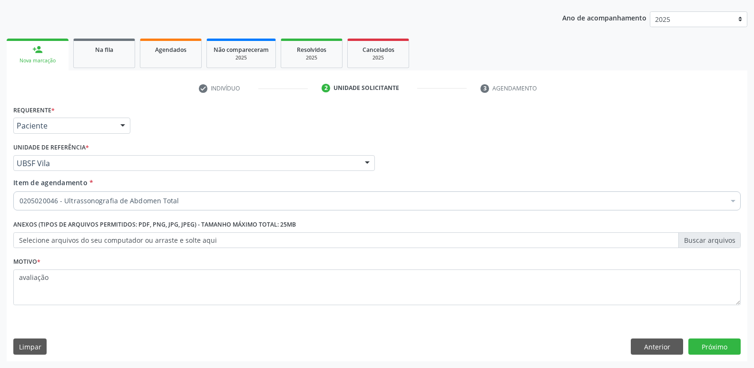
drag, startPoint x: 384, startPoint y: 332, endPoint x: 392, endPoint y: 330, distance: 8.2
click at [389, 331] on div "Requerente * Paciente Profissional de Saúde Paciente Nenhum resultado encontrad…" at bounding box center [377, 232] width 741 height 258
click at [718, 346] on button "Próximo" at bounding box center [714, 346] width 52 height 16
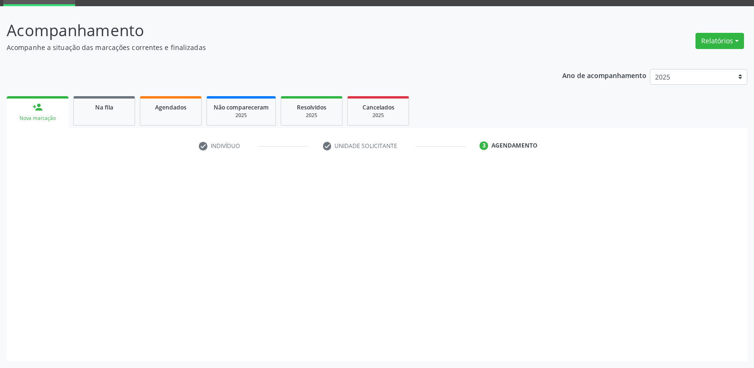
scroll to position [46, 0]
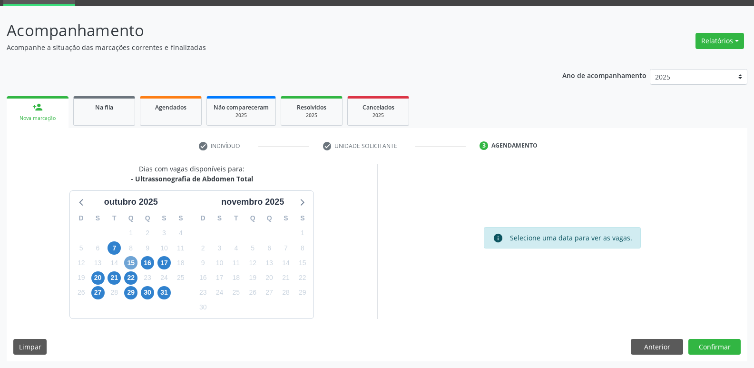
click at [134, 262] on span "15" at bounding box center [130, 262] width 13 height 13
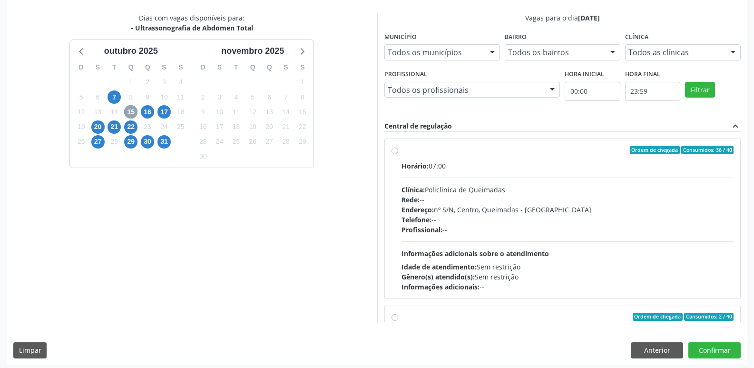
scroll to position [201, 0]
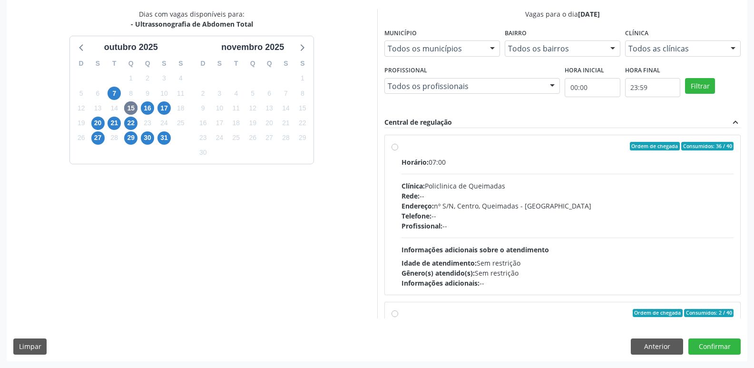
click at [599, 233] on div "Horário: 07:00 Clínica: Policlinica de Queimadas Rede: -- Endereço: nº S/N, Cen…" at bounding box center [568, 222] width 333 height 131
click at [398, 150] on input "Ordem de chegada Consumidos: 36 / 40 Horário: 07:00 Clínica: Policlinica de Que…" at bounding box center [395, 146] width 7 height 9
radio input "true"
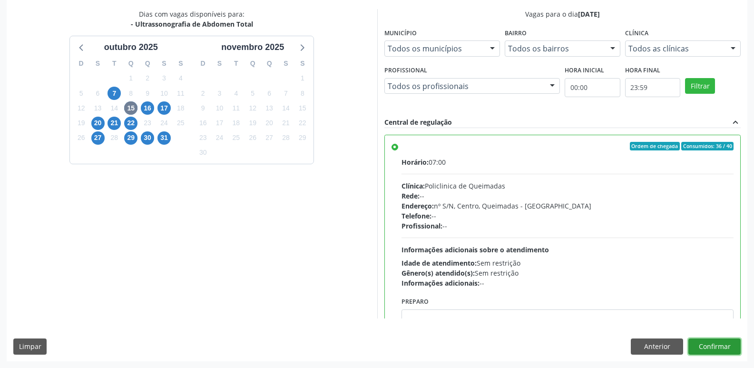
click at [705, 346] on button "Confirmar" at bounding box center [714, 346] width 52 height 16
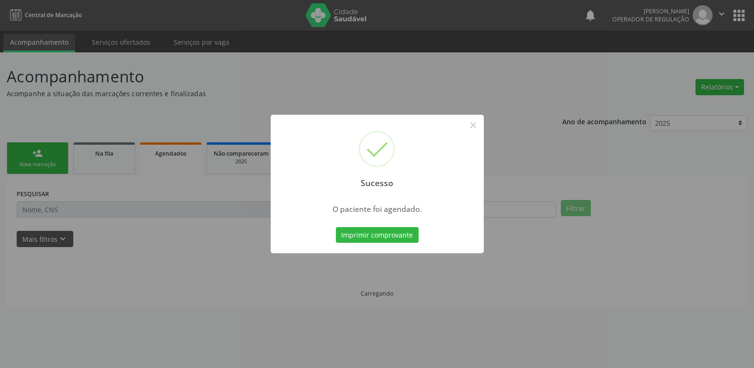
scroll to position [0, 0]
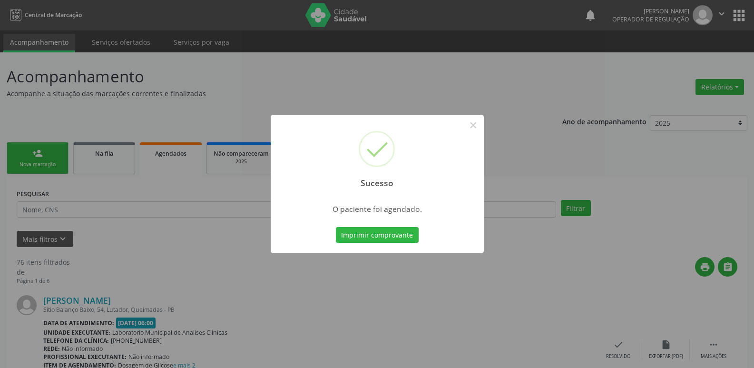
click at [336, 227] on button "Imprimir comprovante" at bounding box center [377, 235] width 83 height 16
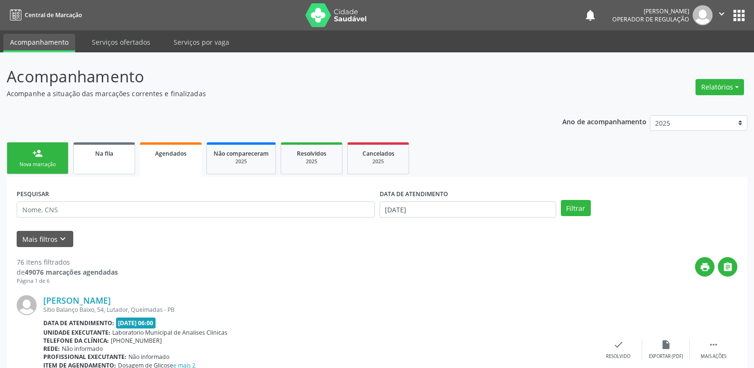
click at [118, 160] on link "Na fila" at bounding box center [104, 158] width 62 height 32
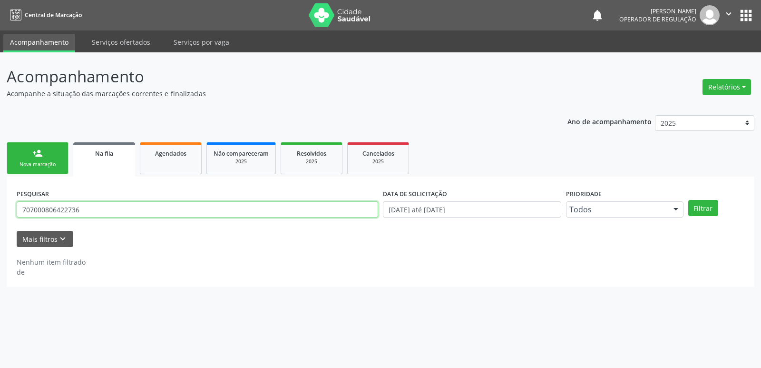
click at [91, 212] on input "707000806422736" at bounding box center [198, 209] width 362 height 16
type input "700400444479741"
click at [688, 200] on button "Filtrar" at bounding box center [703, 208] width 30 height 16
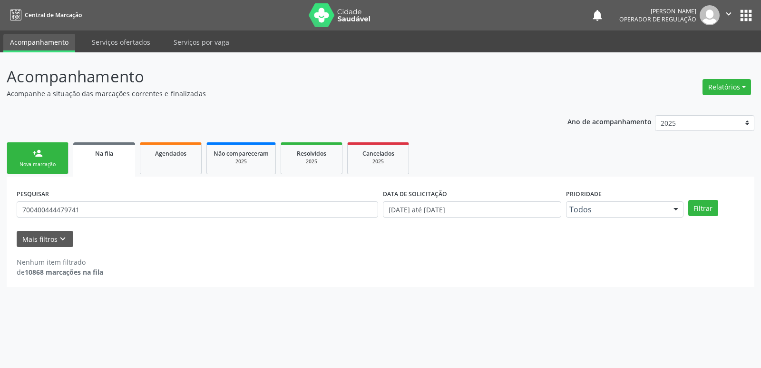
click at [32, 157] on link "person_add Nova marcação" at bounding box center [38, 158] width 62 height 32
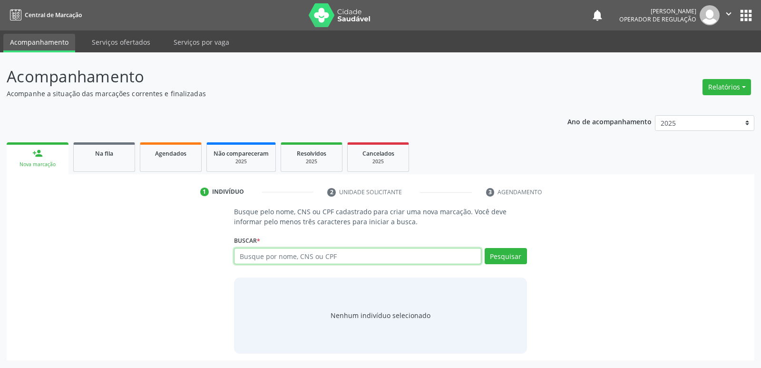
drag, startPoint x: 250, startPoint y: 253, endPoint x: 223, endPoint y: 219, distance: 43.6
click at [250, 252] on input "text" at bounding box center [357, 256] width 247 height 16
type input "700400444479741"
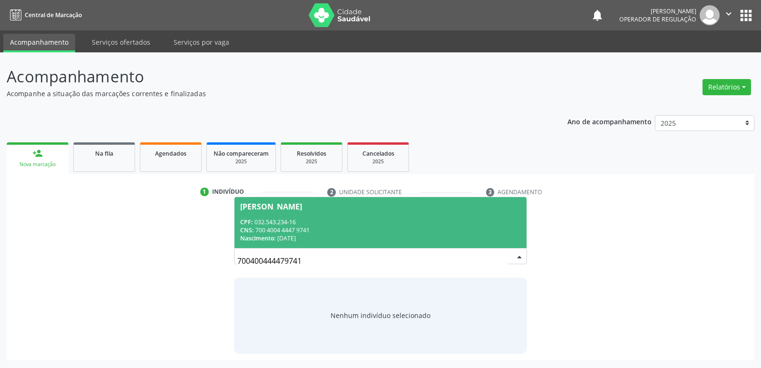
click at [300, 214] on span "Vilma Rodrigues de Araújo CPF: 032.543.234-16 CNS: 700 4004 4447 9741 Nasciment…" at bounding box center [381, 222] width 292 height 51
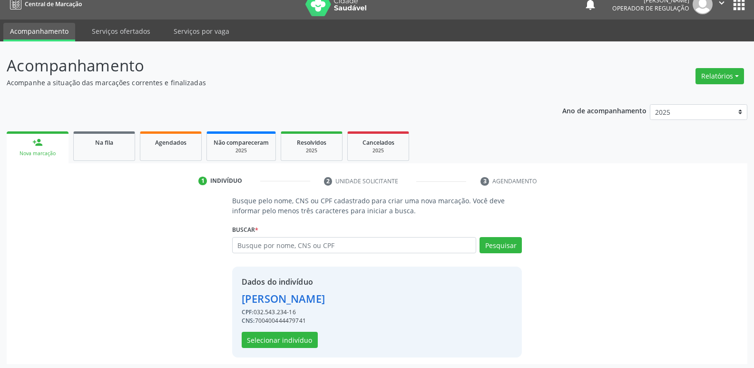
scroll to position [14, 0]
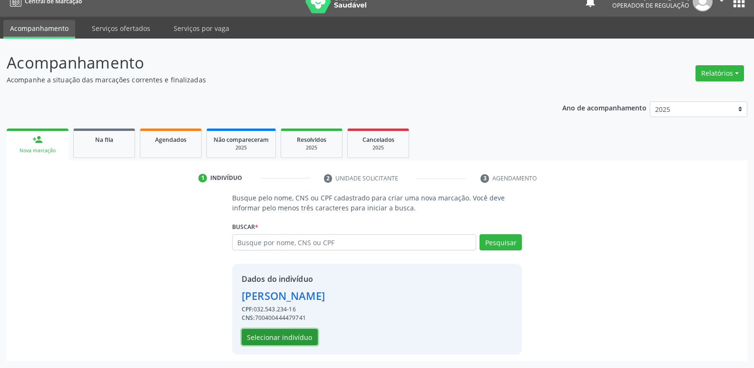
click at [301, 332] on button "Selecionar indivíduo" at bounding box center [280, 337] width 76 height 16
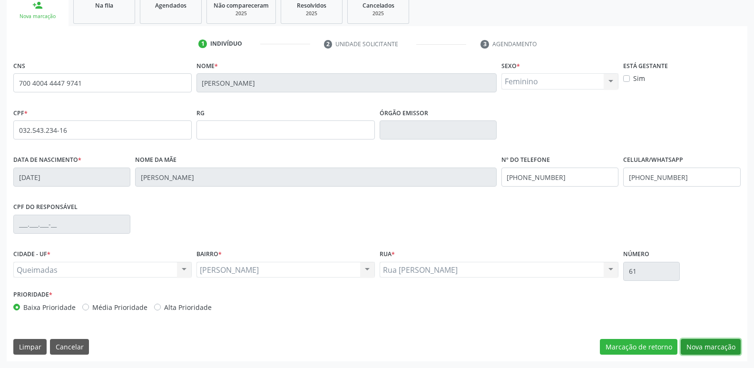
click at [718, 347] on button "Nova marcação" at bounding box center [711, 347] width 60 height 16
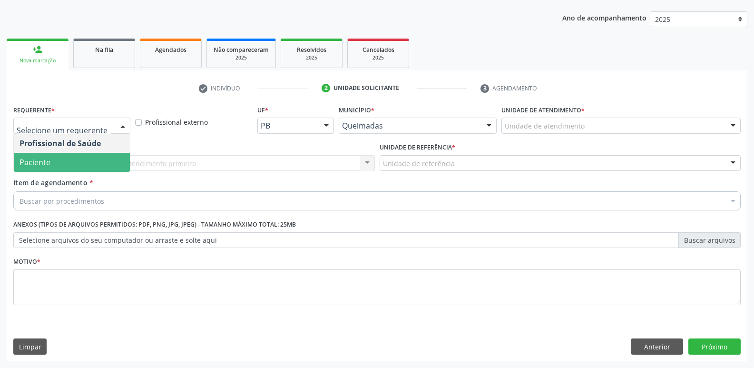
click at [64, 159] on span "Paciente" at bounding box center [72, 162] width 116 height 19
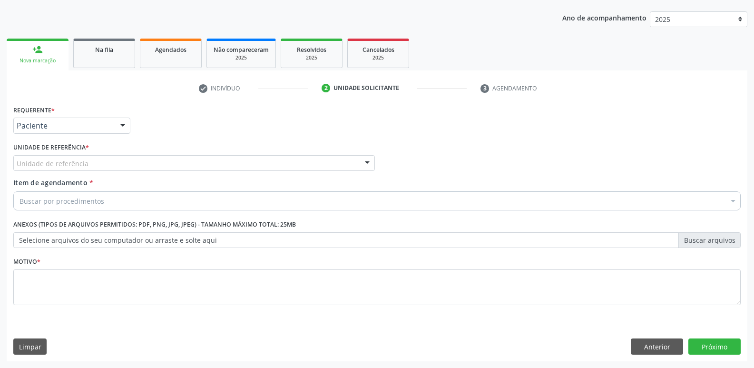
click at [88, 165] on div "Unidade de referência" at bounding box center [194, 163] width 362 height 16
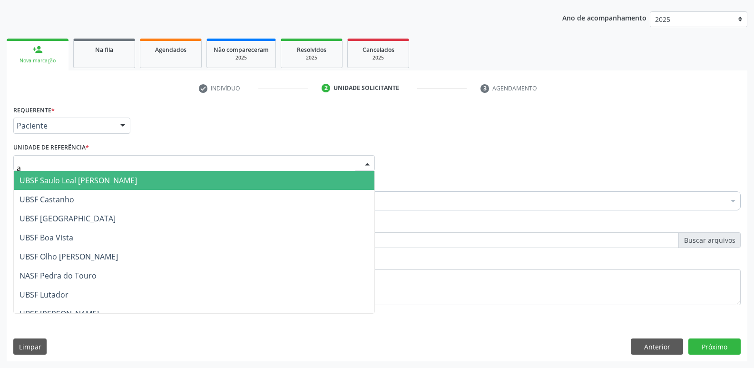
type input "an"
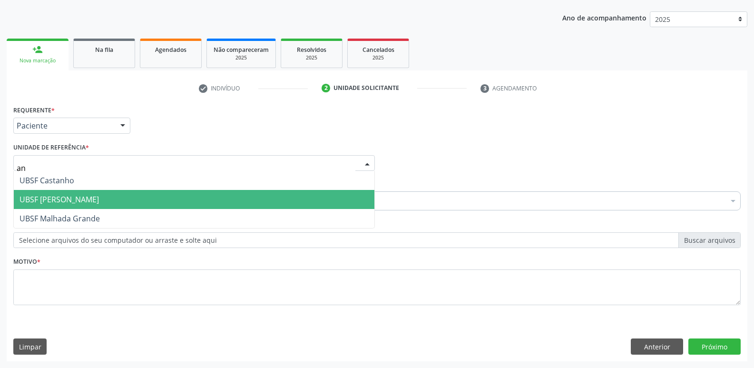
click at [81, 191] on span "UBSF [PERSON_NAME]" at bounding box center [194, 199] width 361 height 19
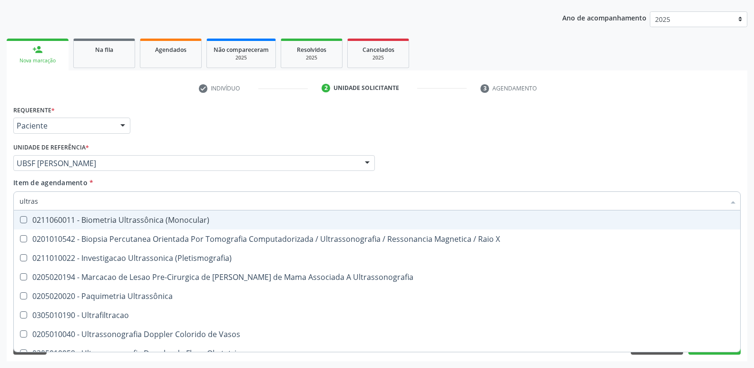
type input "ultrass"
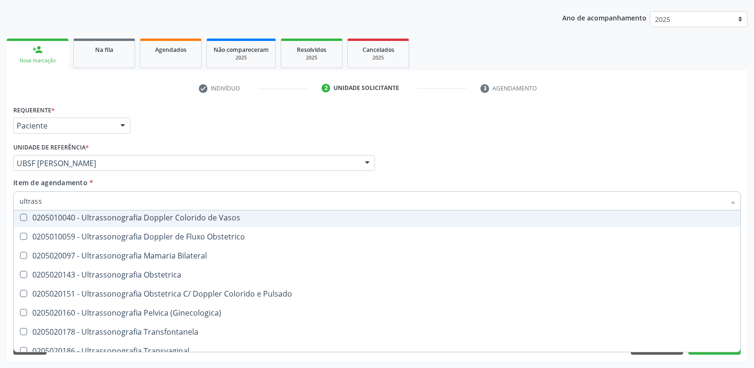
scroll to position [190, 0]
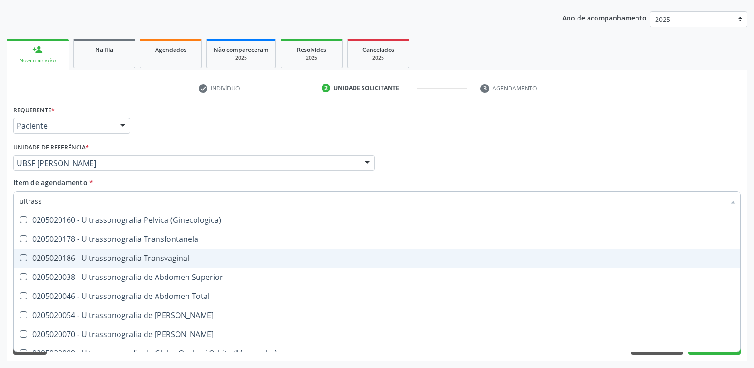
click at [206, 259] on div "0205020186 - Ultrassonografia Transvaginal" at bounding box center [377, 258] width 715 height 8
checkbox Transvaginal "true"
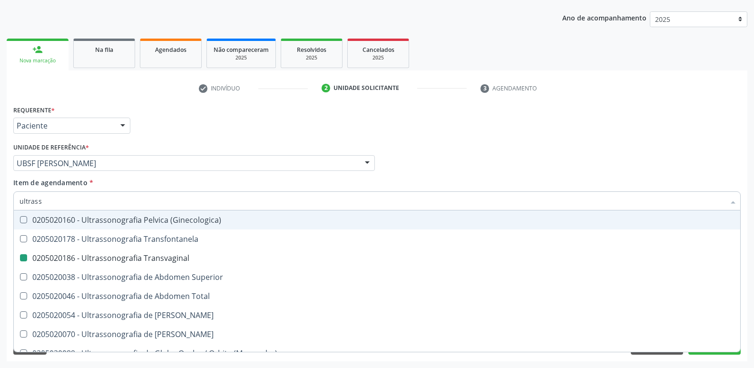
drag, startPoint x: 251, startPoint y: 129, endPoint x: 180, endPoint y: 242, distance: 133.0
click at [251, 134] on div "Requerente * Paciente Profissional de Saúde Paciente Nenhum resultado encontrad…" at bounding box center [377, 121] width 732 height 37
checkbox X "true"
checkbox Transvaginal "false"
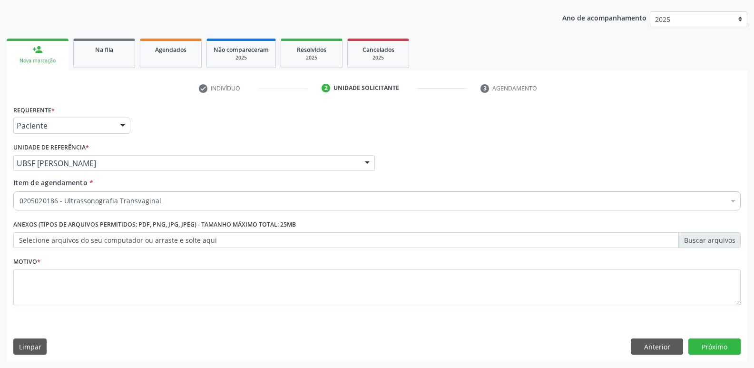
scroll to position [0, 0]
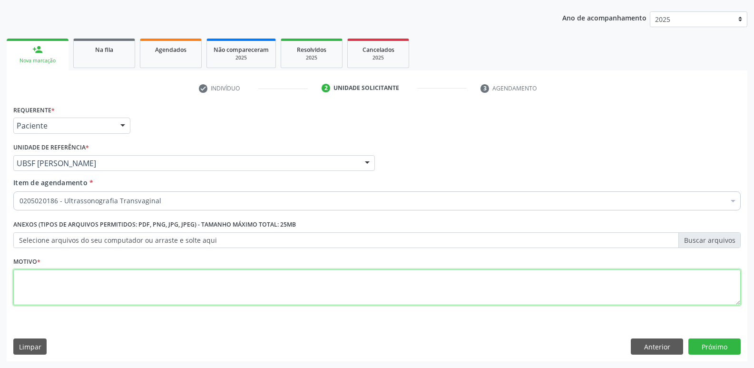
click at [99, 284] on textarea at bounding box center [376, 287] width 727 height 36
paste textarea "avaliação"
type textarea "avaliação"
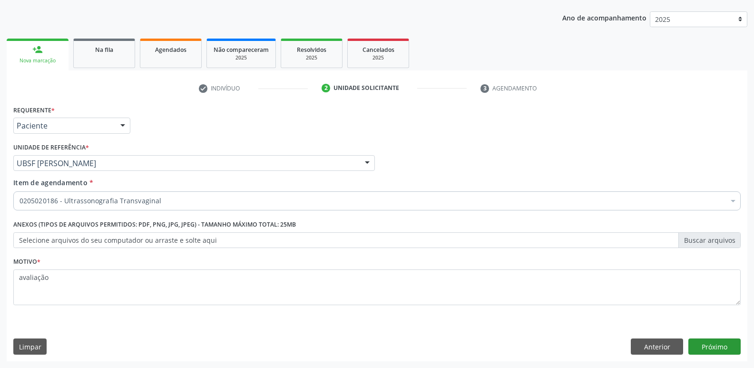
drag, startPoint x: 738, startPoint y: 354, endPoint x: 730, endPoint y: 343, distance: 14.0
click at [736, 352] on div "Requerente * Paciente Profissional de Saúde Paciente Nenhum resultado encontrad…" at bounding box center [377, 232] width 741 height 258
click at [730, 343] on button "Próximo" at bounding box center [714, 346] width 52 height 16
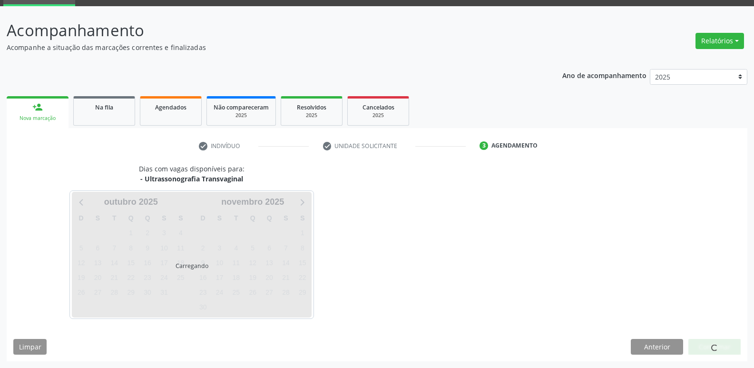
scroll to position [46, 0]
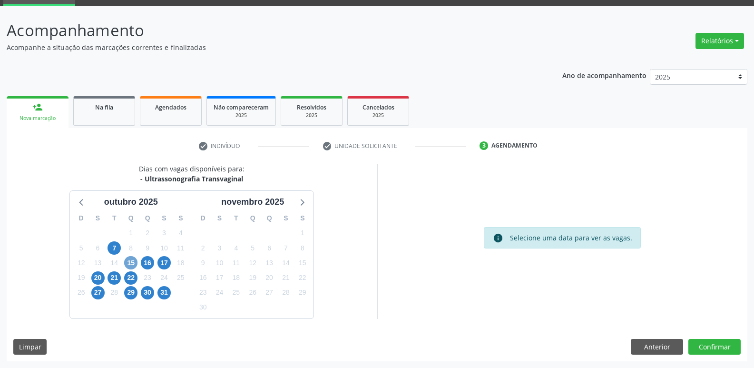
drag, startPoint x: 131, startPoint y: 259, endPoint x: 216, endPoint y: 271, distance: 86.0
click at [134, 259] on span "15" at bounding box center [130, 262] width 13 height 13
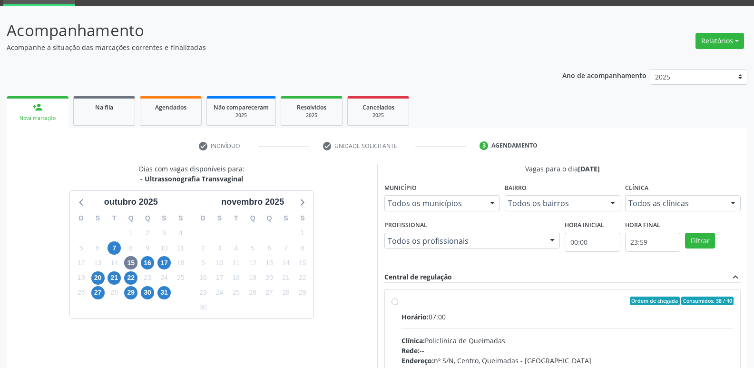
drag, startPoint x: 708, startPoint y: 317, endPoint x: 698, endPoint y: 297, distance: 22.3
click at [705, 314] on div "Horário: 07:00" at bounding box center [568, 317] width 333 height 10
click at [398, 305] on input "Ordem de chegada Consumidos: 38 / 40 Horário: 07:00 Clínica: Policlinica de Que…" at bounding box center [395, 300] width 7 height 9
radio input "true"
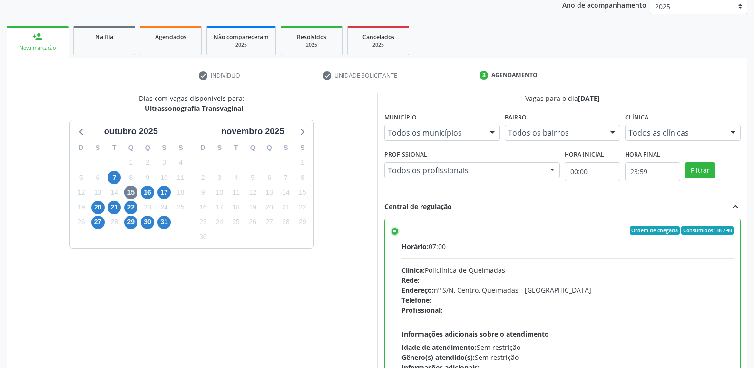
scroll to position [201, 0]
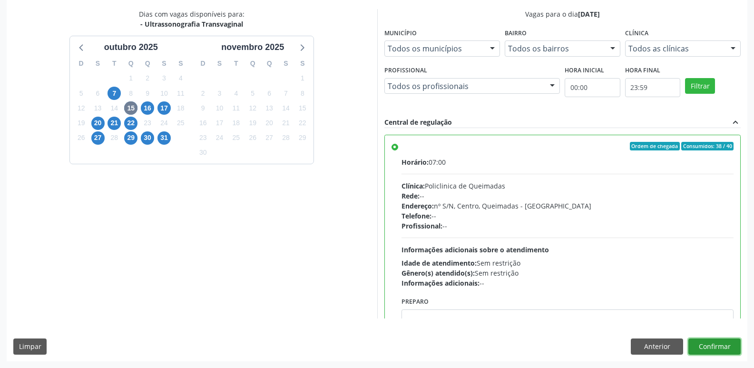
click at [716, 343] on button "Confirmar" at bounding box center [714, 346] width 52 height 16
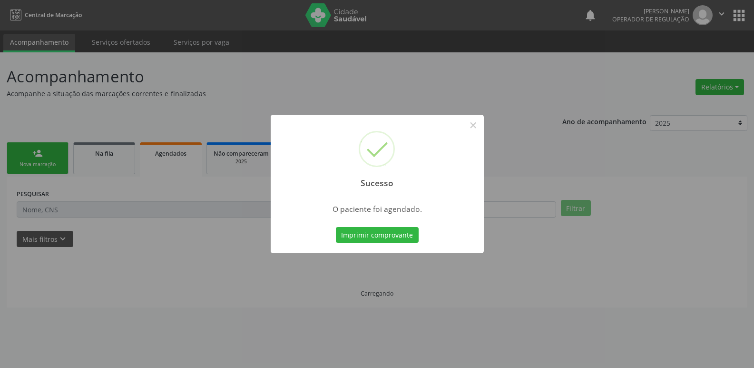
scroll to position [0, 0]
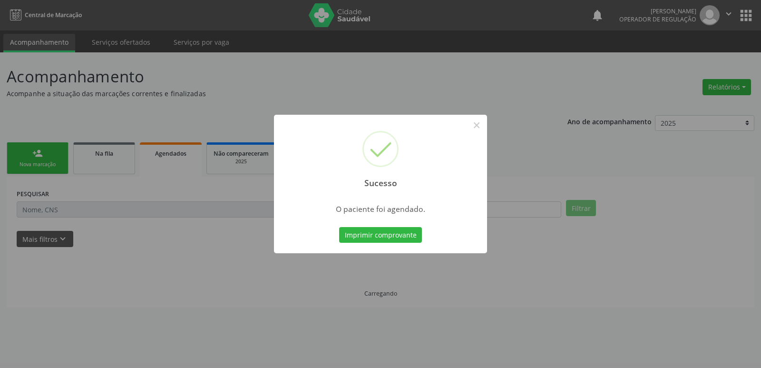
click at [339, 227] on button "Imprimir comprovante" at bounding box center [380, 235] width 83 height 16
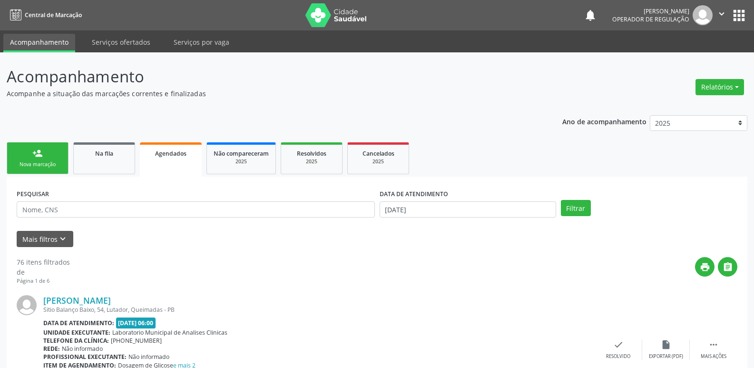
click at [46, 174] on link "person_add Nova marcação" at bounding box center [38, 158] width 62 height 32
click at [50, 163] on div "Nova marcação" at bounding box center [38, 164] width 48 height 7
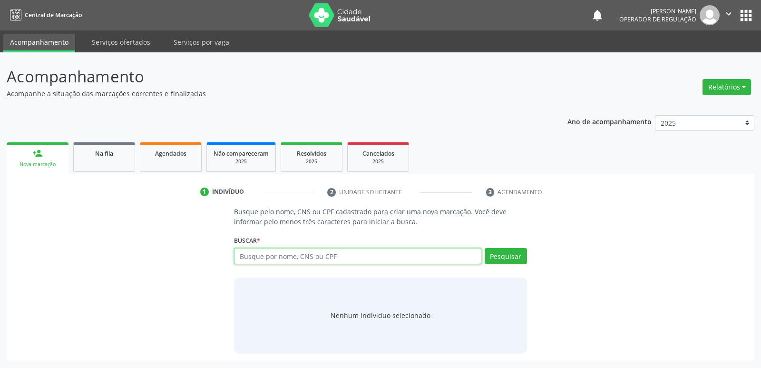
click at [250, 257] on input "text" at bounding box center [357, 256] width 247 height 16
type input "708207680287242"
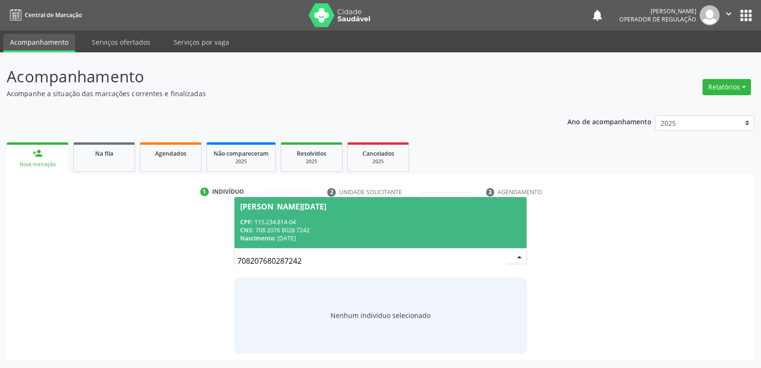
click at [293, 224] on div "CPF: 115.234.814-04" at bounding box center [380, 222] width 280 height 8
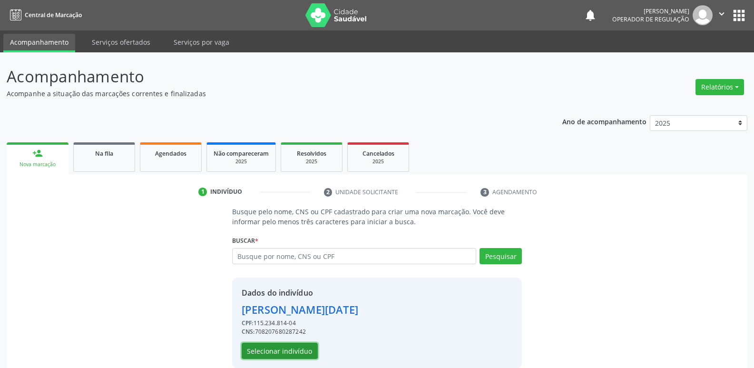
click at [285, 358] on button "Selecionar indivíduo" at bounding box center [280, 351] width 76 height 16
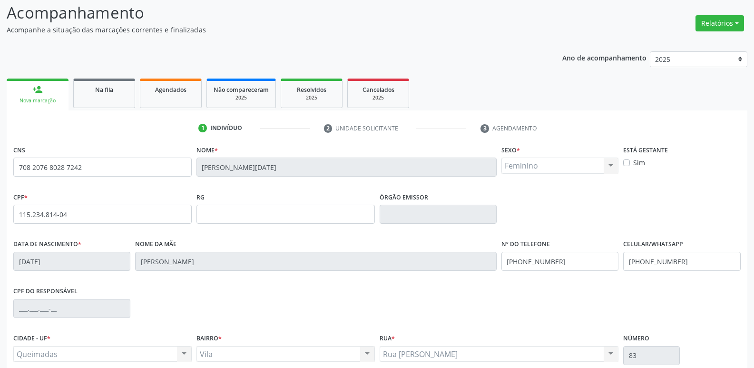
scroll to position [148, 0]
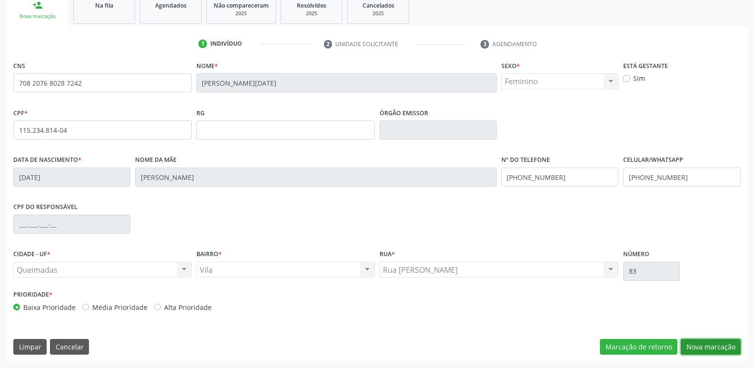
click at [715, 343] on button "Nova marcação" at bounding box center [711, 347] width 60 height 16
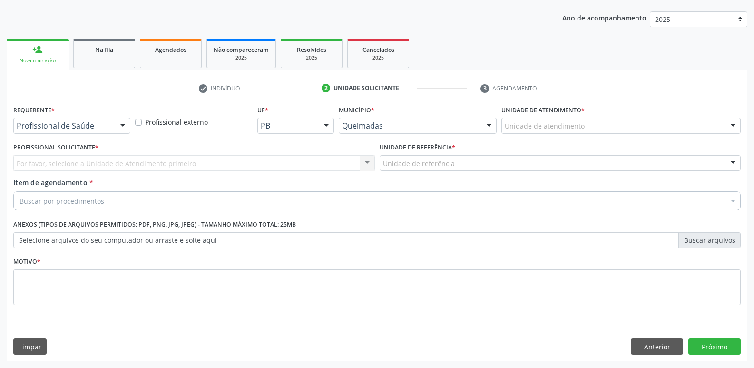
scroll to position [104, 0]
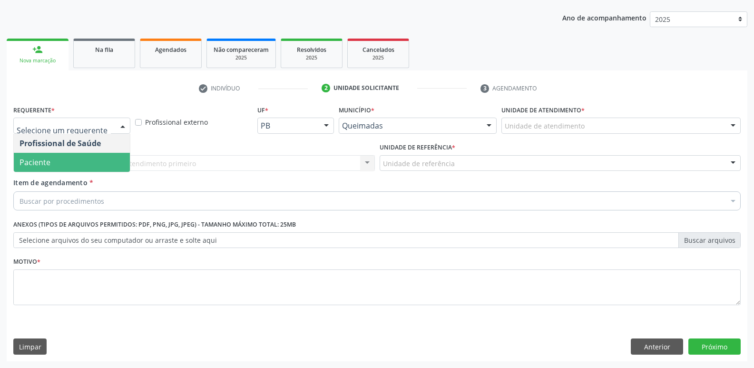
drag, startPoint x: 45, startPoint y: 160, endPoint x: 47, endPoint y: 144, distance: 16.7
click at [44, 160] on span "Paciente" at bounding box center [35, 162] width 31 height 10
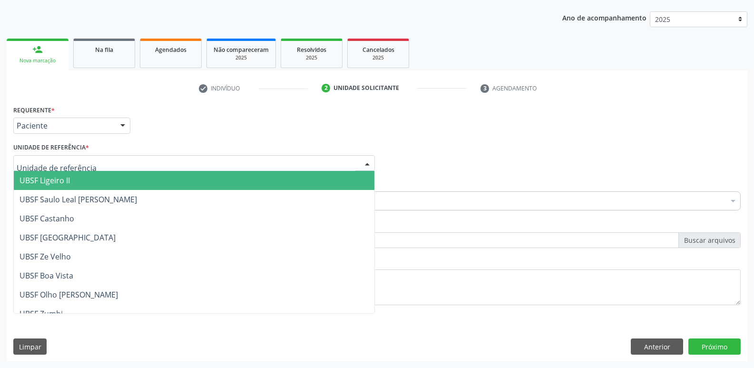
drag, startPoint x: 46, startPoint y: 161, endPoint x: 44, endPoint y: 166, distance: 5.6
type input "v"
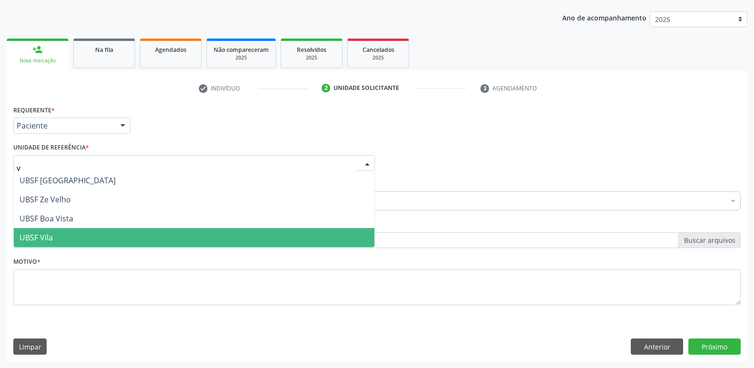
click at [70, 237] on span "UBSF Vila" at bounding box center [194, 237] width 361 height 19
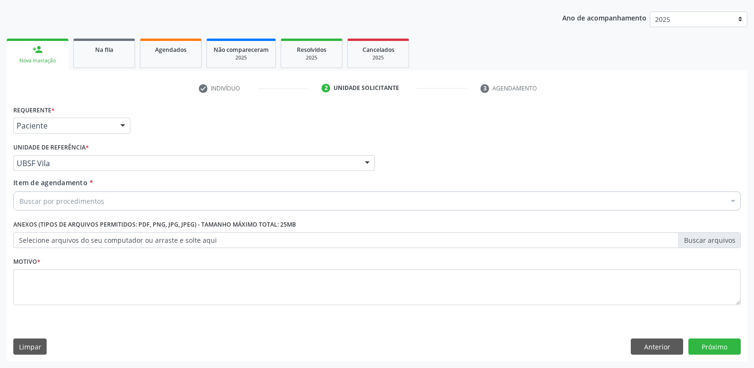
click at [88, 218] on label "Anexos (Tipos de arquivos permitidos: PDF, PNG, JPG, JPEG) - Tamanho máximo tot…" at bounding box center [154, 224] width 283 height 15
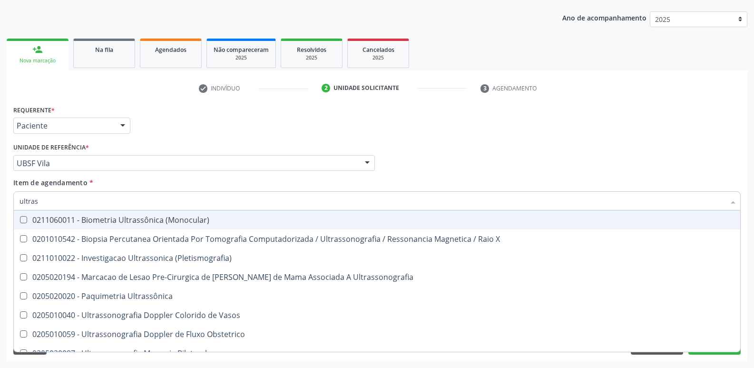
type input "ultrass"
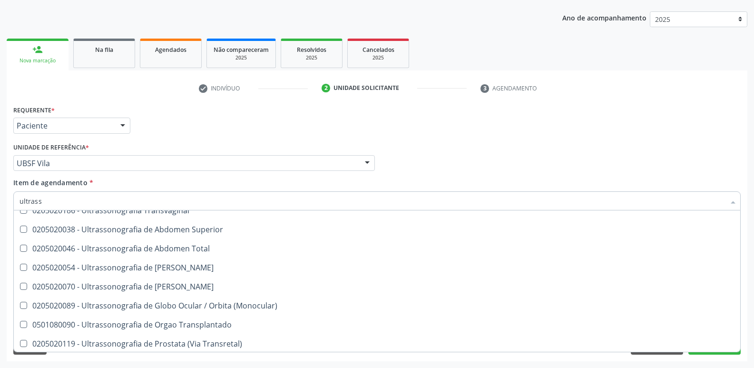
scroll to position [296, 0]
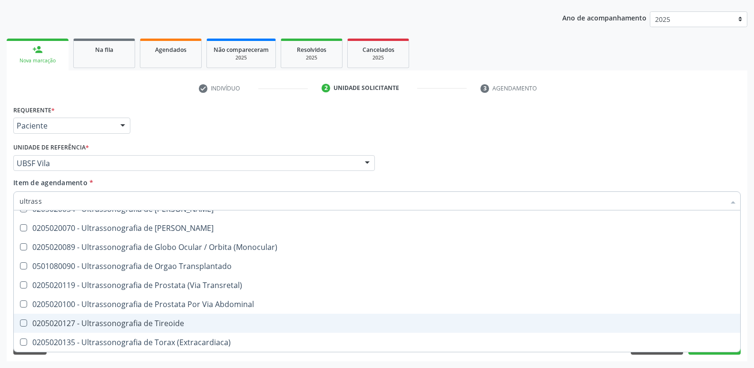
click at [177, 320] on div "0205020127 - Ultrassonografia de Tireoide" at bounding box center [377, 323] width 715 height 8
checkbox Tireoide "true"
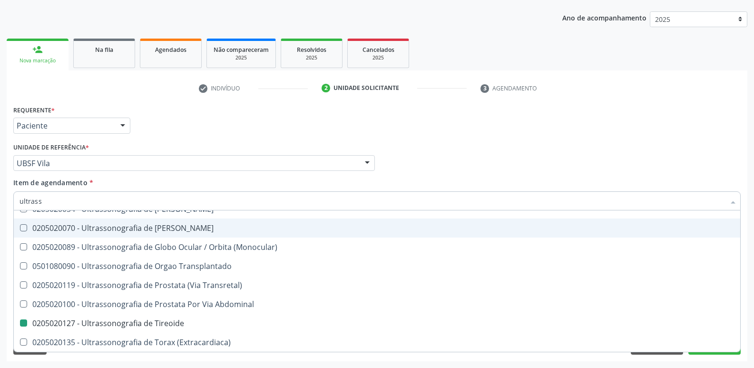
click at [394, 143] on div "Profissional Solicitante Por favor, selecione a Unidade de Atendimento primeiro…" at bounding box center [377, 158] width 732 height 37
checkbox X "true"
checkbox Tireoide "false"
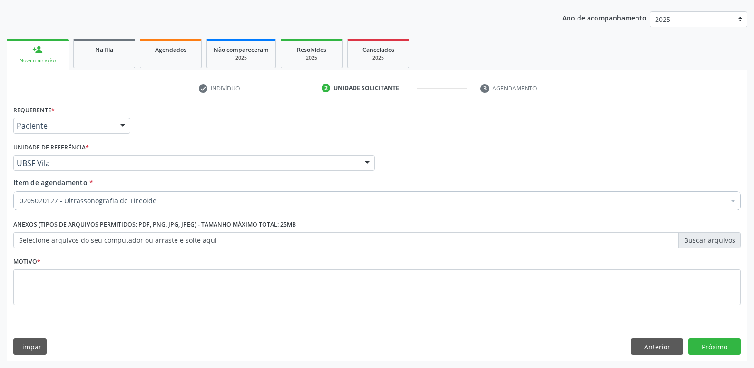
scroll to position [0, 0]
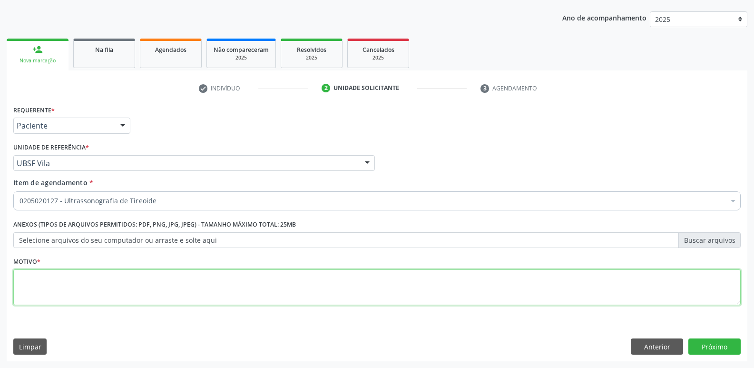
click at [155, 282] on textarea at bounding box center [376, 287] width 727 height 36
paste textarea "avaliação"
type textarea "avaliação"
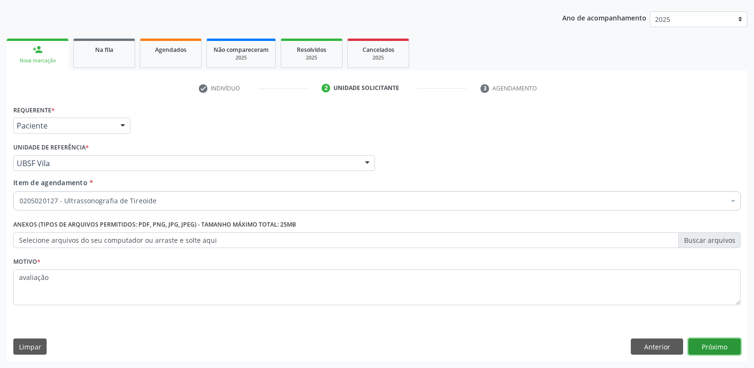
click at [702, 343] on button "Próximo" at bounding box center [714, 346] width 52 height 16
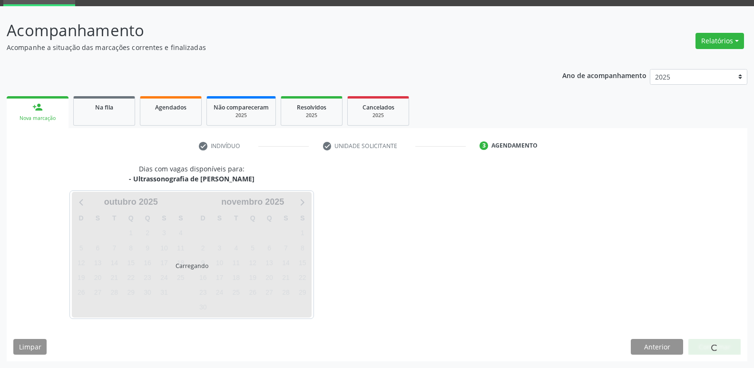
scroll to position [46, 0]
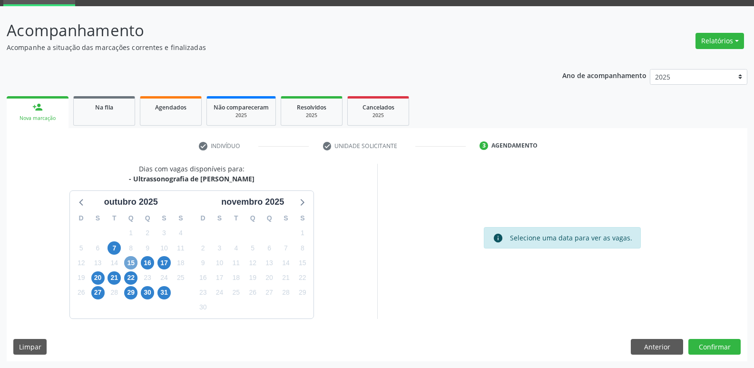
drag, startPoint x: 132, startPoint y: 261, endPoint x: 307, endPoint y: 279, distance: 175.5
click at [137, 259] on div "15" at bounding box center [130, 262] width 13 height 15
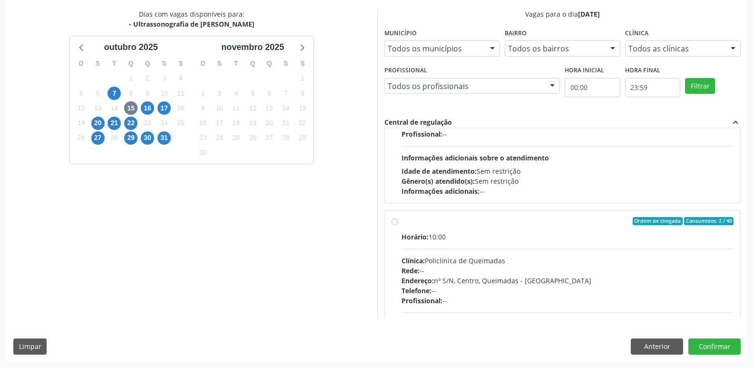
scroll to position [150, 0]
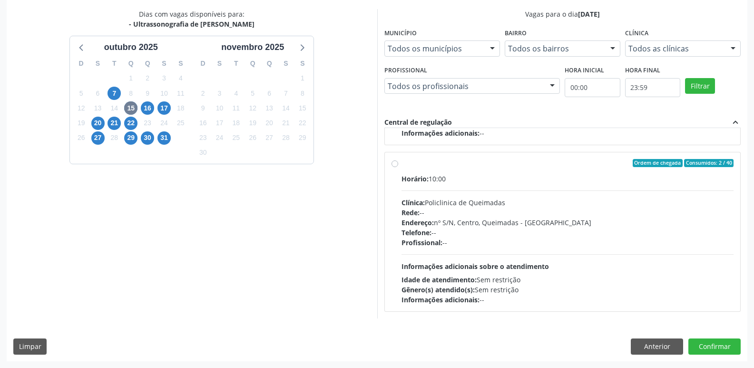
drag, startPoint x: 683, startPoint y: 285, endPoint x: 698, endPoint y: 294, distance: 17.1
click at [690, 289] on div "Gênero(s) atendido(s): Sem restrição" at bounding box center [568, 289] width 333 height 10
click at [398, 167] on input "Ordem de chegada Consumidos: 2 / 40 Horário: 10:00 Clínica: Policlinica de Quei…" at bounding box center [395, 163] width 7 height 9
radio input "true"
click at [716, 344] on button "Confirmar" at bounding box center [714, 346] width 52 height 16
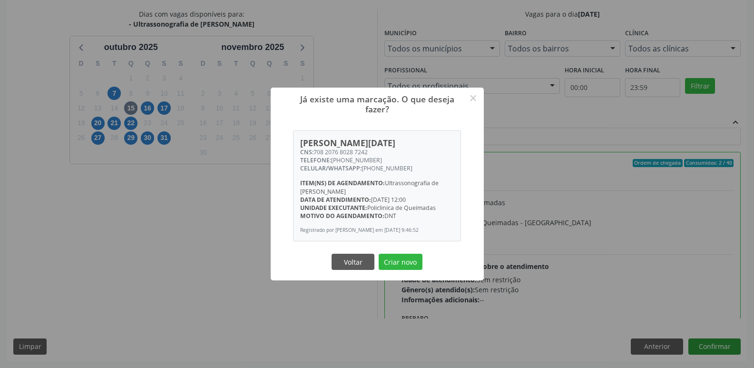
click at [379, 254] on button "Criar novo" at bounding box center [401, 262] width 44 height 16
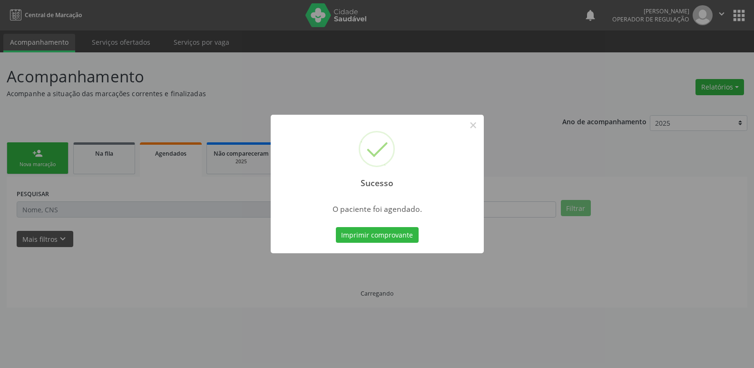
scroll to position [0, 0]
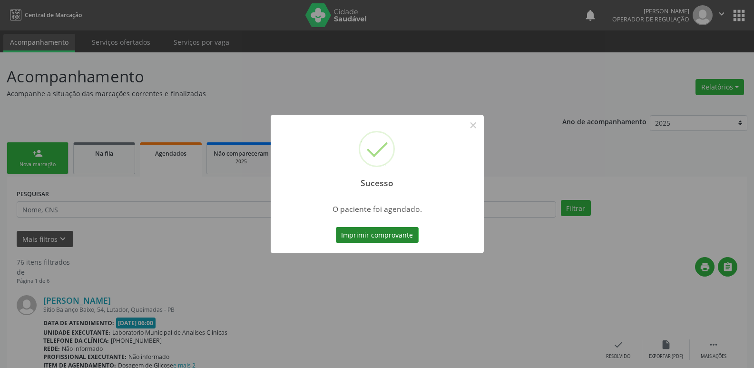
click at [386, 233] on button "Imprimir comprovante" at bounding box center [377, 235] width 83 height 16
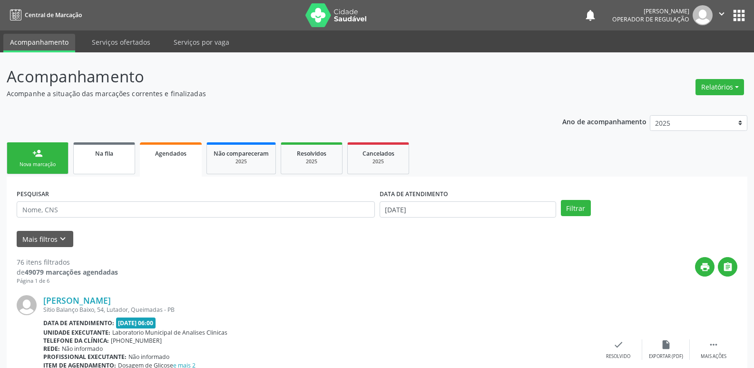
click at [119, 164] on link "Na fila" at bounding box center [104, 158] width 62 height 32
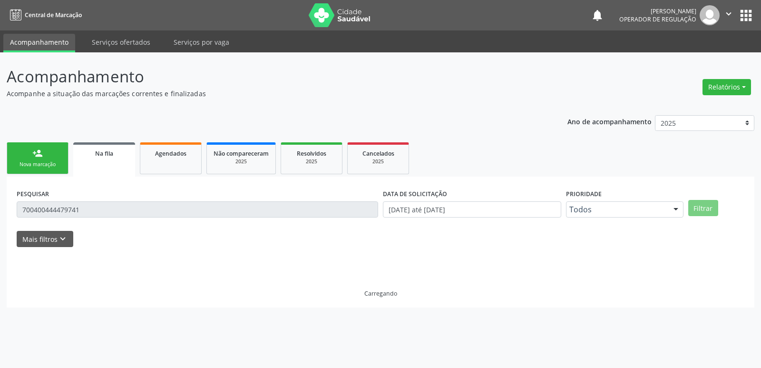
click at [118, 211] on input "700400444479741" at bounding box center [198, 209] width 362 height 16
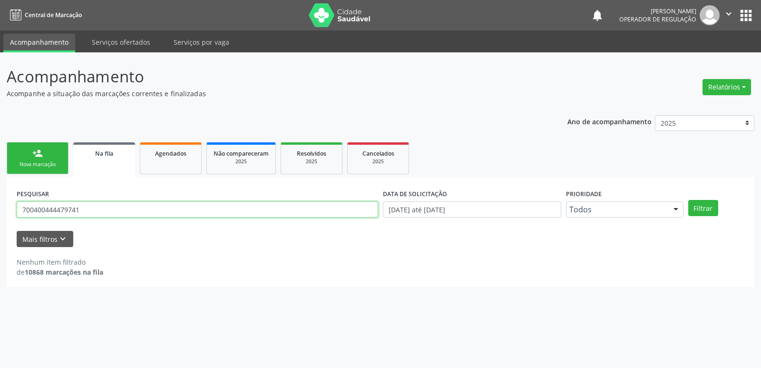
click at [118, 211] on input "700400444479741" at bounding box center [198, 209] width 362 height 16
type input "702609715981149"
click at [688, 200] on button "Filtrar" at bounding box center [703, 208] width 30 height 16
click at [54, 160] on link "person_add Nova marcação" at bounding box center [38, 158] width 62 height 32
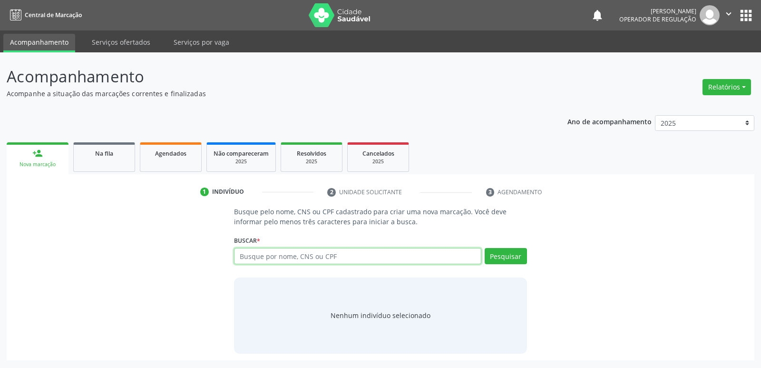
click at [309, 258] on input "text" at bounding box center [357, 256] width 247 height 16
type input "702609715981149"
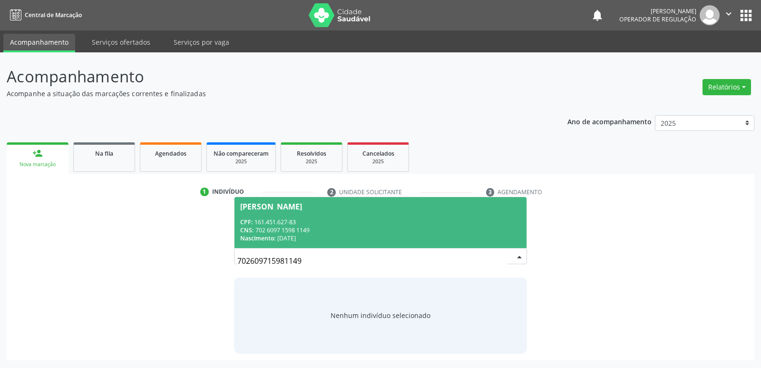
click at [254, 229] on span "CNS:" at bounding box center [246, 230] width 13 height 8
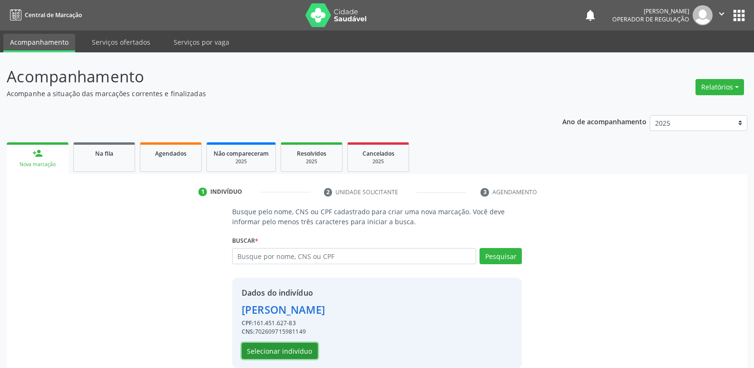
click at [271, 345] on button "Selecionar indivíduo" at bounding box center [280, 351] width 76 height 16
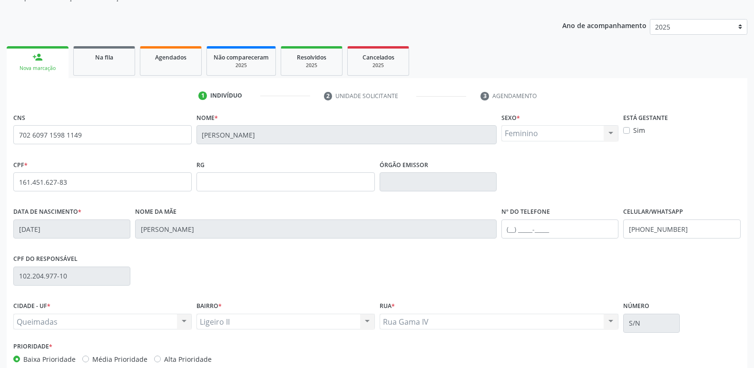
scroll to position [148, 0]
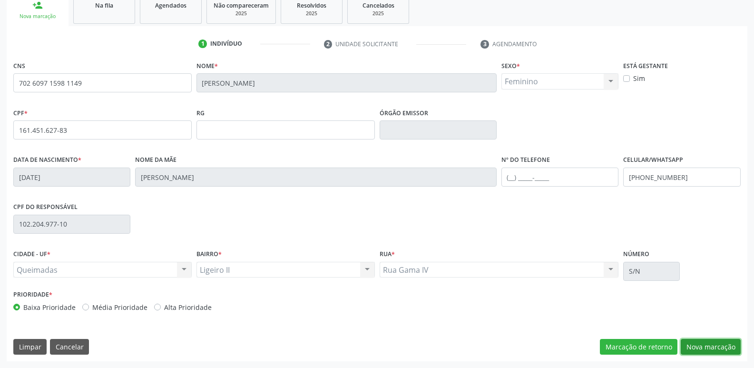
click at [718, 342] on button "Nova marcação" at bounding box center [711, 347] width 60 height 16
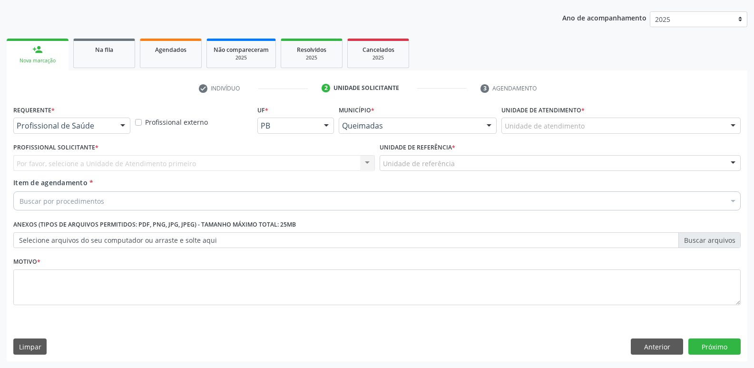
scroll to position [104, 0]
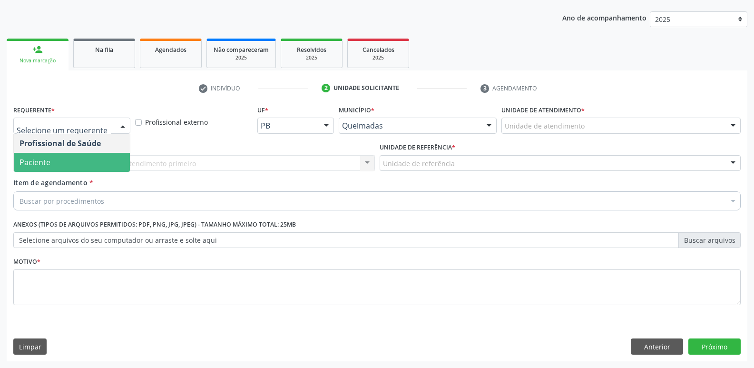
click at [38, 157] on span "Paciente" at bounding box center [35, 162] width 31 height 10
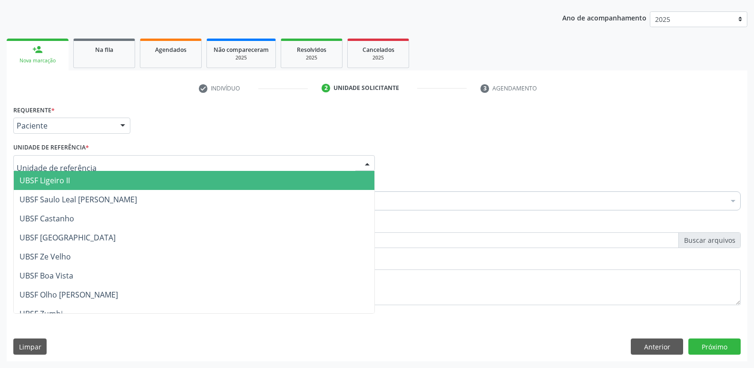
click at [49, 181] on span "UBSF Ligeiro II" at bounding box center [45, 180] width 50 height 10
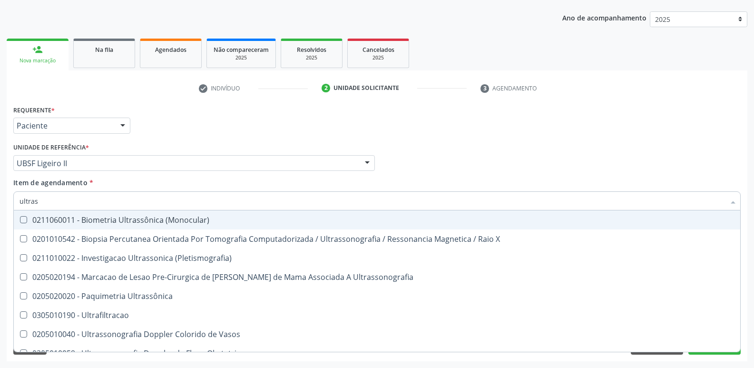
type input "ultrass"
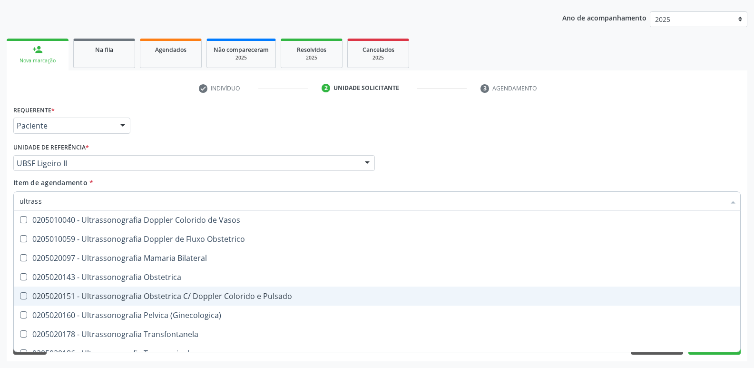
scroll to position [143, 0]
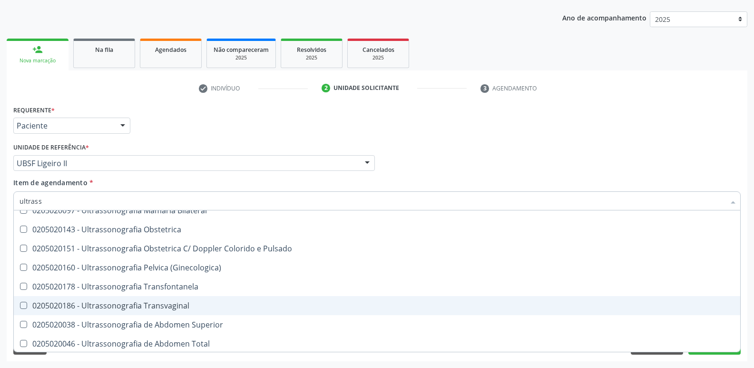
drag, startPoint x: 184, startPoint y: 310, endPoint x: 183, endPoint y: 304, distance: 6.7
click at [184, 309] on div "0205020186 - Ultrassonografia Transvaginal" at bounding box center [377, 306] width 715 height 8
checkbox Transvaginal "true"
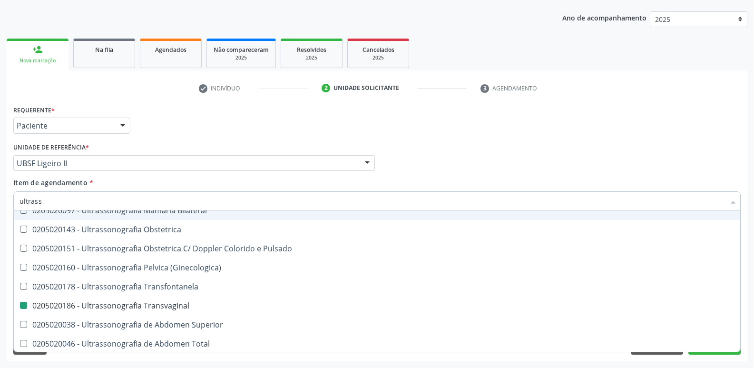
click at [229, 138] on div "Requerente * Paciente Profissional de Saúde Paciente Nenhum resultado encontrad…" at bounding box center [377, 121] width 732 height 37
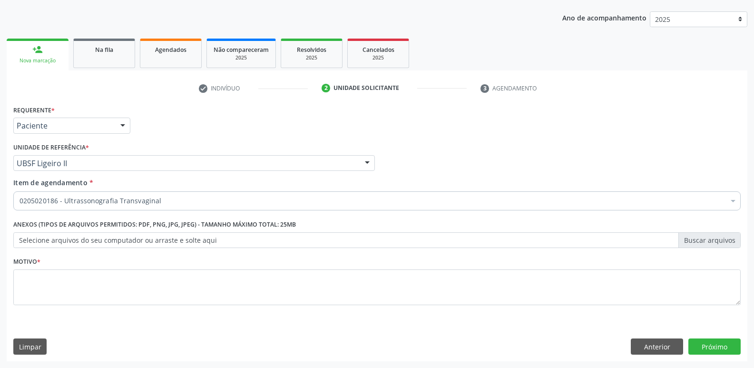
checkbox Transvaginal "true"
checkbox Dente\) "false"
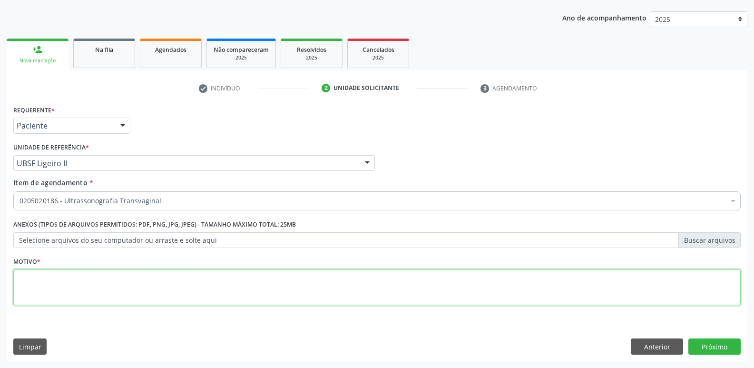
click at [148, 284] on textarea at bounding box center [376, 287] width 727 height 36
paste textarea "avaliação"
type textarea "avaliação"
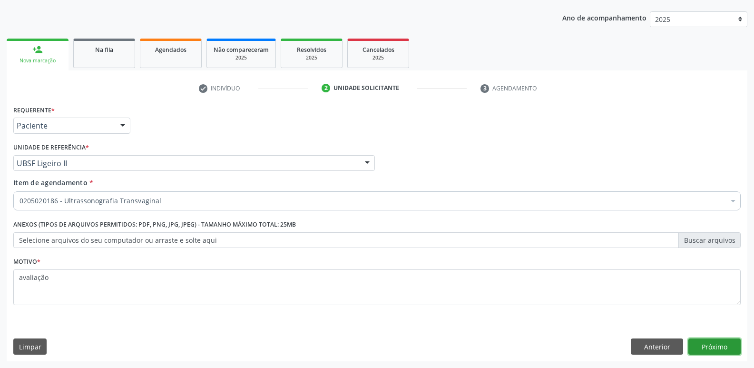
click at [719, 346] on button "Próximo" at bounding box center [714, 346] width 52 height 16
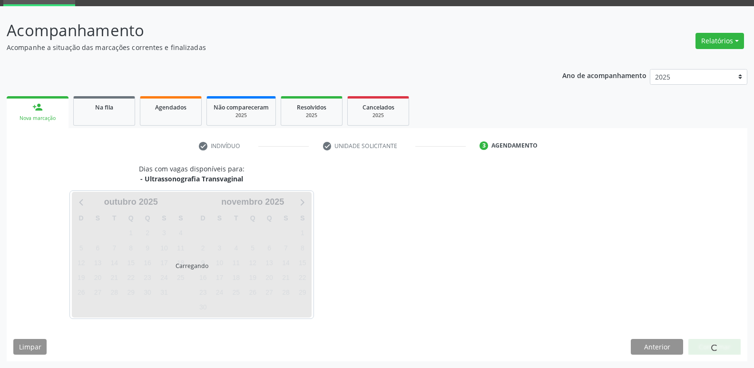
scroll to position [46, 0]
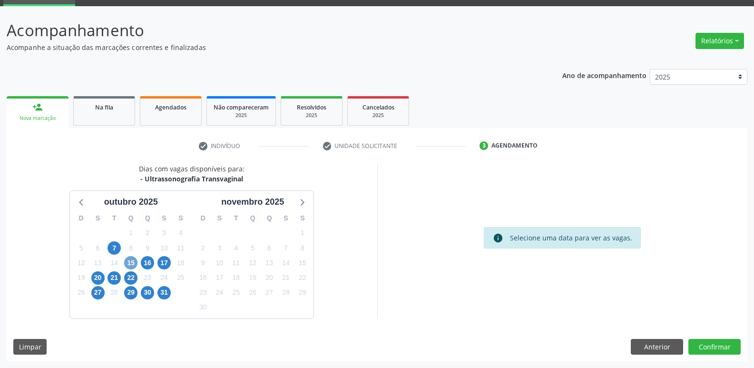
click at [133, 263] on span "15" at bounding box center [130, 262] width 13 height 13
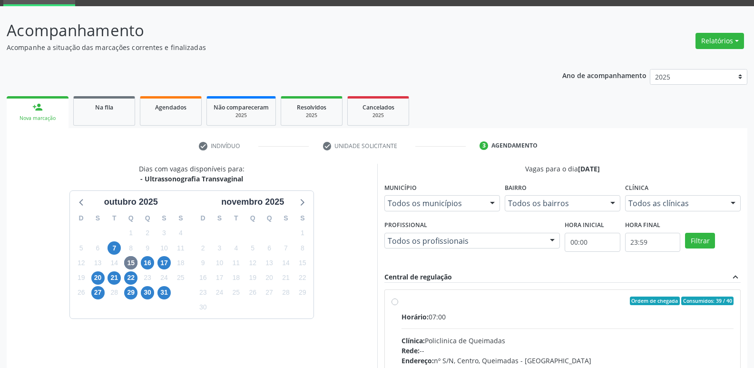
drag, startPoint x: 622, startPoint y: 326, endPoint x: 629, endPoint y: 284, distance: 42.5
radio input "true"
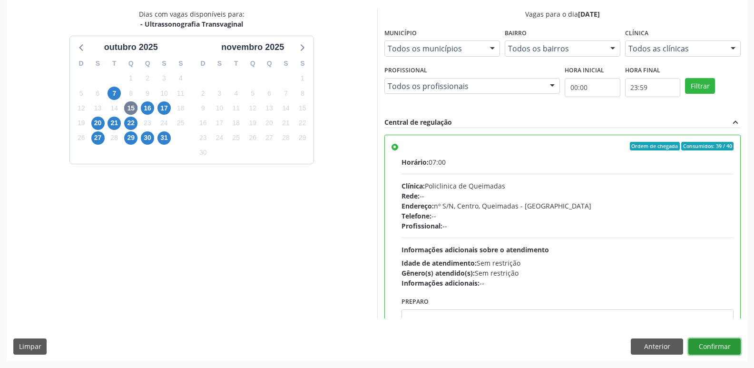
click at [714, 353] on button "Confirmar" at bounding box center [714, 346] width 52 height 16
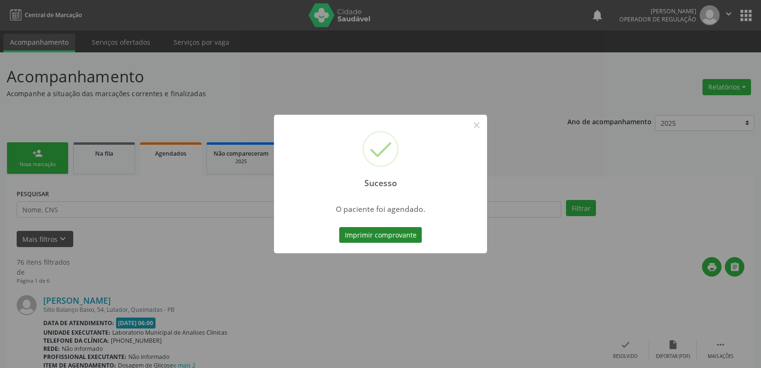
click at [386, 235] on button "Imprimir comprovante" at bounding box center [380, 235] width 83 height 16
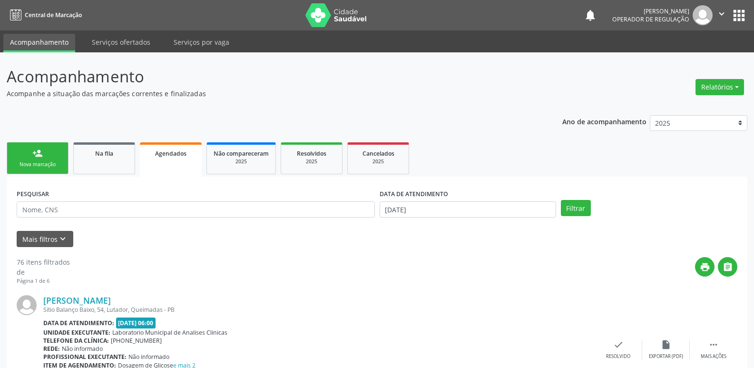
click at [43, 156] on link "person_add Nova marcação" at bounding box center [38, 158] width 62 height 32
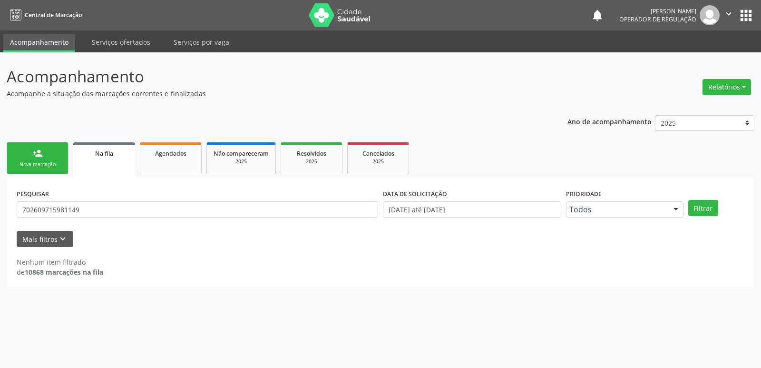
click at [52, 153] on link "person_add Nova marcação" at bounding box center [38, 158] width 62 height 32
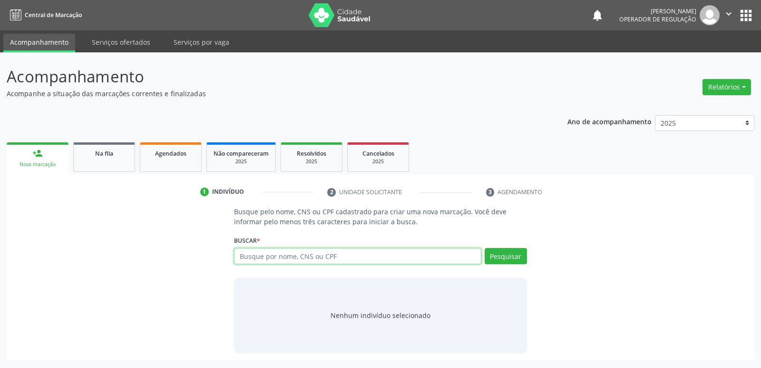
click at [345, 256] on input "text" at bounding box center [357, 256] width 247 height 16
type input "705605492134817"
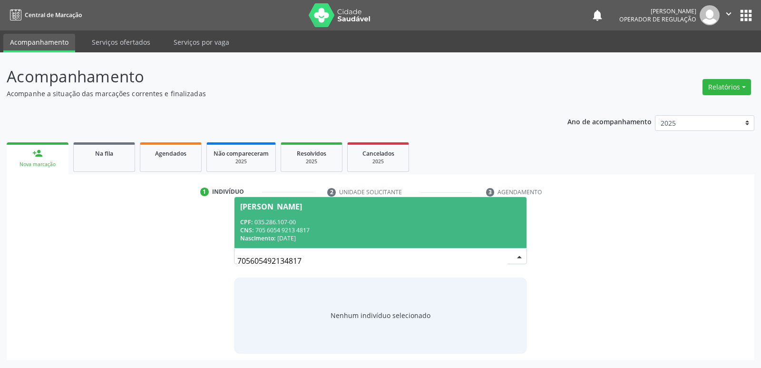
click at [301, 227] on div "CNS: 705 6054 9213 4817" at bounding box center [380, 230] width 280 height 8
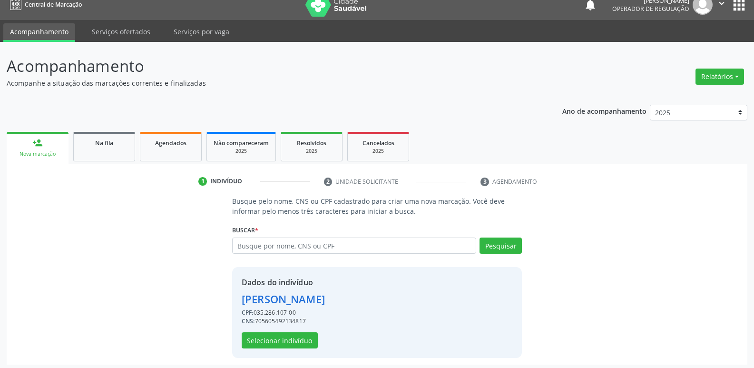
scroll to position [14, 0]
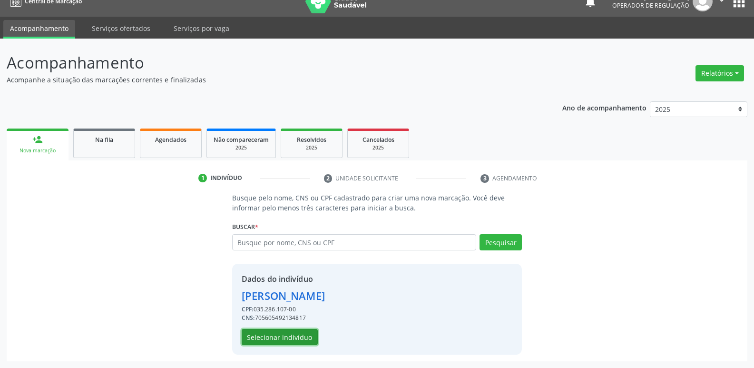
click at [280, 337] on button "Selecionar indivíduo" at bounding box center [280, 337] width 76 height 16
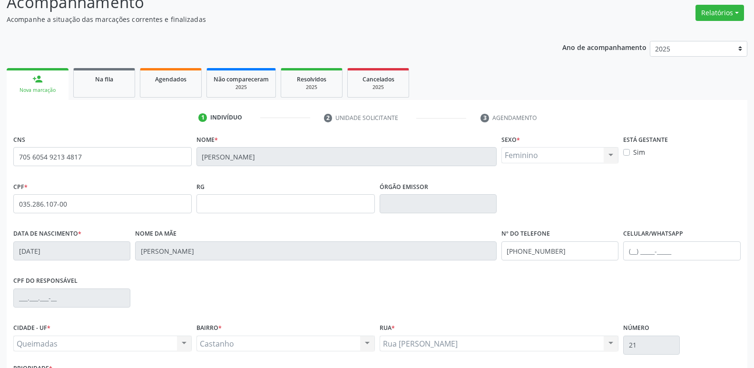
scroll to position [148, 0]
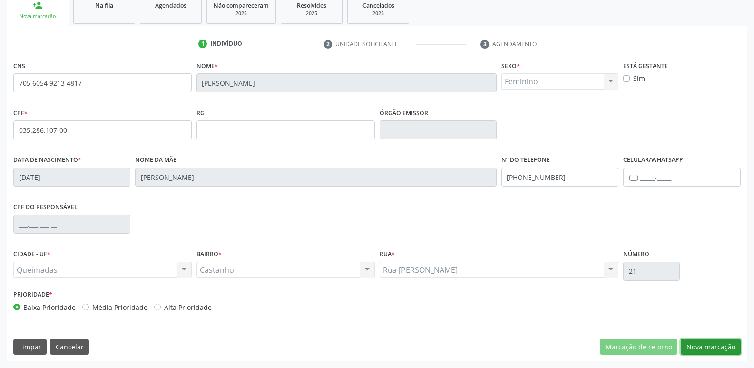
click at [696, 341] on button "Nova marcação" at bounding box center [711, 347] width 60 height 16
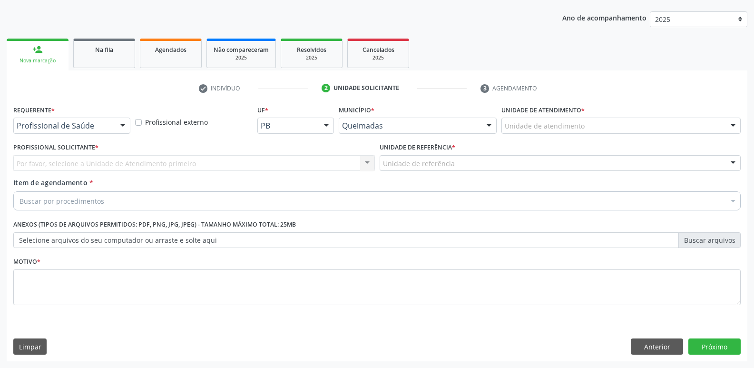
scroll to position [104, 0]
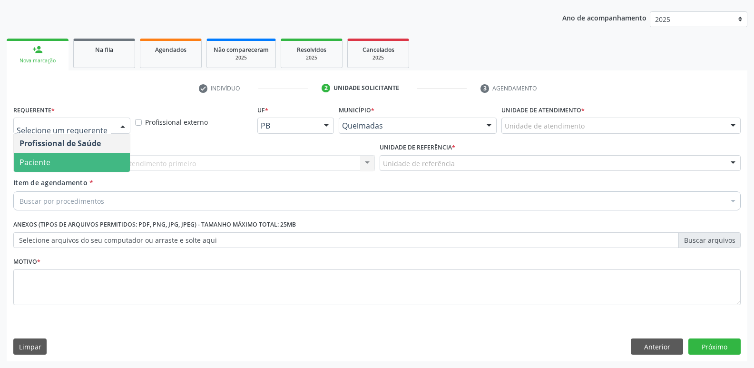
click at [50, 157] on span "Paciente" at bounding box center [72, 162] width 116 height 19
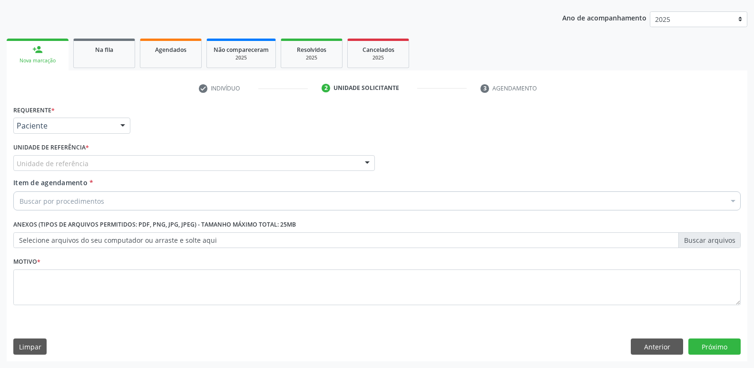
click at [94, 166] on div "Unidade de referência" at bounding box center [194, 163] width 362 height 16
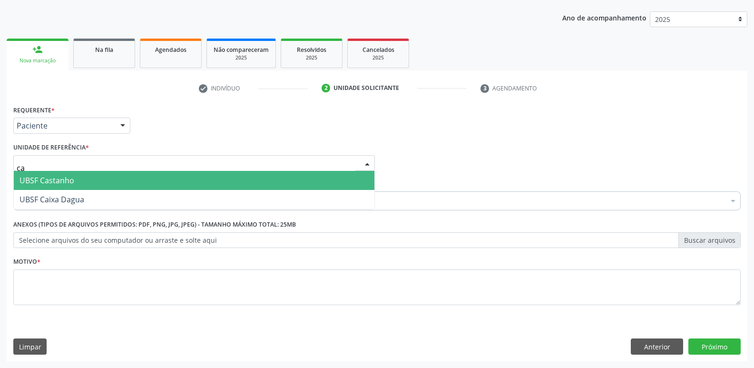
type input "cas"
click at [68, 184] on span "UBSF Castanho" at bounding box center [47, 180] width 55 height 10
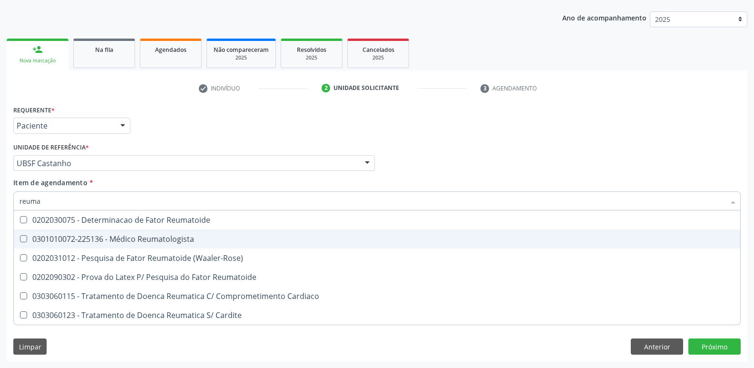
type input "reumat"
click at [167, 239] on div "0301010072-225136 - Médico Reumatologista" at bounding box center [377, 239] width 715 height 8
checkbox Reumatologista "true"
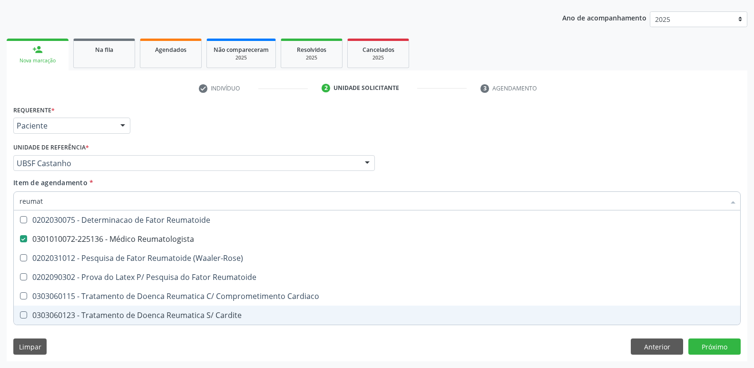
click at [116, 350] on div "Requerente * Paciente Profissional de Saúde Paciente Nenhum resultado encontrad…" at bounding box center [377, 232] width 741 height 258
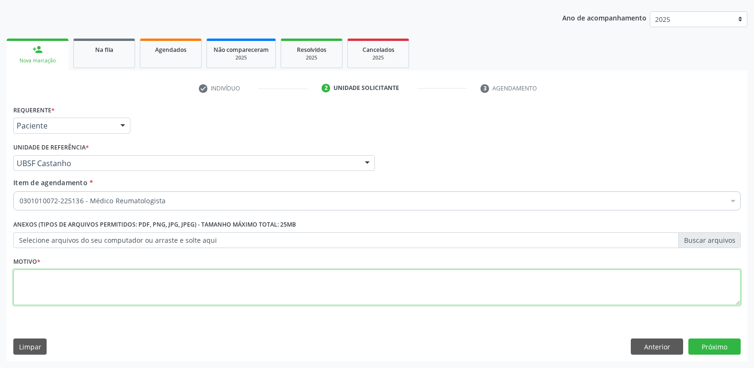
click at [126, 285] on textarea at bounding box center [376, 287] width 727 height 36
paste textarea "avaliação"
type textarea "avaliação"
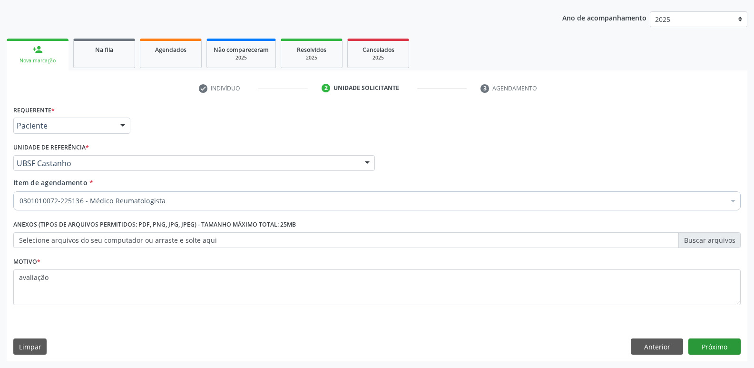
drag, startPoint x: 718, startPoint y: 356, endPoint x: 720, endPoint y: 349, distance: 7.3
click at [718, 354] on div "Requerente * Paciente Profissional de Saúde Paciente Nenhum resultado encontrad…" at bounding box center [377, 232] width 741 height 258
click at [718, 344] on button "Próximo" at bounding box center [714, 346] width 52 height 16
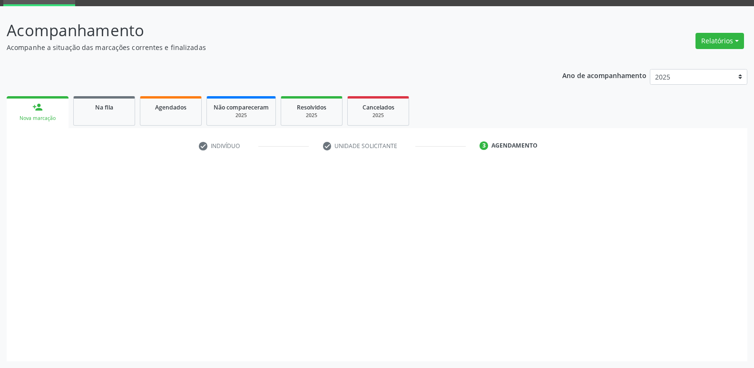
scroll to position [46, 0]
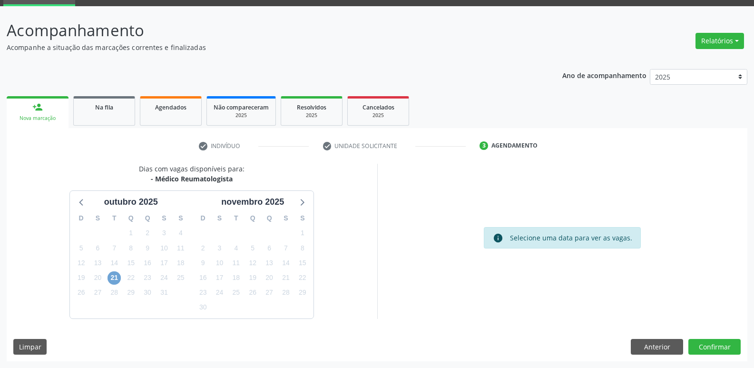
click at [116, 276] on span "21" at bounding box center [114, 277] width 13 height 13
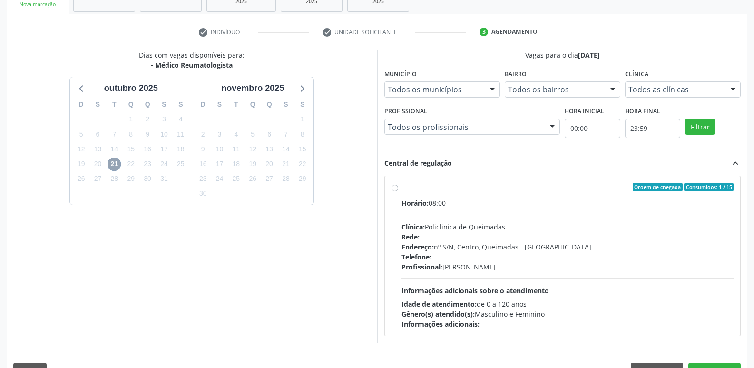
scroll to position [184, 0]
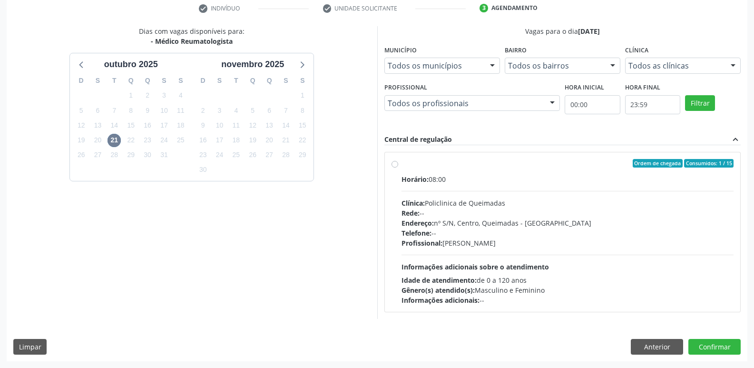
click at [640, 224] on div "Endereço: nº S/N, Centro, Queimadas - [GEOGRAPHIC_DATA]" at bounding box center [568, 223] width 333 height 10
click at [398, 167] on input "Ordem de chegada Consumidos: 1 / 15 Horário: 08:00 Clínica: Policlinica de Quei…" at bounding box center [395, 163] width 7 height 9
radio input "true"
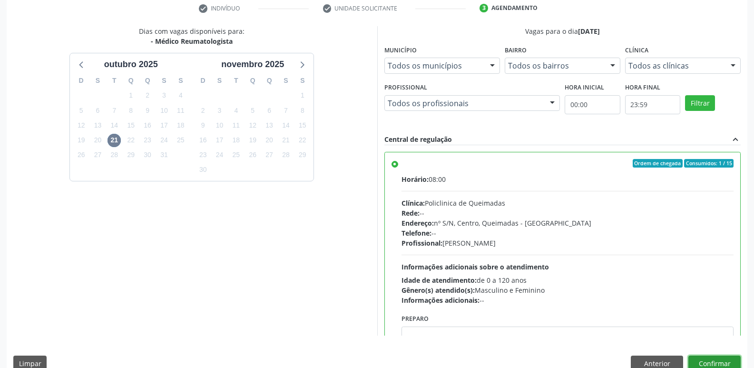
click at [704, 358] on button "Confirmar" at bounding box center [714, 363] width 52 height 16
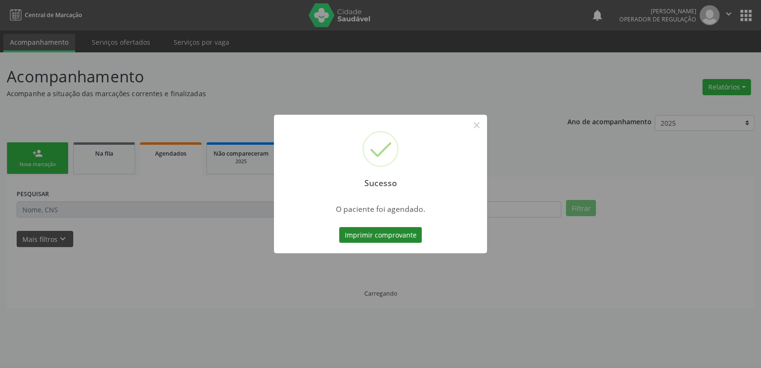
click at [370, 234] on button "Imprimir comprovante" at bounding box center [380, 235] width 83 height 16
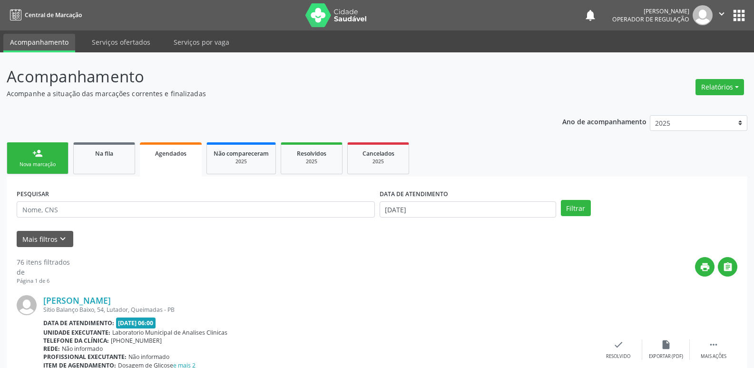
click at [46, 148] on link "person_add Nova marcação" at bounding box center [38, 158] width 62 height 32
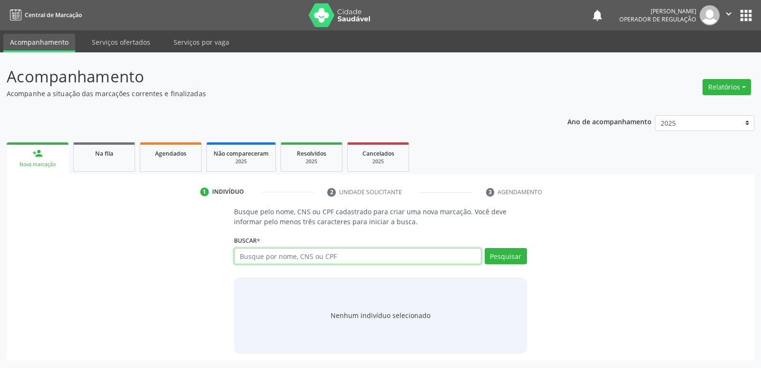
click at [266, 257] on input "text" at bounding box center [357, 256] width 247 height 16
type input "7002029936333283"
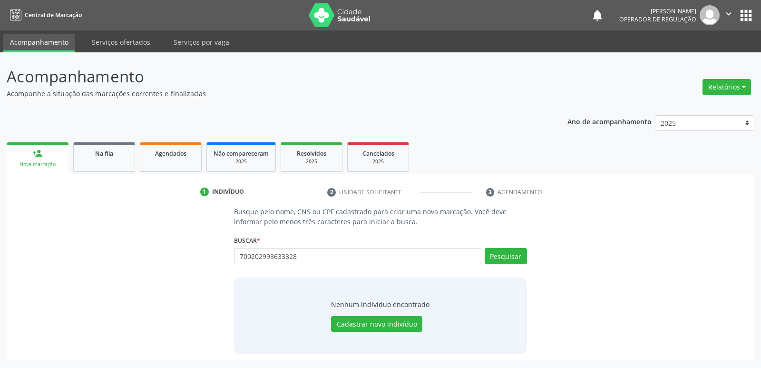
type input "700202993633328"
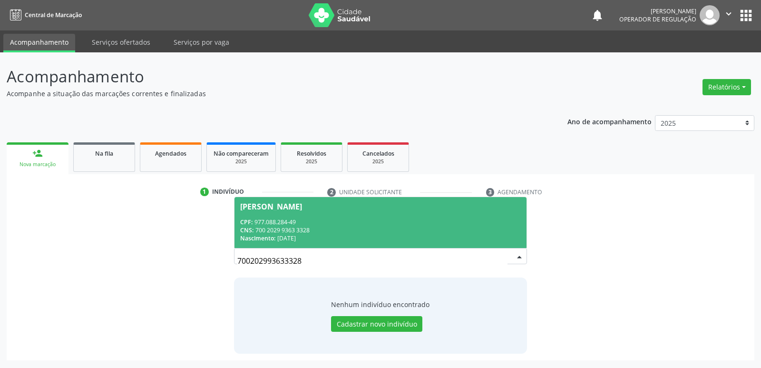
click at [280, 233] on div "CNS: 700 2029 9363 3328" at bounding box center [380, 230] width 280 height 8
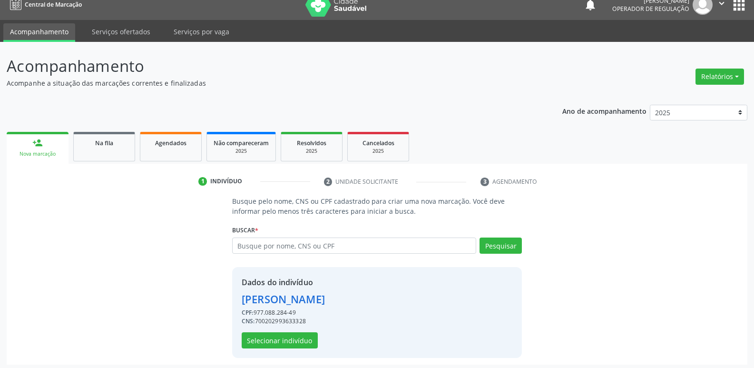
scroll to position [14, 0]
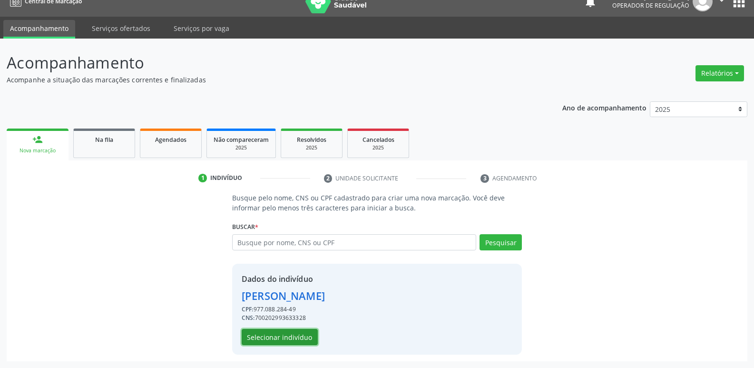
click at [285, 332] on button "Selecionar indivíduo" at bounding box center [280, 337] width 76 height 16
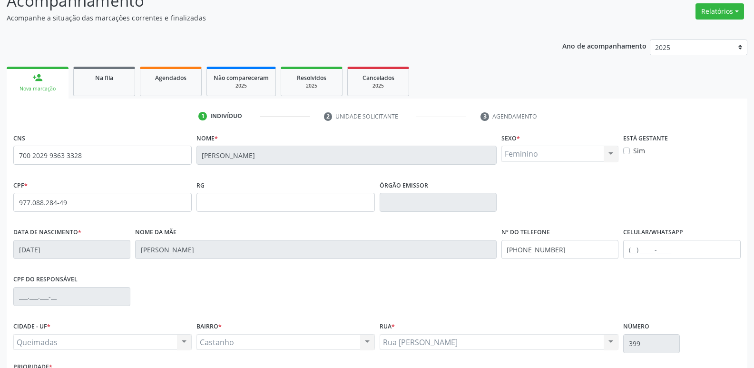
scroll to position [148, 0]
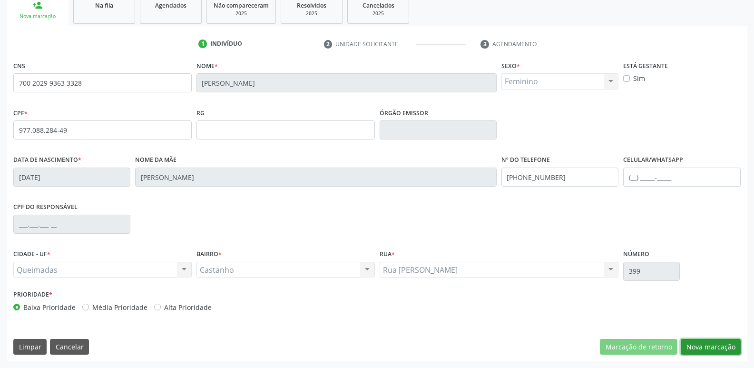
drag, startPoint x: 704, startPoint y: 345, endPoint x: 419, endPoint y: 264, distance: 296.8
click at [704, 345] on button "Nova marcação" at bounding box center [711, 347] width 60 height 16
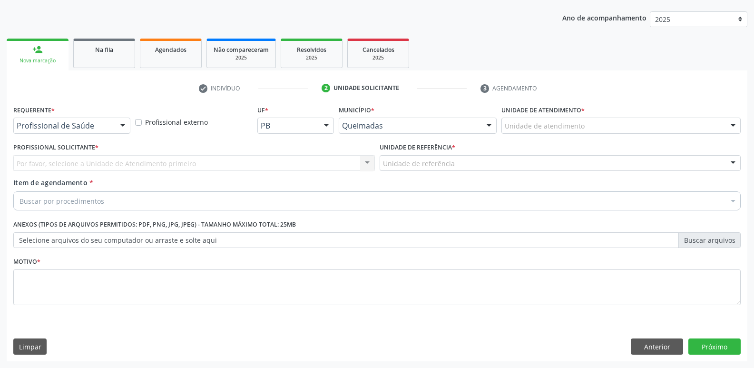
drag, startPoint x: 119, startPoint y: 126, endPoint x: 84, endPoint y: 162, distance: 50.8
click at [116, 127] on div at bounding box center [123, 126] width 14 height 16
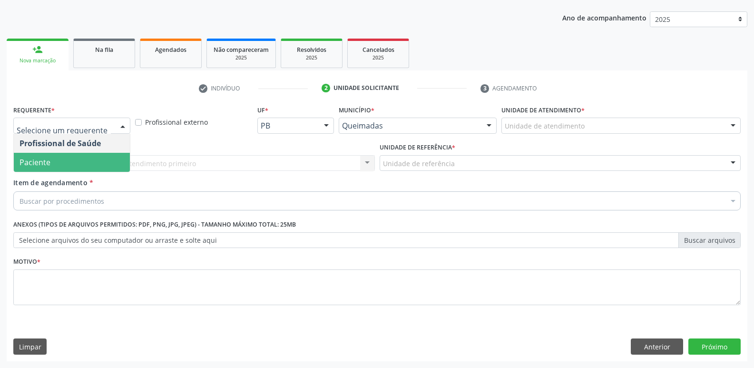
click at [80, 164] on span "Paciente" at bounding box center [72, 162] width 116 height 19
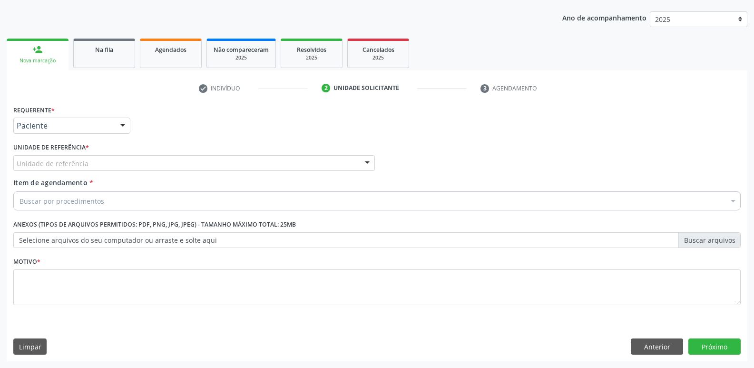
click at [132, 163] on div "Unidade de referência" at bounding box center [194, 163] width 362 height 16
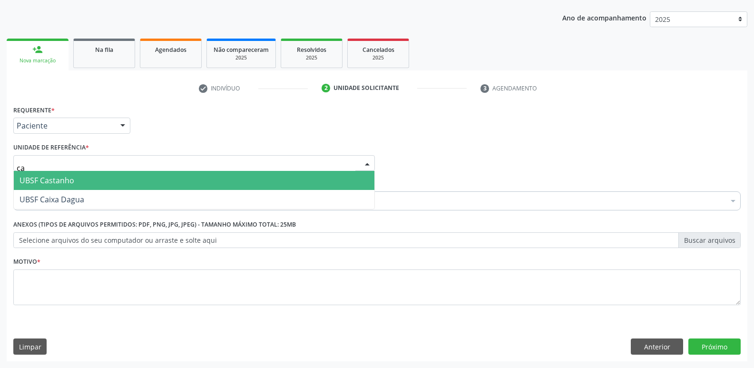
type input "cas"
click at [111, 179] on span "UBSF Castanho" at bounding box center [194, 180] width 361 height 19
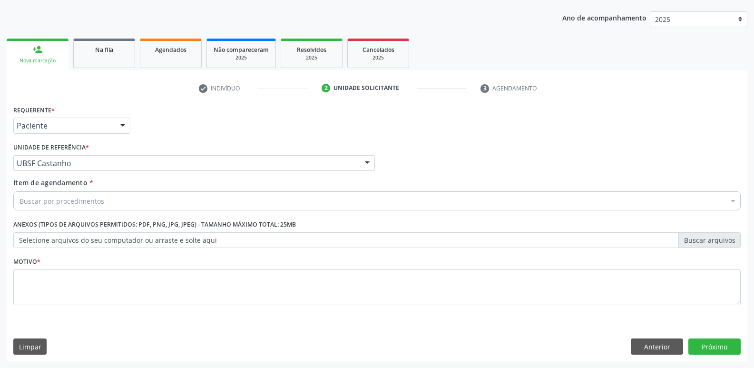
click at [95, 206] on div "Buscar por procedimentos" at bounding box center [376, 200] width 727 height 19
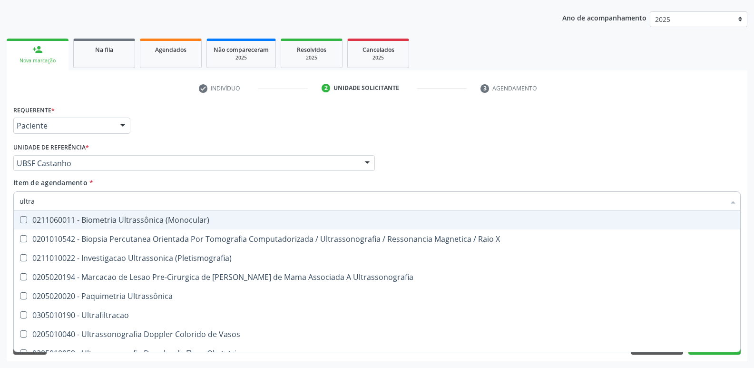
type input "ultras"
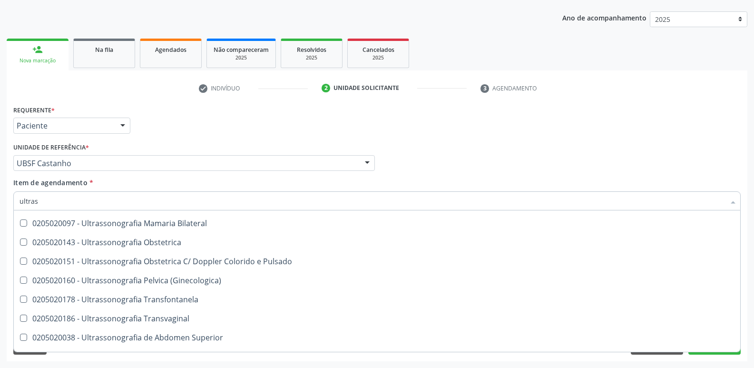
scroll to position [190, 0]
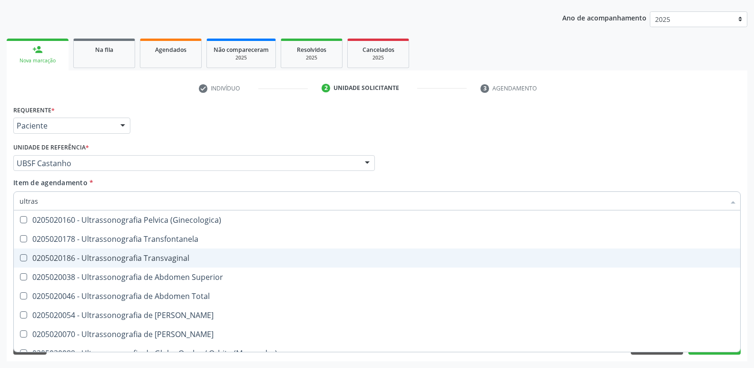
drag, startPoint x: 165, startPoint y: 265, endPoint x: 164, endPoint y: 257, distance: 8.1
click at [165, 265] on span "0205020186 - Ultrassonografia Transvaginal" at bounding box center [377, 257] width 726 height 19
checkbox Transvaginal "true"
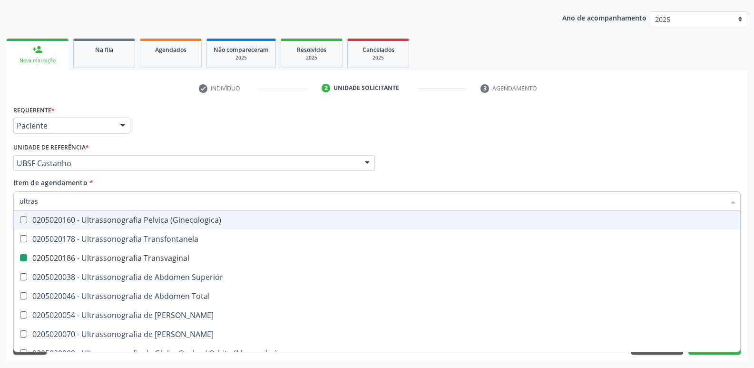
click at [227, 142] on div "Unidade de referência * UBSF Castanho UBSF Ligeiro II UBSF Saulo Leal [PERSON_N…" at bounding box center [194, 155] width 362 height 30
checkbox X "true"
checkbox Transvaginal "false"
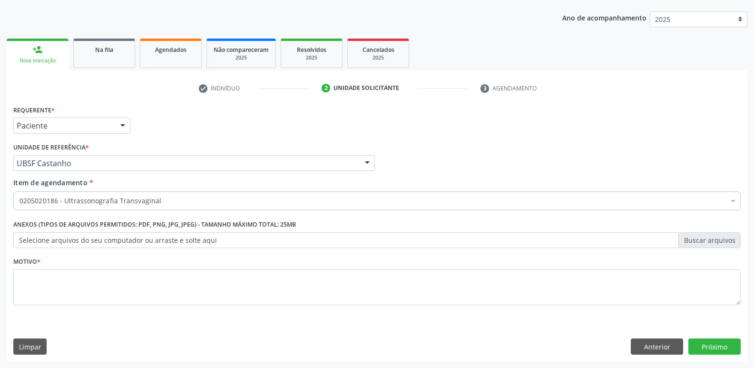
scroll to position [0, 0]
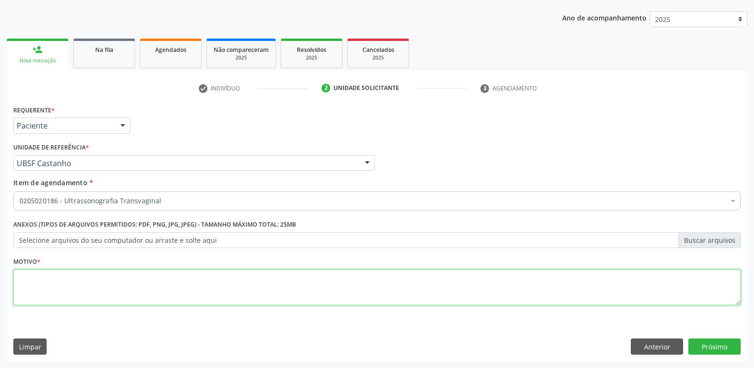
click at [115, 277] on textarea at bounding box center [376, 287] width 727 height 36
paste textarea "avaliação"
type textarea "avaliação"
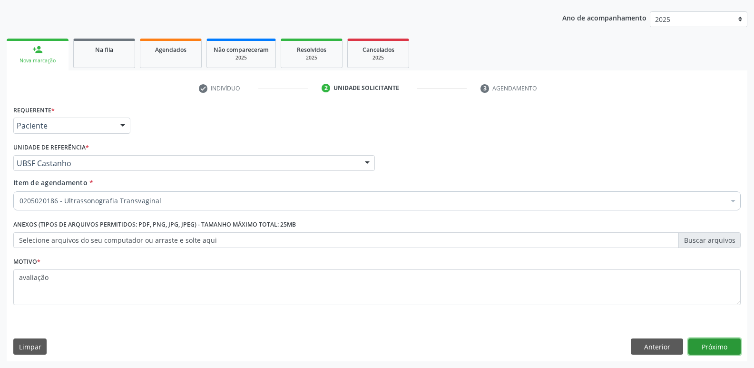
click at [707, 347] on button "Próximo" at bounding box center [714, 346] width 52 height 16
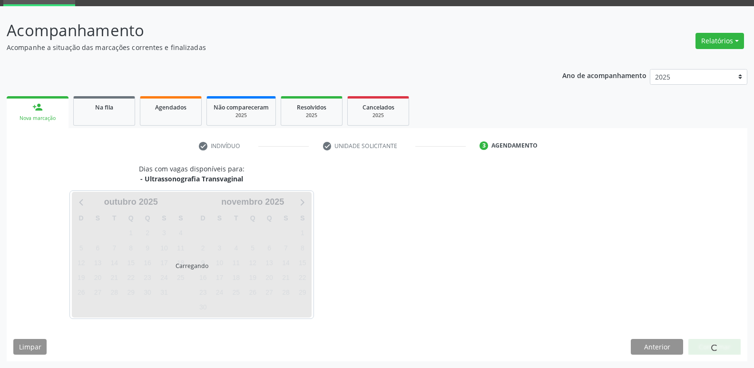
scroll to position [46, 0]
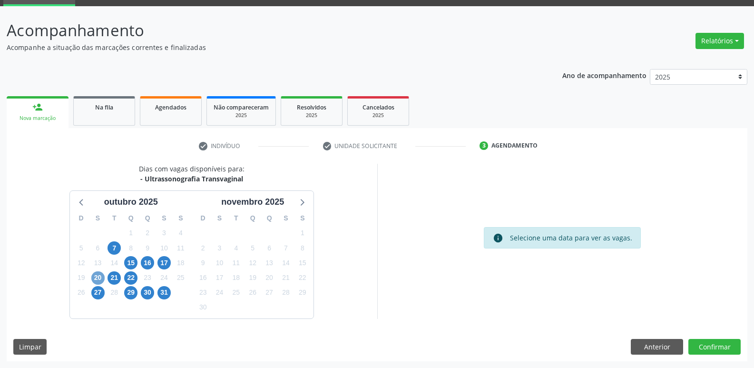
click at [100, 274] on span "20" at bounding box center [97, 277] width 13 height 13
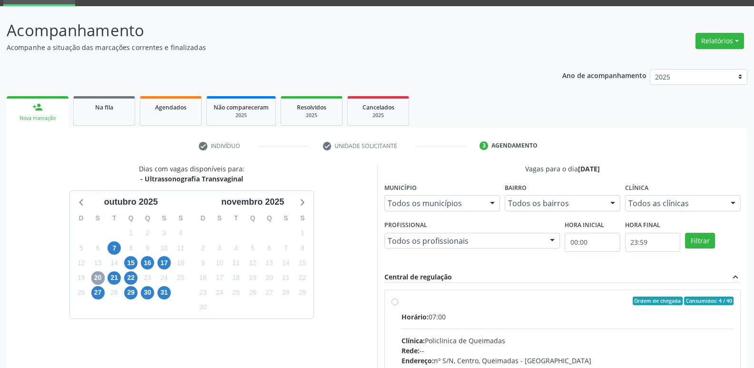
scroll to position [184, 0]
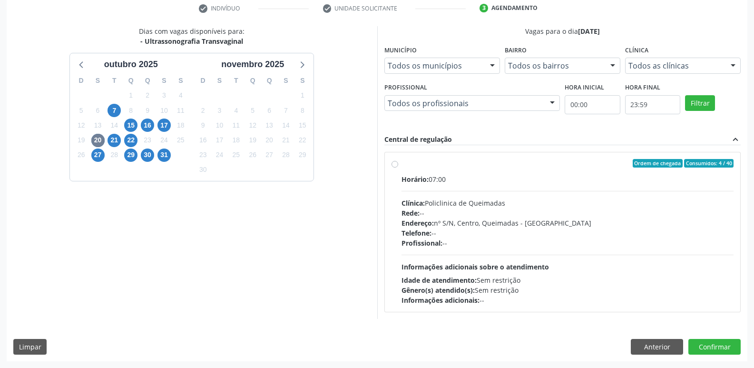
click at [544, 261] on div "Horário: 07:00 Clínica: Policlinica de Queimadas Rede: -- Endereço: nº S/N, Cen…" at bounding box center [568, 239] width 333 height 131
click at [398, 167] on input "Ordem de chegada Consumidos: 4 / 40 Horário: 07:00 Clínica: Policlinica de Quei…" at bounding box center [395, 163] width 7 height 9
radio input "true"
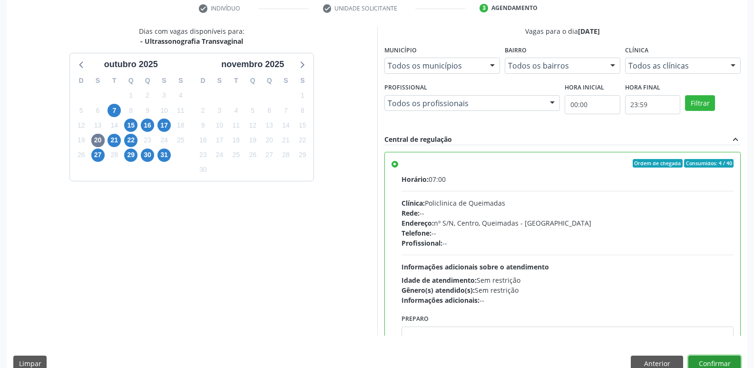
click at [725, 356] on button "Confirmar" at bounding box center [714, 363] width 52 height 16
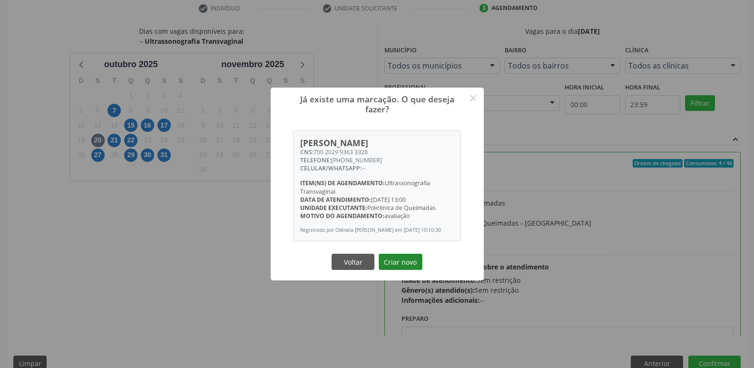
click at [399, 260] on button "Criar novo" at bounding box center [401, 262] width 44 height 16
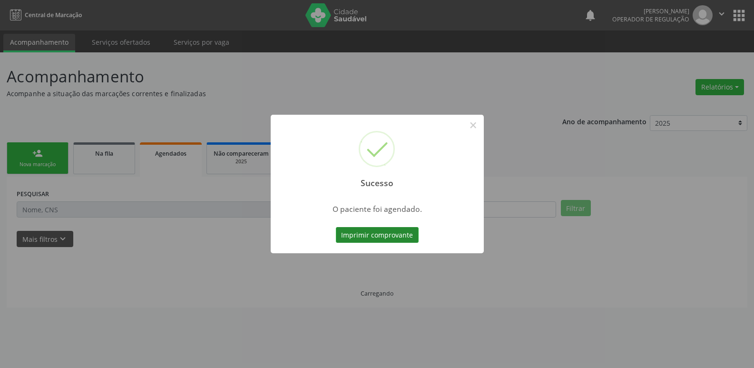
scroll to position [0, 0]
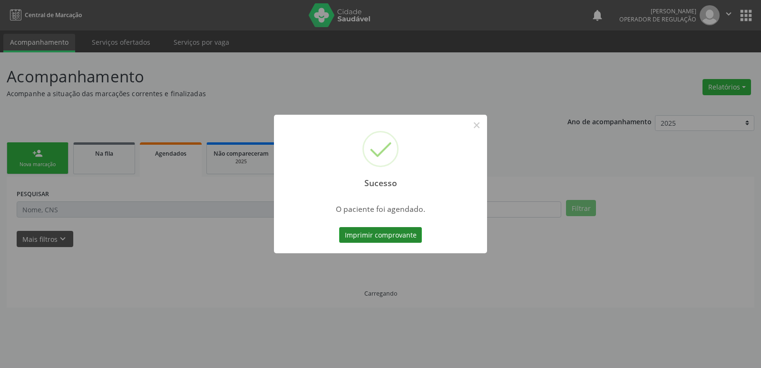
click at [380, 231] on button "Imprimir comprovante" at bounding box center [380, 235] width 83 height 16
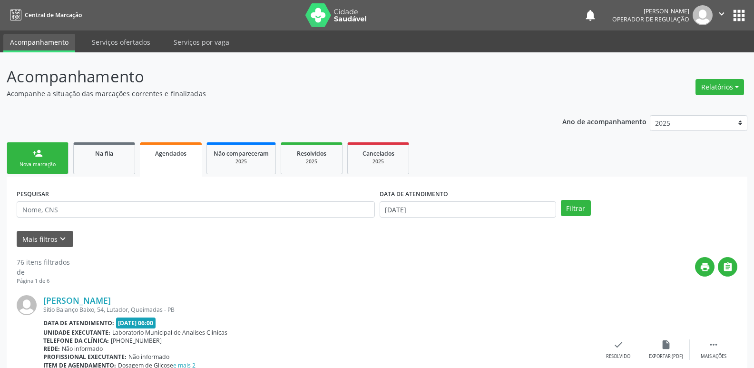
click at [37, 157] on div "person_add" at bounding box center [37, 153] width 10 height 10
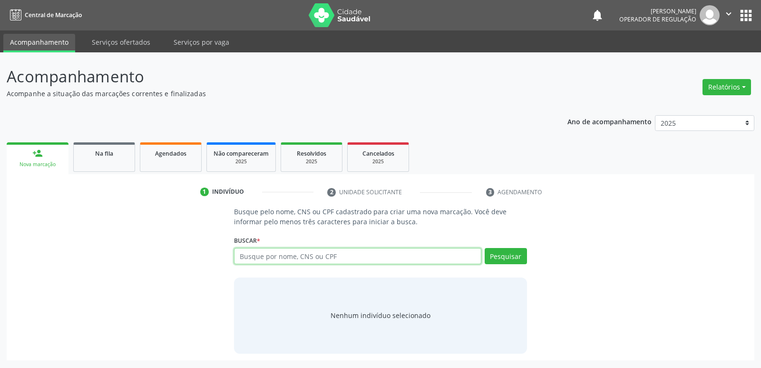
click at [252, 252] on input "text" at bounding box center [357, 256] width 247 height 16
type input "700202993633328"
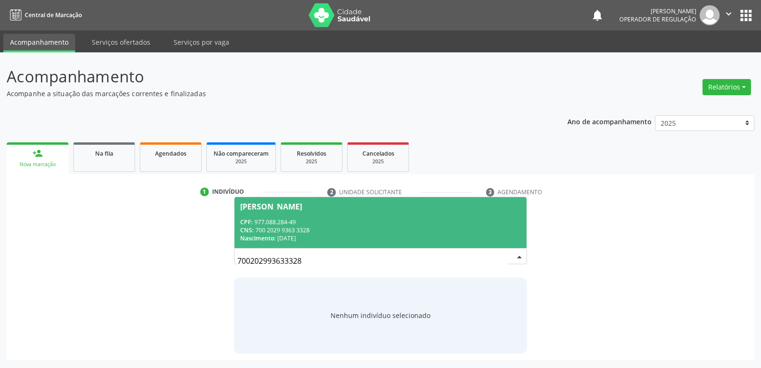
click at [253, 218] on span "CPF:" at bounding box center [246, 222] width 12 height 8
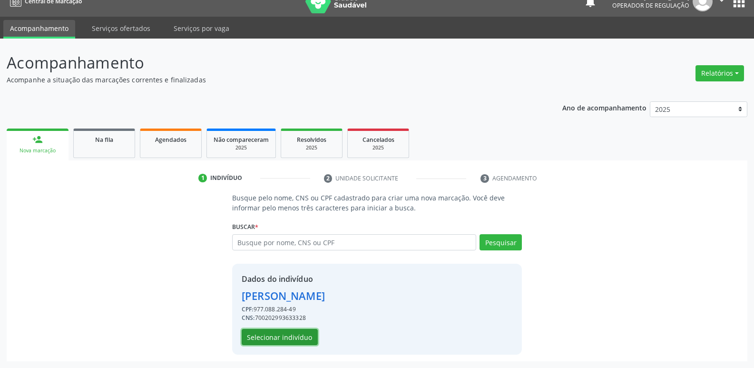
click at [291, 338] on button "Selecionar indivíduo" at bounding box center [280, 337] width 76 height 16
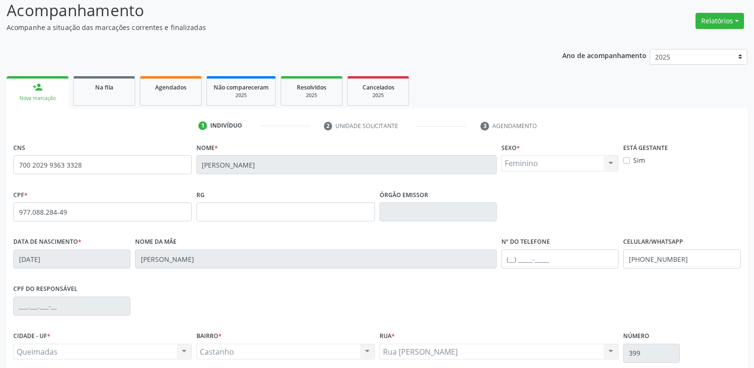
scroll to position [148, 0]
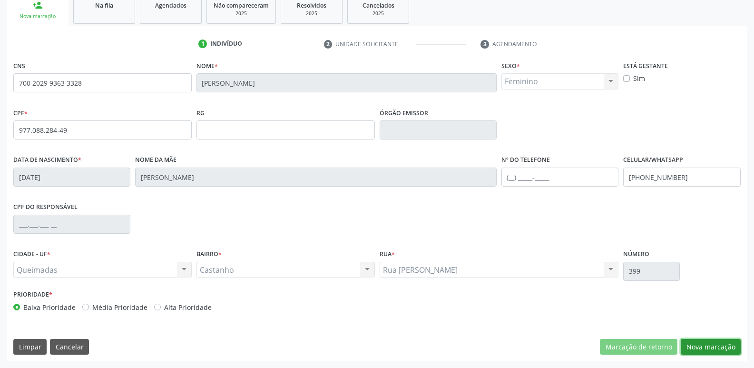
click at [703, 344] on button "Nova marcação" at bounding box center [711, 347] width 60 height 16
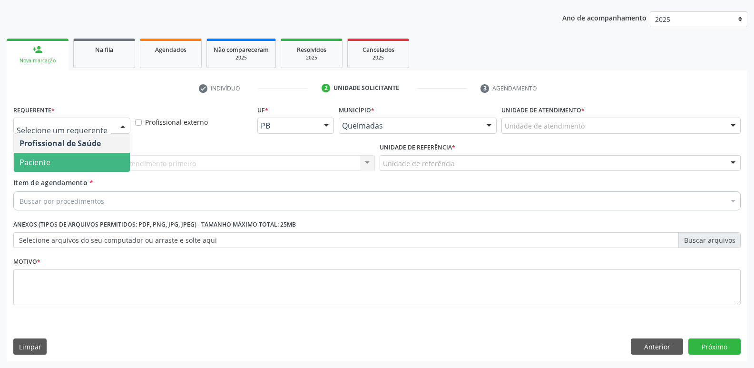
drag, startPoint x: 96, startPoint y: 162, endPoint x: 125, endPoint y: 155, distance: 30.5
click at [98, 161] on span "Paciente" at bounding box center [72, 162] width 116 height 19
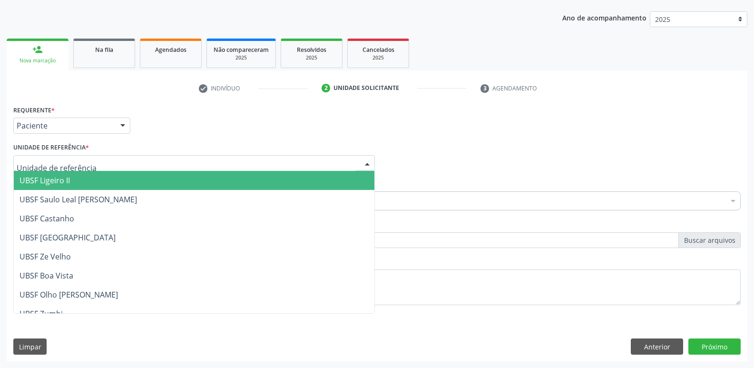
click at [139, 155] on div at bounding box center [194, 163] width 362 height 16
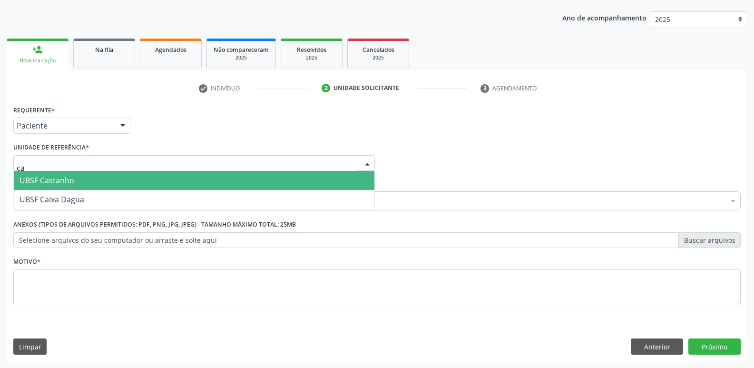
type input "cas"
click at [90, 179] on span "UBSF Castanho" at bounding box center [194, 180] width 361 height 19
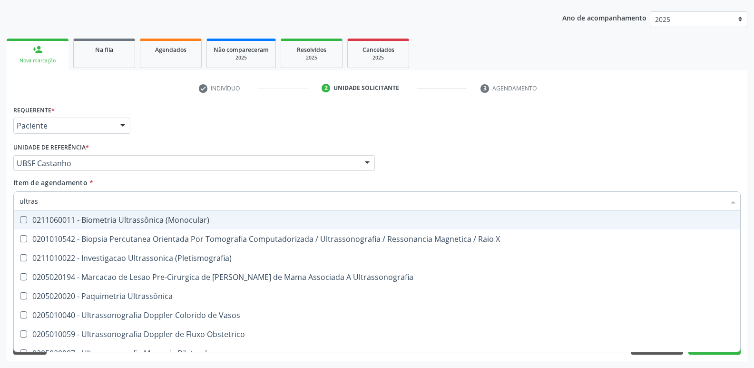
type input "ultrass"
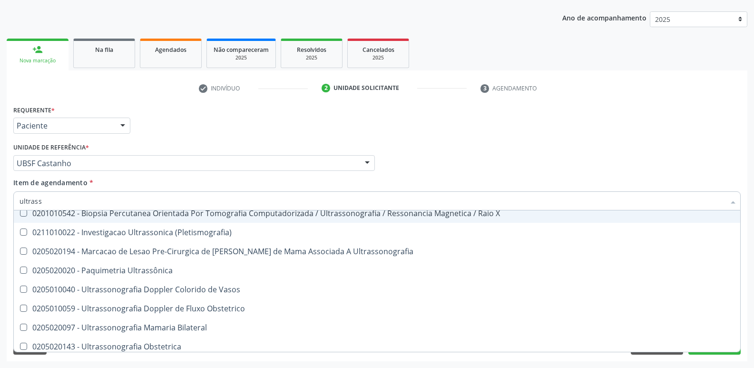
scroll to position [48, 0]
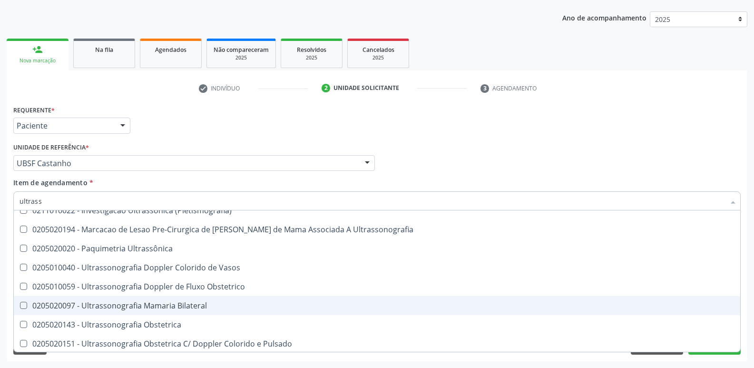
click at [128, 308] on div "0205020097 - Ultrassonografia Mamaria Bilateral" at bounding box center [377, 306] width 715 height 8
checkbox Bilateral "true"
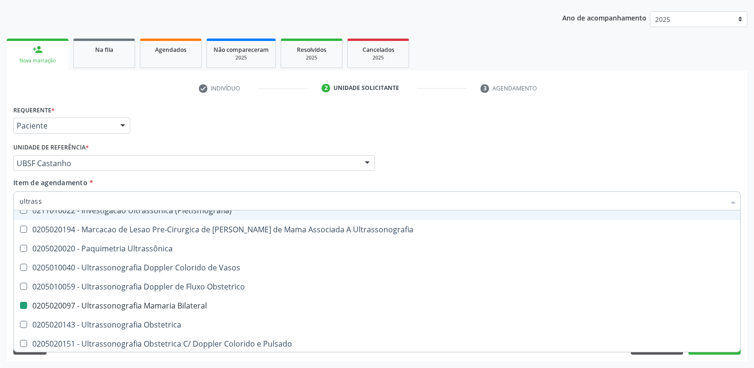
drag, startPoint x: 225, startPoint y: 139, endPoint x: 175, endPoint y: 274, distance: 144.4
click at [225, 139] on div "Requerente * Paciente Profissional de Saúde Paciente Nenhum resultado encontrad…" at bounding box center [377, 121] width 732 height 37
checkbox X "true"
checkbox Bilateral "false"
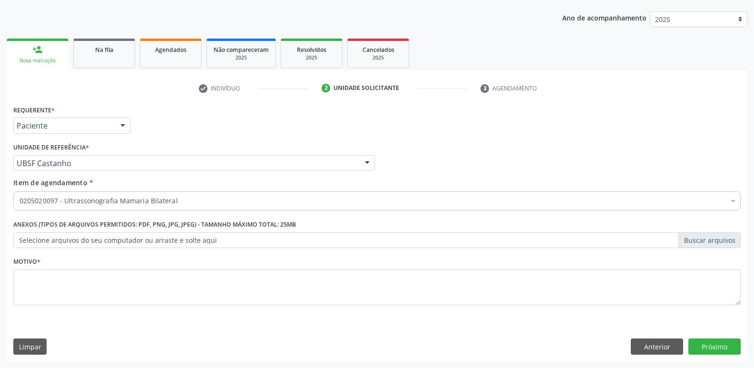
scroll to position [0, 0]
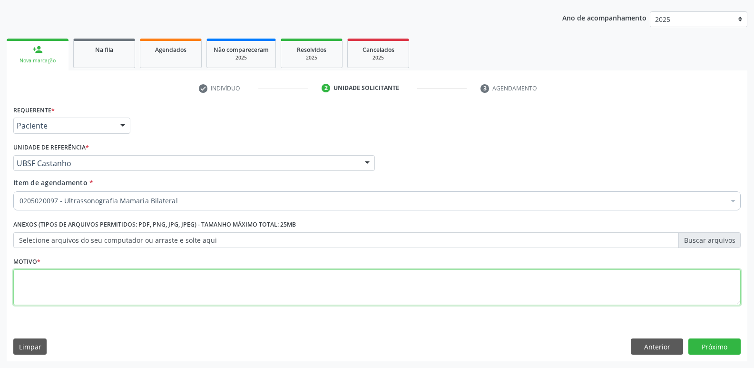
drag, startPoint x: 165, startPoint y: 295, endPoint x: 174, endPoint y: 289, distance: 11.3
click at [165, 295] on textarea at bounding box center [376, 287] width 727 height 36
paste textarea "avaliação"
type textarea "avaliação"
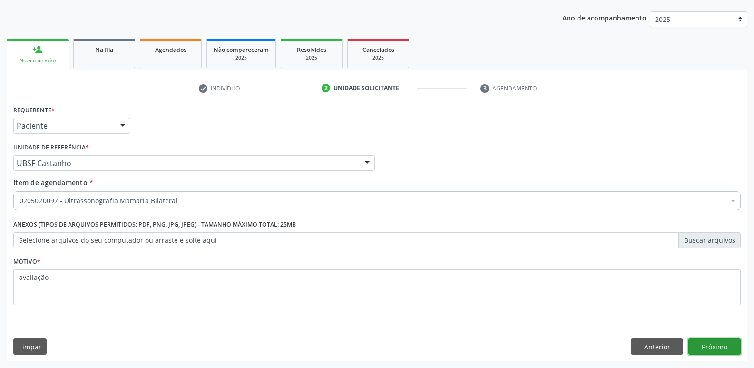
click at [717, 346] on button "Próximo" at bounding box center [714, 346] width 52 height 16
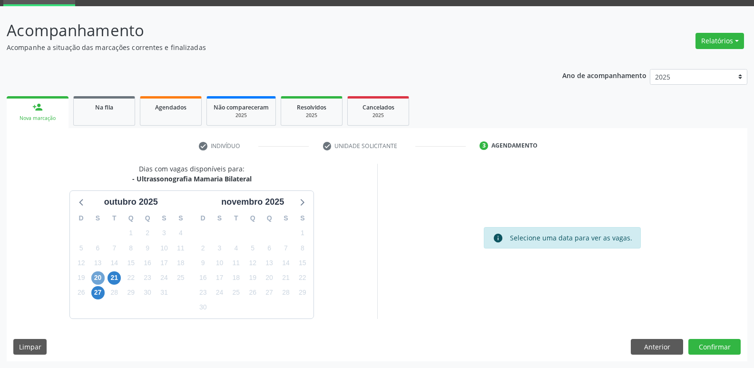
drag, startPoint x: 95, startPoint y: 277, endPoint x: 329, endPoint y: 280, distance: 234.1
click at [95, 276] on span "20" at bounding box center [97, 277] width 13 height 13
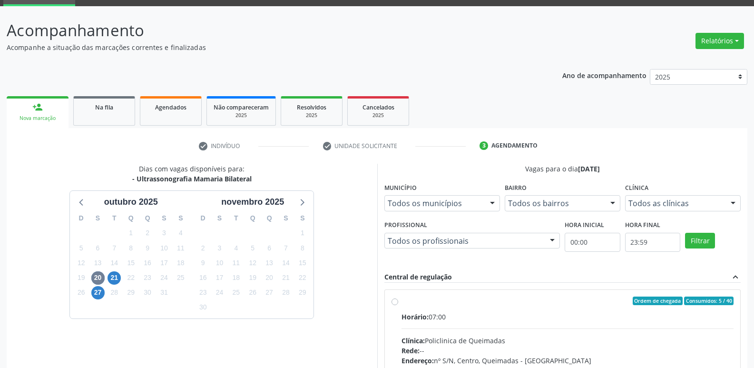
drag, startPoint x: 684, startPoint y: 324, endPoint x: 688, endPoint y: 272, distance: 52.5
radio input "true"
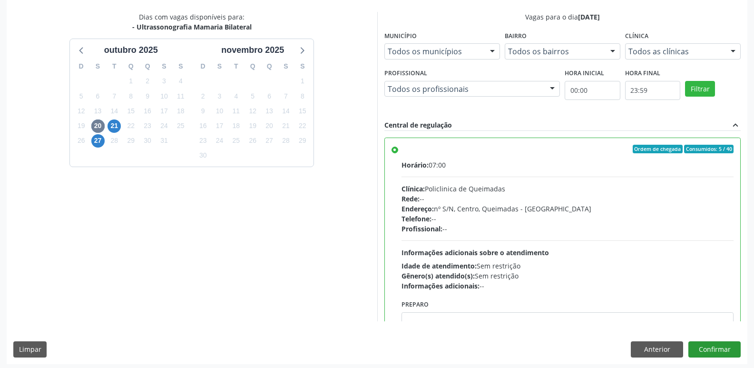
scroll to position [201, 0]
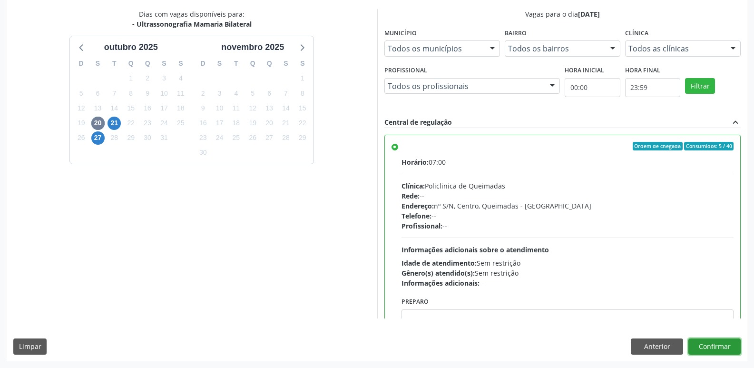
click at [710, 347] on button "Confirmar" at bounding box center [714, 346] width 52 height 16
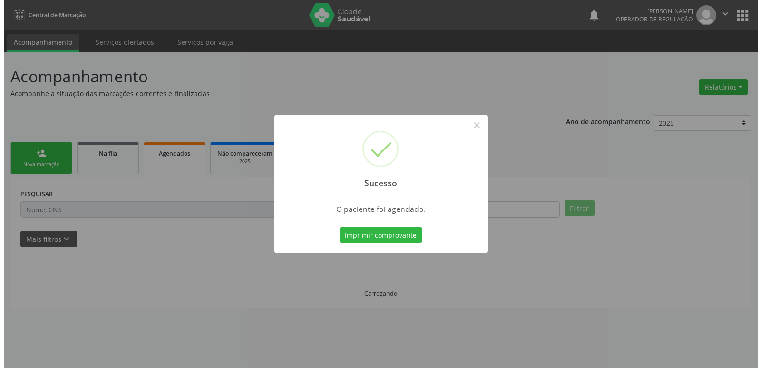
scroll to position [0, 0]
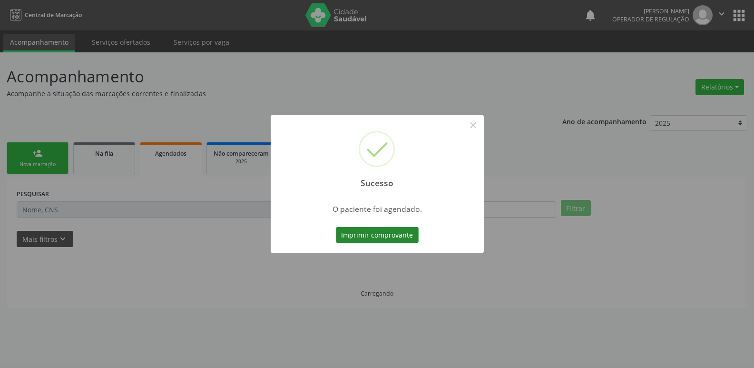
click at [402, 230] on button "Imprimir comprovante" at bounding box center [377, 235] width 83 height 16
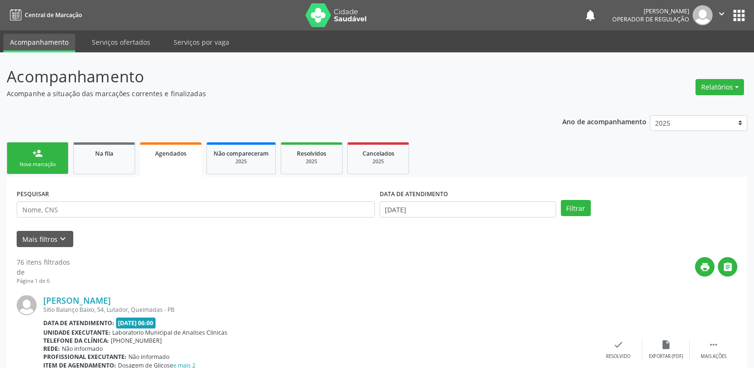
click at [49, 149] on link "person_add Nova marcação" at bounding box center [38, 158] width 62 height 32
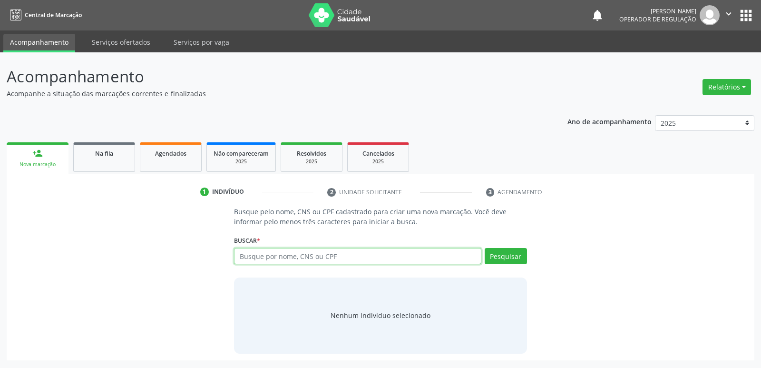
click at [265, 262] on input "text" at bounding box center [357, 256] width 247 height 16
type input "701807276057874"
click at [503, 260] on button "Pesquisar" at bounding box center [506, 256] width 42 height 16
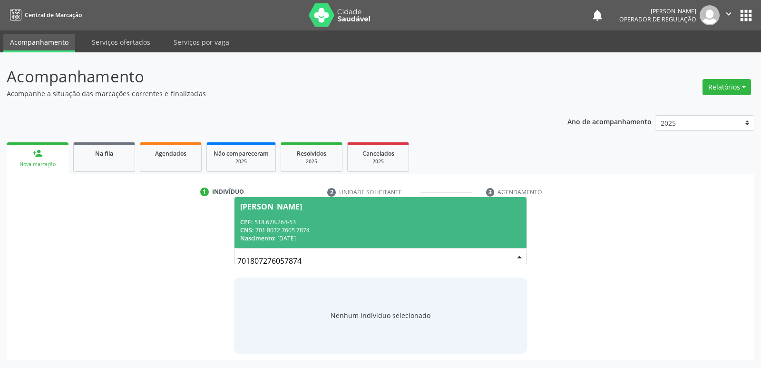
click at [299, 201] on span "Josimar Miguel de Freitas CPF: 518.678.264-53 CNS: 701 8072 7605 7874 Nasciment…" at bounding box center [381, 222] width 292 height 51
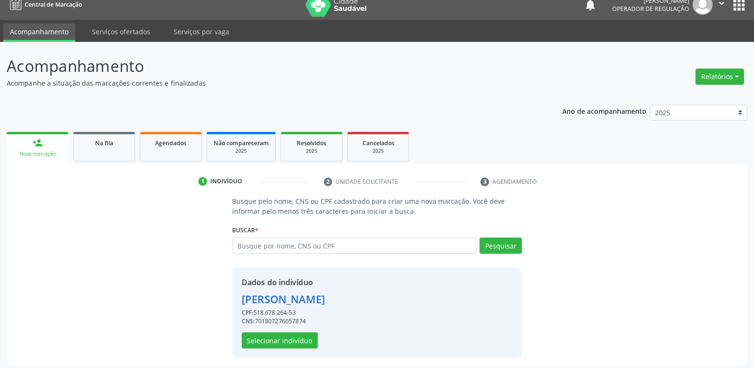
scroll to position [14, 0]
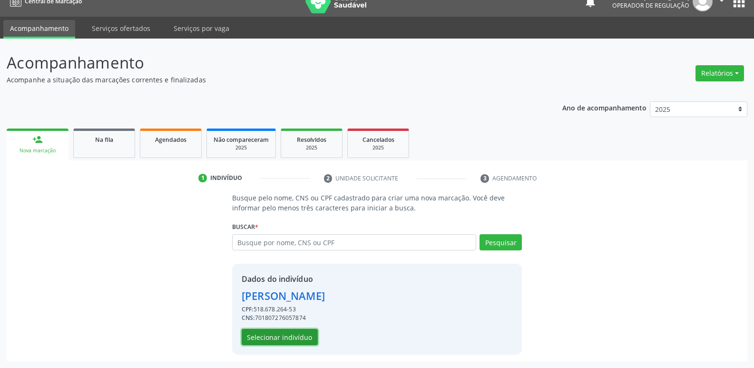
click at [287, 337] on button "Selecionar indivíduo" at bounding box center [280, 337] width 76 height 16
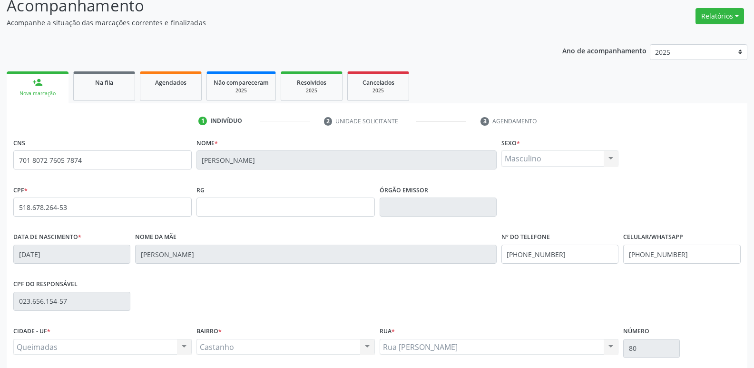
scroll to position [148, 0]
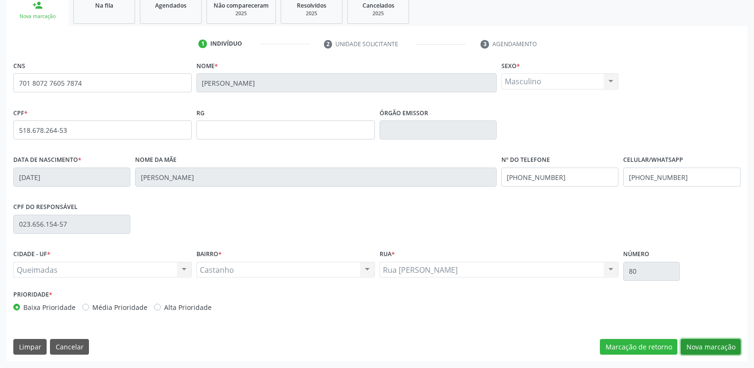
click at [710, 342] on button "Nova marcação" at bounding box center [711, 347] width 60 height 16
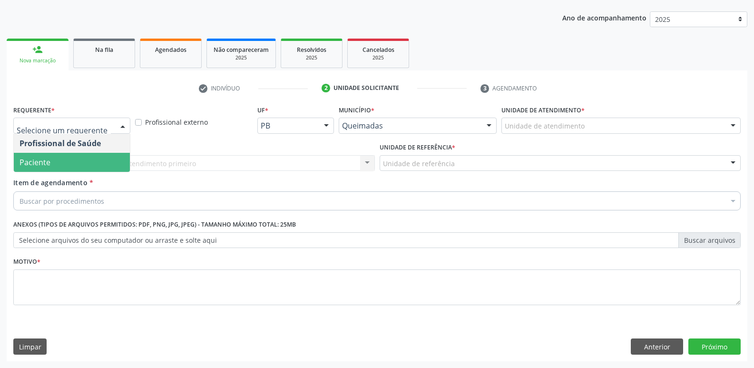
drag, startPoint x: 73, startPoint y: 159, endPoint x: 93, endPoint y: 165, distance: 20.7
click at [72, 159] on span "Paciente" at bounding box center [72, 162] width 116 height 19
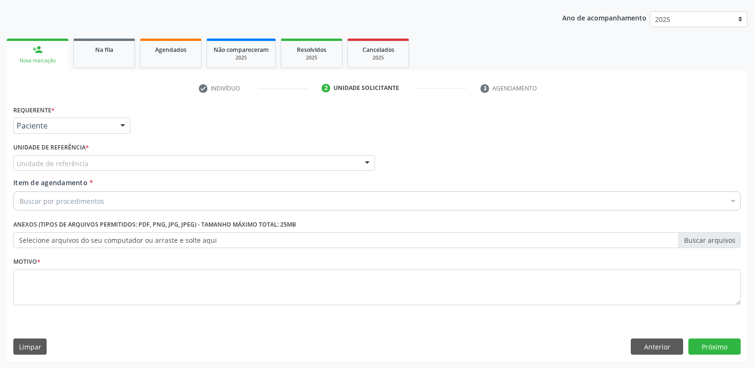
click at [102, 167] on div "Unidade de referência" at bounding box center [194, 163] width 362 height 16
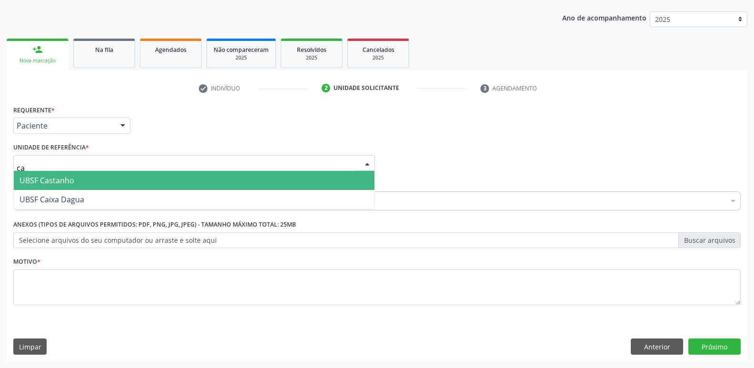
type input "cas"
click at [103, 174] on span "UBSF Castanho" at bounding box center [194, 180] width 361 height 19
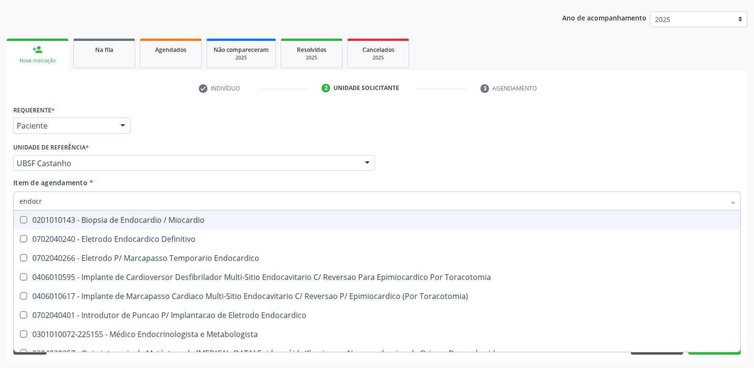
type input "endocri"
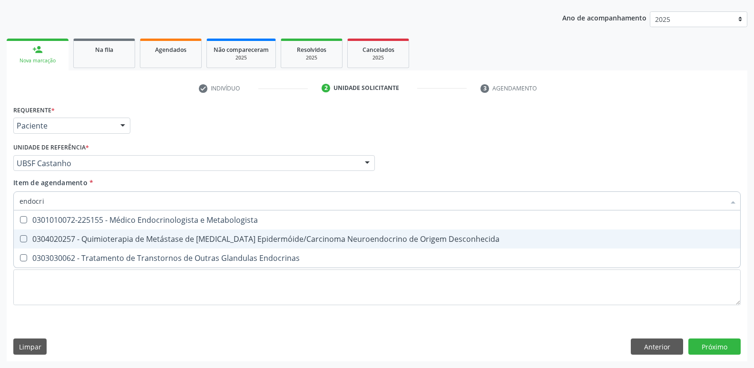
click at [114, 235] on div "0304020257 - Quimioterapia de Metástase de Carcinoma Epidermóide/Carcinoma Neur…" at bounding box center [377, 239] width 715 height 8
checkbox Desconhecida "true"
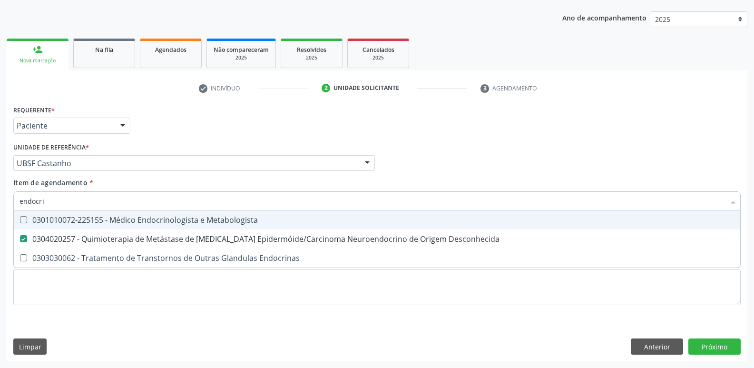
click at [117, 223] on div "0301010072-225155 - Médico Endocrinologista e Metabologista" at bounding box center [377, 220] width 715 height 8
checkbox Metabologista "true"
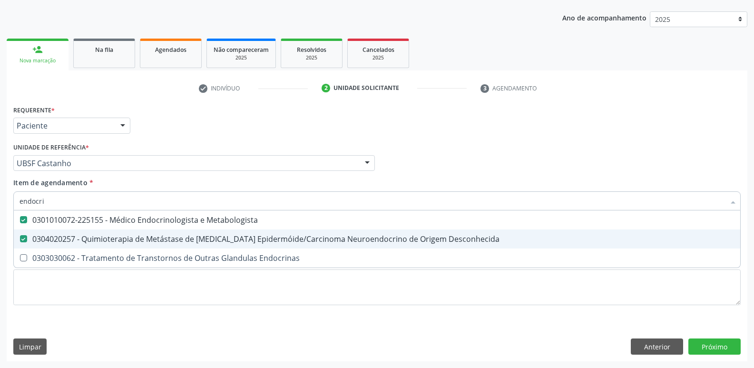
drag, startPoint x: 126, startPoint y: 239, endPoint x: 119, endPoint y: 292, distance: 52.8
click at [127, 240] on div "0304020257 - Quimioterapia de Metástase de Carcinoma Epidermóide/Carcinoma Neur…" at bounding box center [377, 239] width 715 height 8
checkbox Desconhecida "false"
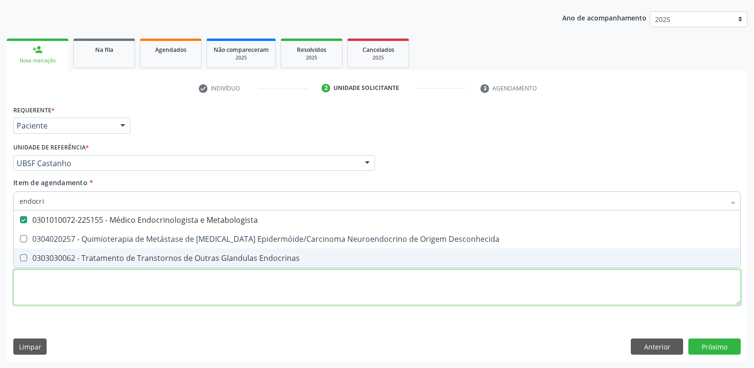
click at [118, 296] on div "Requerente * Paciente Profissional de Saúde Paciente Nenhum resultado encontrad…" at bounding box center [376, 211] width 727 height 216
paste textarea "avaliação"
type textarea "avaliação"
checkbox Desconhecida "true"
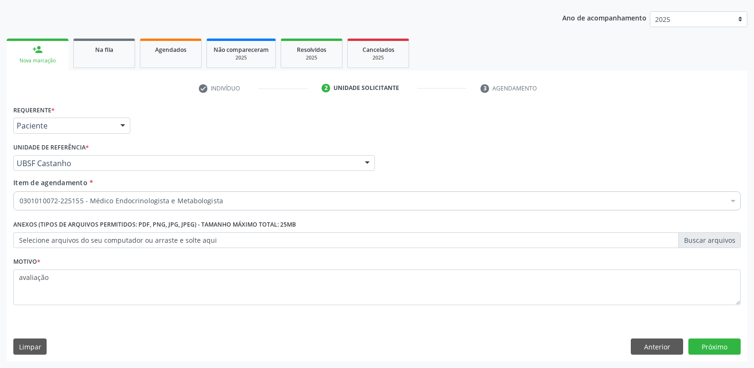
click at [714, 348] on button "Próximo" at bounding box center [714, 346] width 52 height 16
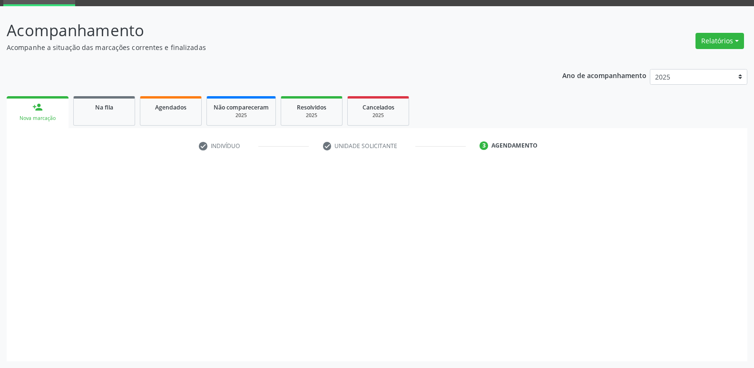
scroll to position [46, 0]
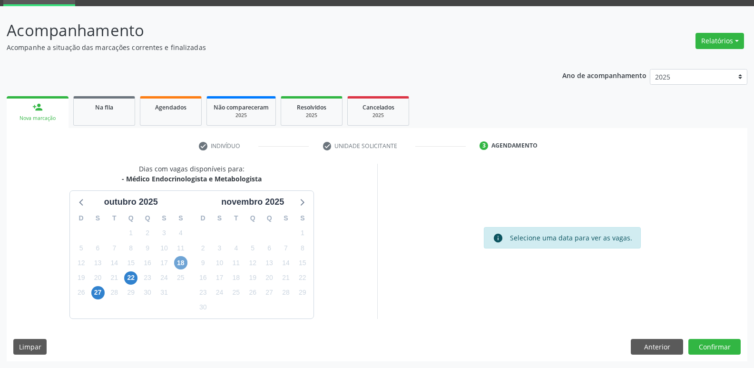
click at [183, 264] on span "18" at bounding box center [180, 262] width 13 height 13
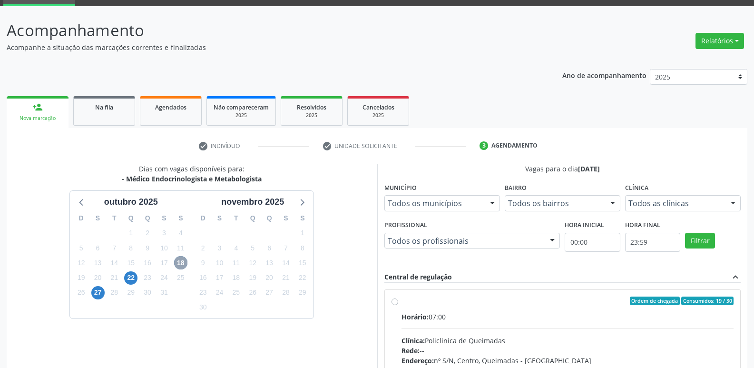
scroll to position [184, 0]
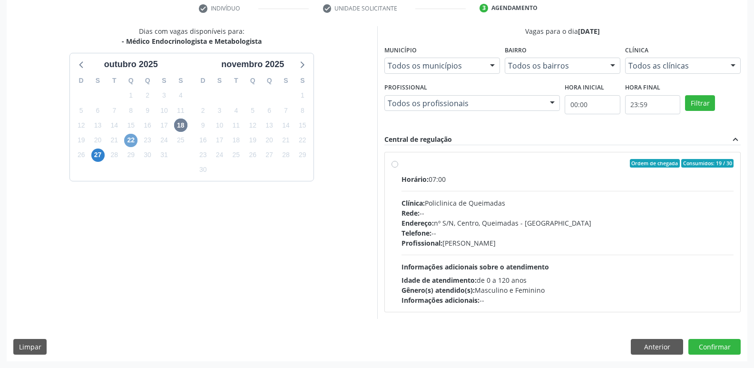
click at [134, 138] on span "22" at bounding box center [130, 140] width 13 height 13
click at [616, 243] on div "Profissional: --" at bounding box center [568, 243] width 333 height 10
click at [398, 167] on input "Ordem de chegada Consumidos: 9 / 35 Horário: 07:00 Clínica: Policlinica de Quei…" at bounding box center [395, 163] width 7 height 9
radio input "true"
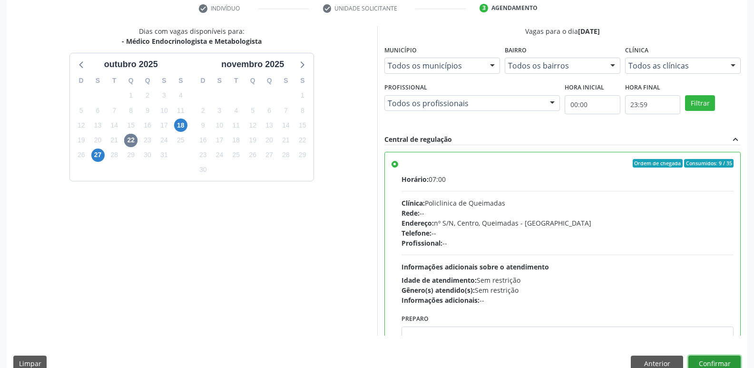
drag, startPoint x: 710, startPoint y: 359, endPoint x: 690, endPoint y: 331, distance: 34.6
click at [706, 355] on button "Confirmar" at bounding box center [714, 363] width 52 height 16
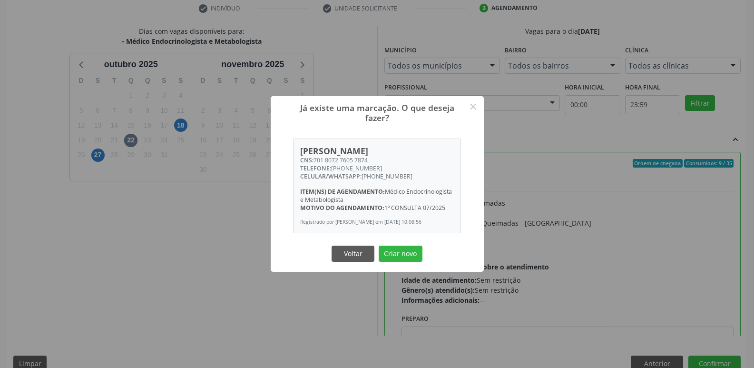
click at [206, 217] on div "Já existe uma marcação. O que deseja fazer? × Josimar Miguel de Freitas CNS: 70…" at bounding box center [377, 184] width 754 height 368
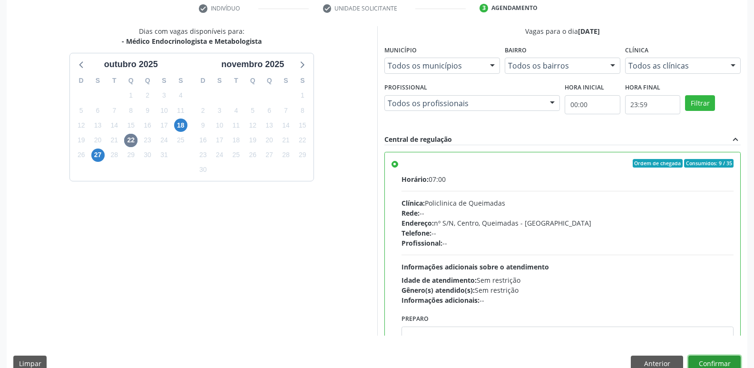
click at [702, 356] on button "Confirmar" at bounding box center [714, 363] width 52 height 16
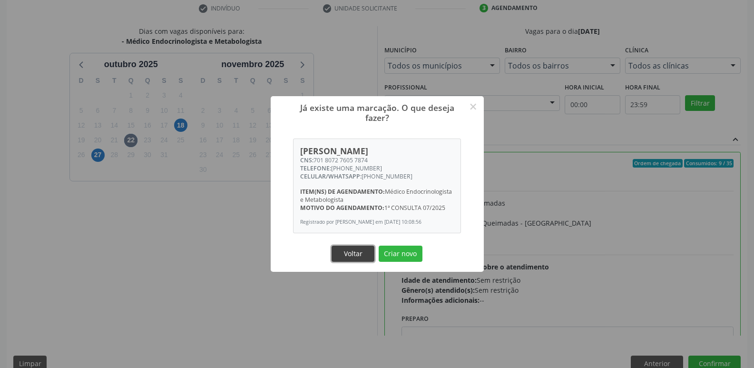
click at [338, 253] on button "Voltar" at bounding box center [353, 253] width 43 height 16
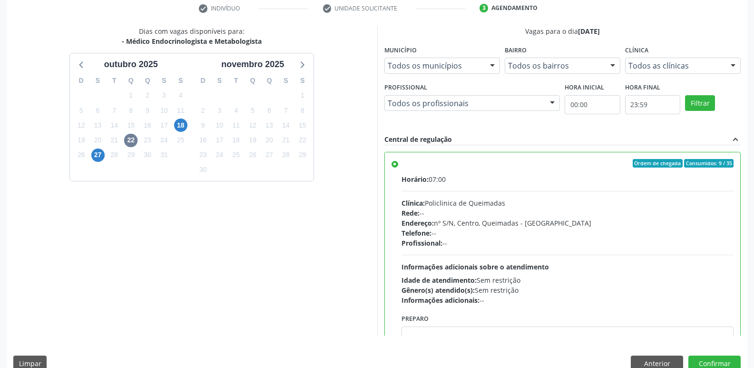
scroll to position [0, 0]
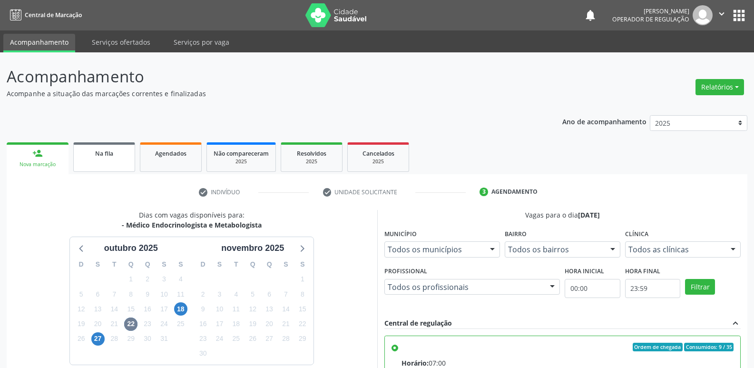
click at [116, 161] on link "Na fila" at bounding box center [104, 156] width 62 height 29
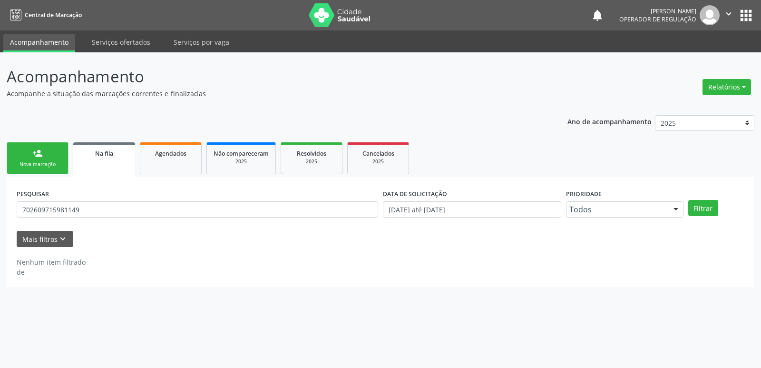
drag, startPoint x: 125, startPoint y: 199, endPoint x: 116, endPoint y: 206, distance: 12.2
click at [122, 201] on div "PESQUISAR 702609715981149" at bounding box center [197, 204] width 366 height 37
click at [115, 208] on input "702609715981149" at bounding box center [198, 209] width 362 height 16
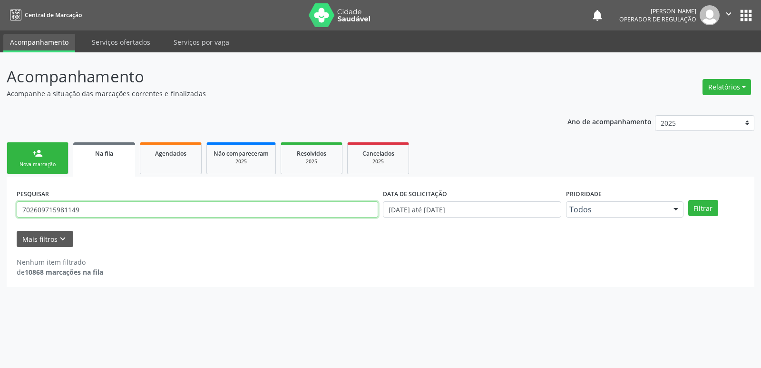
click at [115, 208] on input "702609715981149" at bounding box center [198, 209] width 362 height 16
type input "josimar mig"
click at [688, 200] on button "Filtrar" at bounding box center [703, 208] width 30 height 16
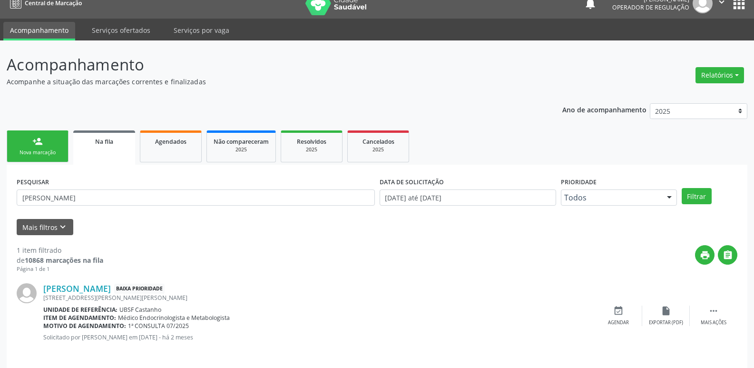
scroll to position [19, 0]
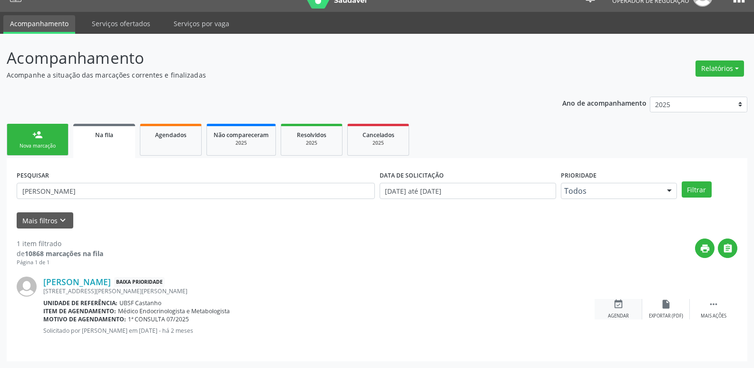
click at [616, 309] on div "event_available Agendar" at bounding box center [619, 309] width 48 height 20
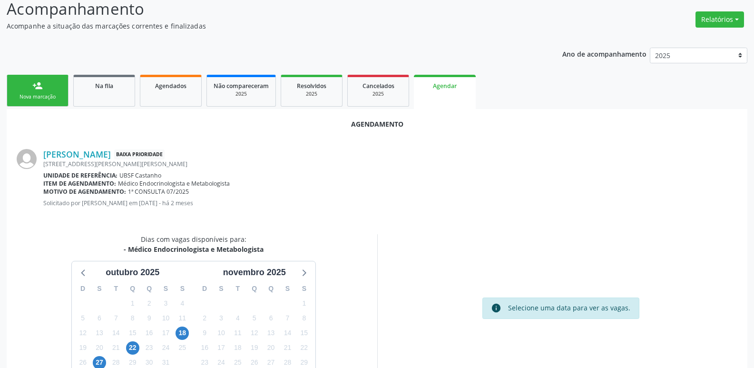
scroll to position [127, 0]
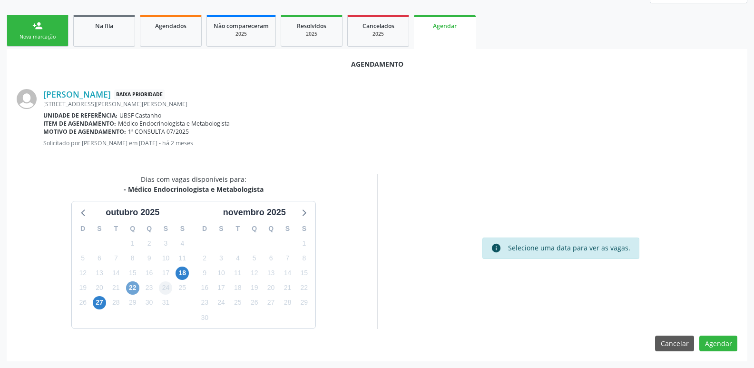
drag, startPoint x: 131, startPoint y: 286, endPoint x: 162, endPoint y: 283, distance: 31.1
click at [132, 285] on span "22" at bounding box center [132, 287] width 13 height 13
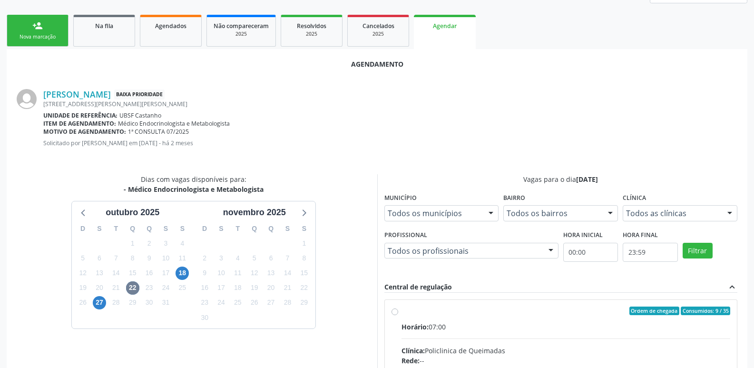
drag, startPoint x: 621, startPoint y: 314, endPoint x: 632, endPoint y: 314, distance: 11.5
radio input "true"
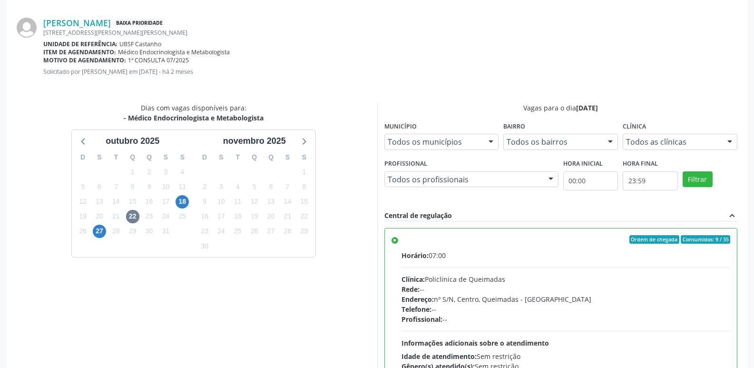
scroll to position [282, 0]
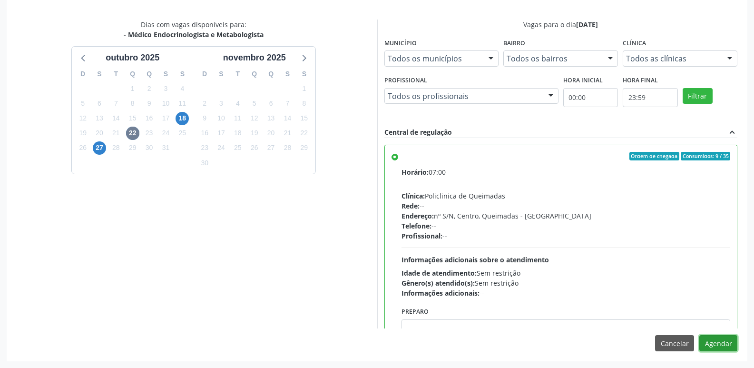
drag, startPoint x: 715, startPoint y: 347, endPoint x: 655, endPoint y: 342, distance: 60.7
click at [708, 347] on button "Agendar" at bounding box center [718, 343] width 38 height 16
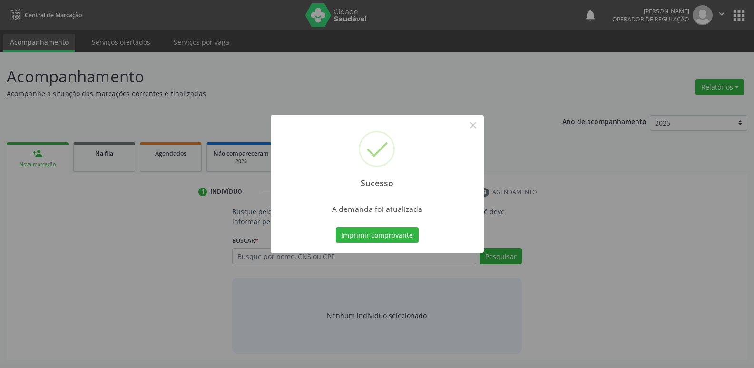
scroll to position [0, 0]
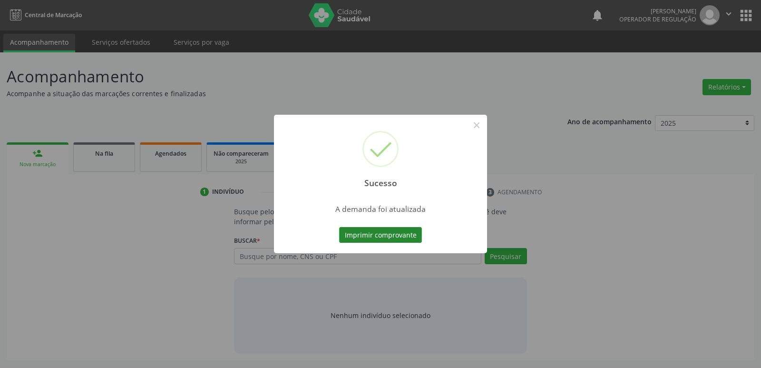
click at [382, 231] on button "Imprimir comprovante" at bounding box center [380, 235] width 83 height 16
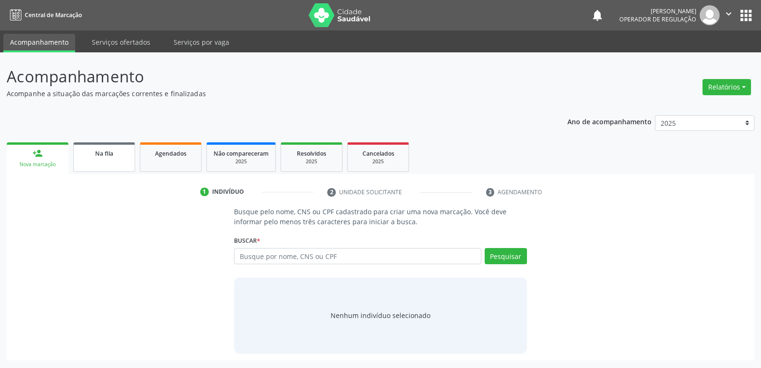
click at [121, 156] on div "Na fila" at bounding box center [104, 153] width 48 height 10
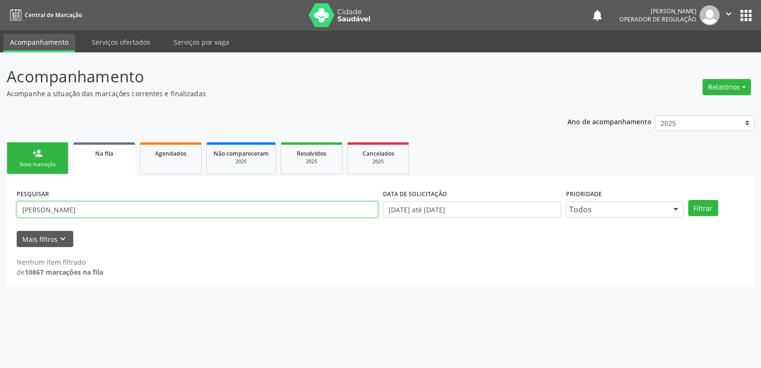
click at [75, 202] on input "josimar mig" at bounding box center [198, 209] width 362 height 16
drag, startPoint x: 75, startPoint y: 202, endPoint x: 0, endPoint y: 187, distance: 76.5
click at [0, 187] on div "Acompanhamento Acompanhe a situação das marcações correntes e finalizadas Relat…" at bounding box center [380, 209] width 761 height 315
type input "maria de fatima silva"
click at [688, 200] on button "Filtrar" at bounding box center [703, 208] width 30 height 16
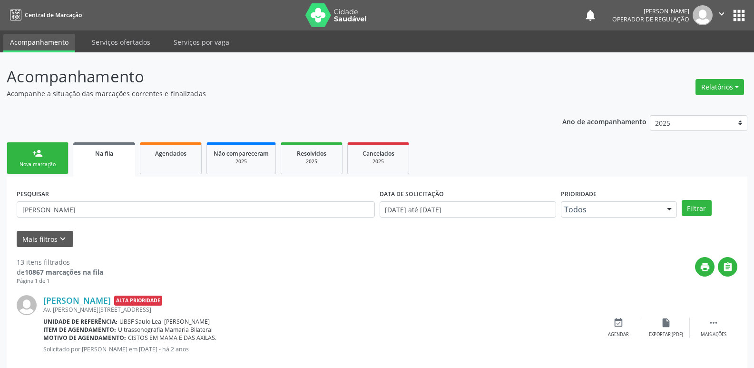
click at [716, 16] on icon "" at bounding box center [721, 14] width 10 height 10
click at [691, 53] on link "Sair" at bounding box center [698, 57] width 66 height 13
